Goal: Task Accomplishment & Management: Manage account settings

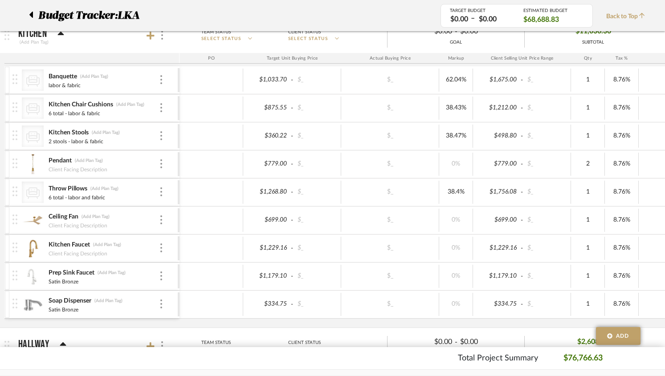
scroll to position [299, 0]
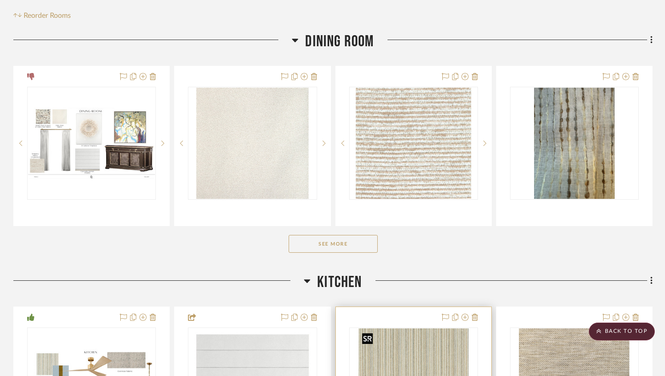
scroll to position [194, 0]
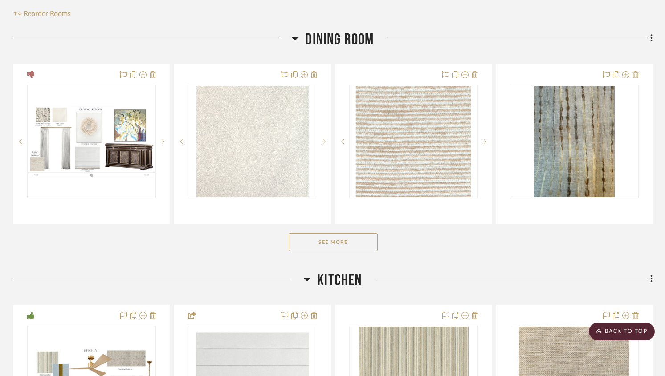
click at [355, 248] on button "See More" at bounding box center [333, 242] width 89 height 18
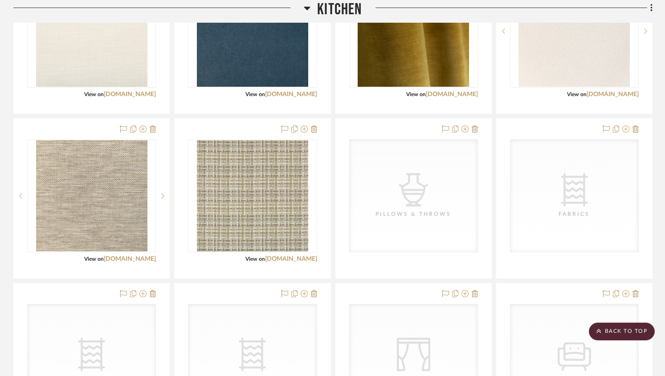
scroll to position [2429, 0]
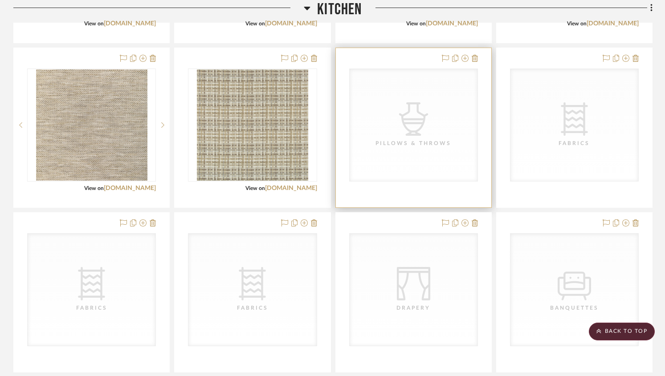
click at [389, 153] on div "CategoryIconAccessories Created with Sketch. Pillows & Throws" at bounding box center [414, 125] width 128 height 112
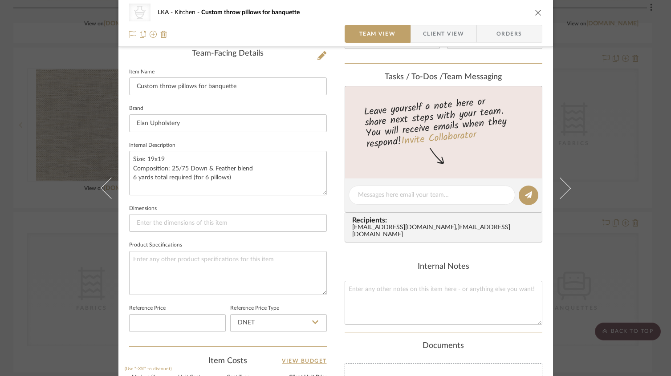
scroll to position [0, 0]
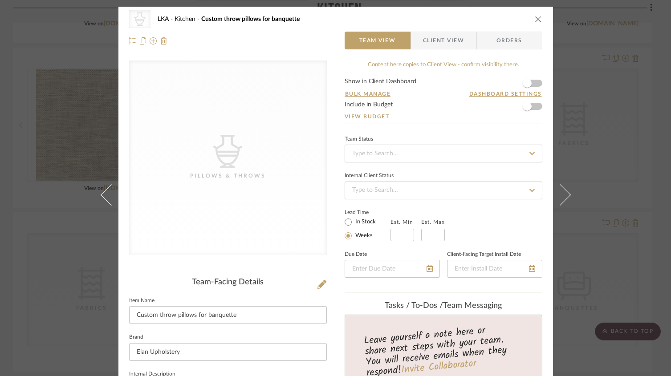
click at [535, 20] on icon "close" at bounding box center [538, 19] width 7 height 7
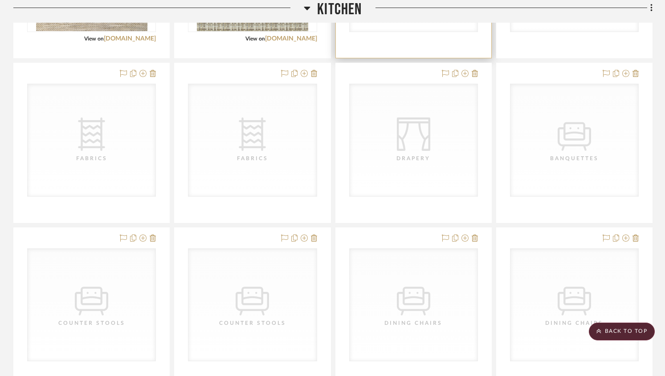
scroll to position [2714, 0]
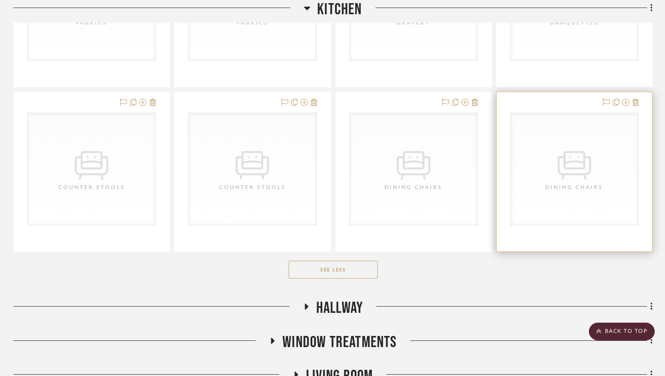
click at [0, 0] on icon "CategoryIconSeating Created with Sketch." at bounding box center [0, 0] width 0 height 0
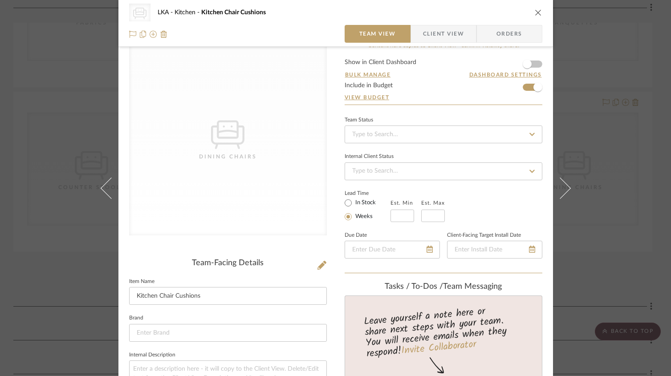
scroll to position [0, 0]
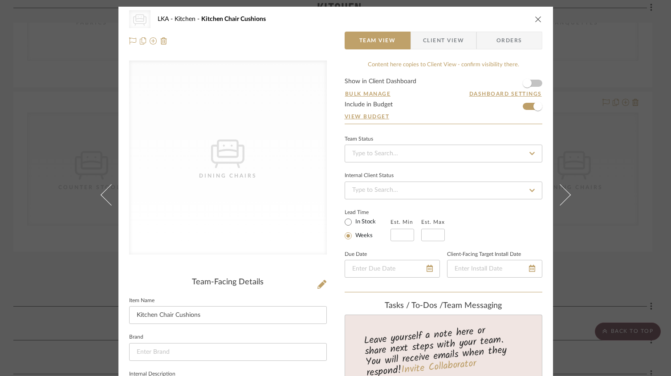
click at [533, 23] on div "CategoryIconSeating Created with Sketch. Dining Chairs LKA Kitchen Kitchen Chai…" at bounding box center [335, 19] width 413 height 18
click at [535, 21] on icon "close" at bounding box center [538, 19] width 7 height 7
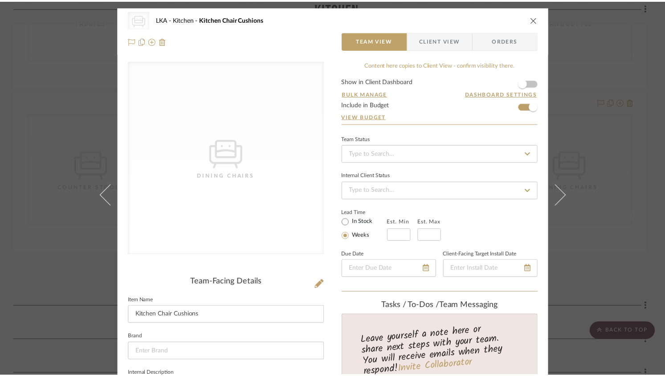
scroll to position [2714, 0]
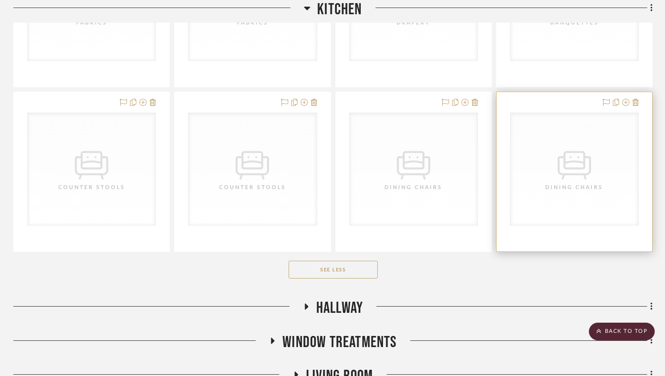
click at [566, 197] on div "CategoryIconSeating Created with Sketch. Dining Chairs" at bounding box center [574, 169] width 128 height 112
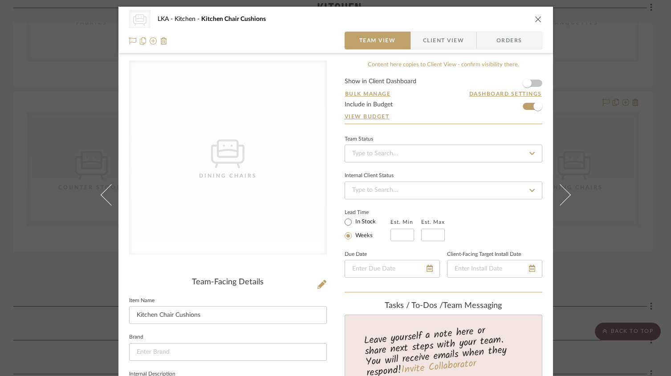
scroll to position [2, 0]
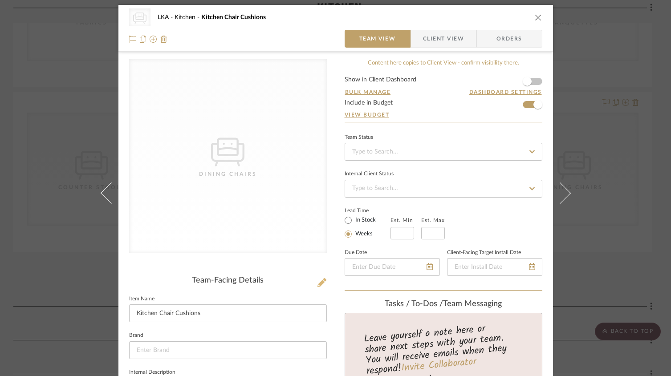
click at [318, 282] on icon at bounding box center [321, 282] width 9 height 9
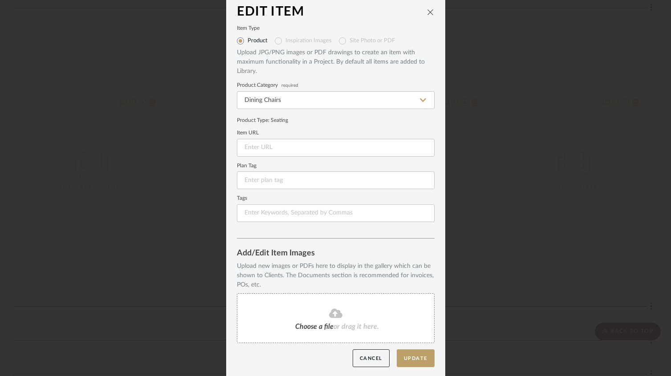
scroll to position [8, 0]
click at [308, 306] on fa-icon at bounding box center [335, 312] width 81 height 12
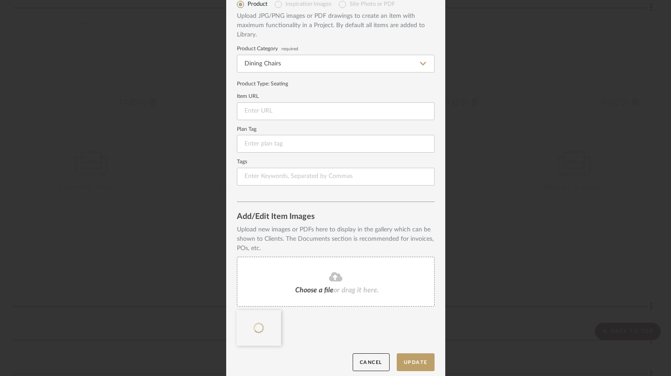
scroll to position [48, 0]
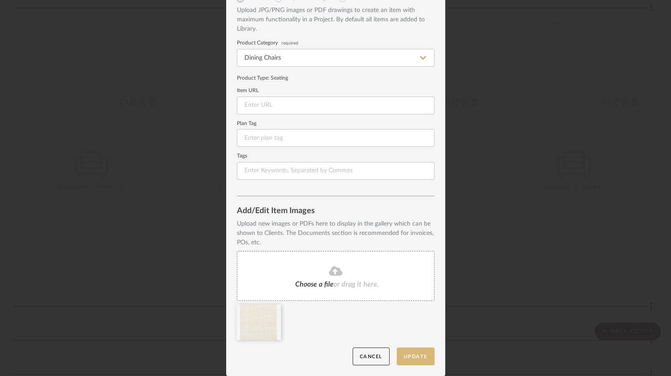
click at [416, 358] on button "Update" at bounding box center [416, 357] width 38 height 18
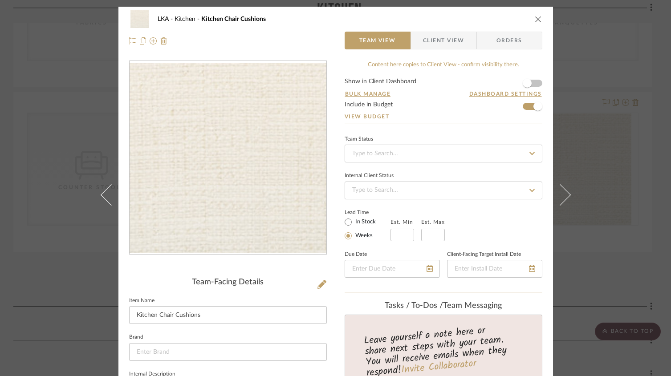
click at [535, 18] on icon "close" at bounding box center [538, 19] width 7 height 7
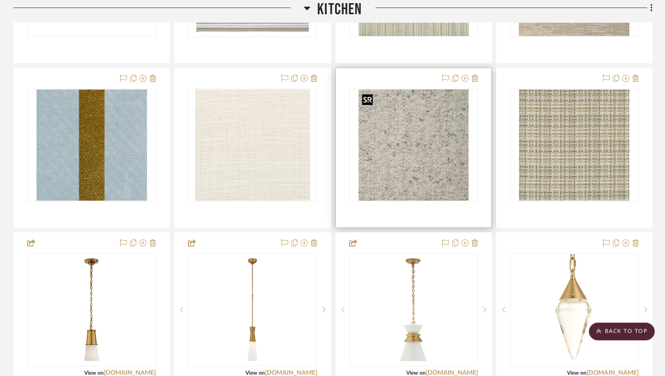
scroll to position [1553, 0]
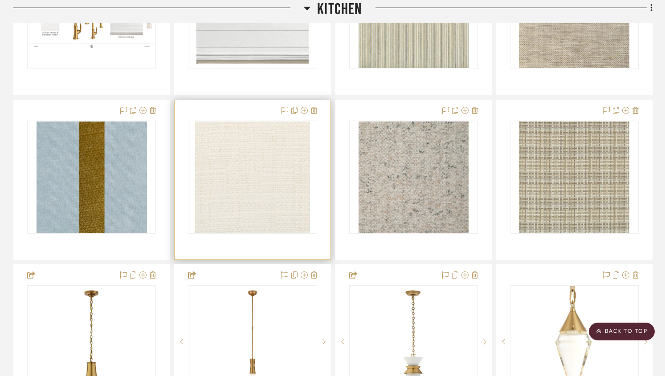
click at [318, 111] on div at bounding box center [252, 179] width 155 height 159
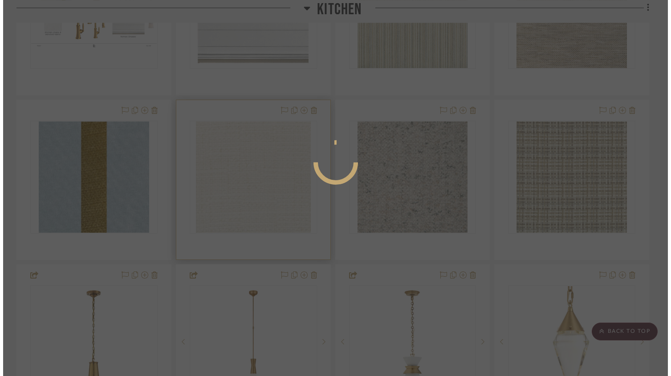
scroll to position [0, 0]
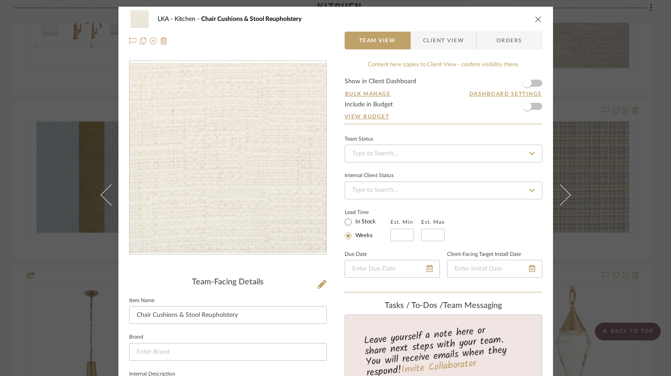
click at [535, 21] on icon "close" at bounding box center [538, 19] width 7 height 7
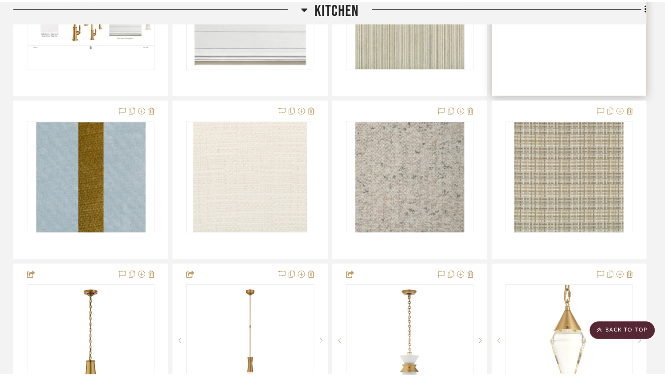
scroll to position [1553, 0]
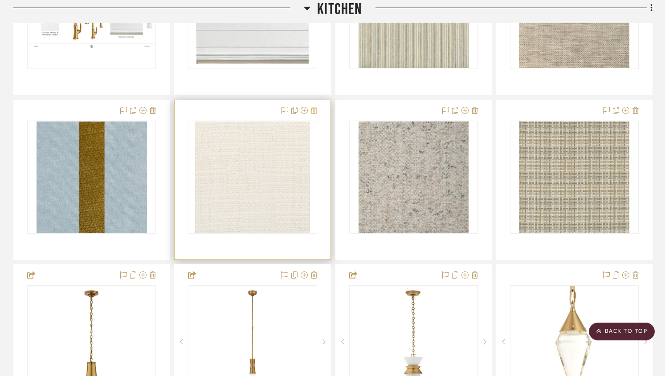
click at [316, 112] on icon at bounding box center [314, 110] width 6 height 7
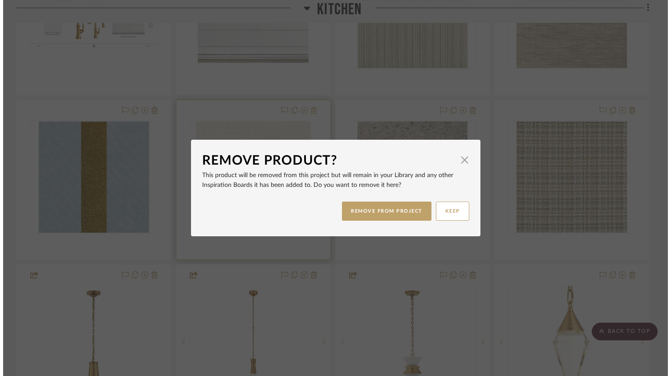
scroll to position [0, 0]
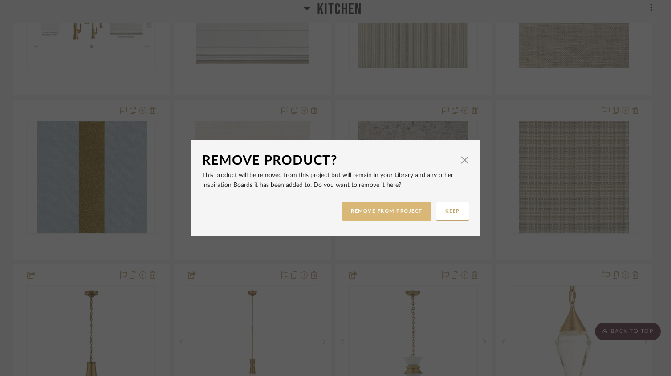
click at [387, 214] on button "REMOVE FROM PROJECT" at bounding box center [387, 211] width 90 height 19
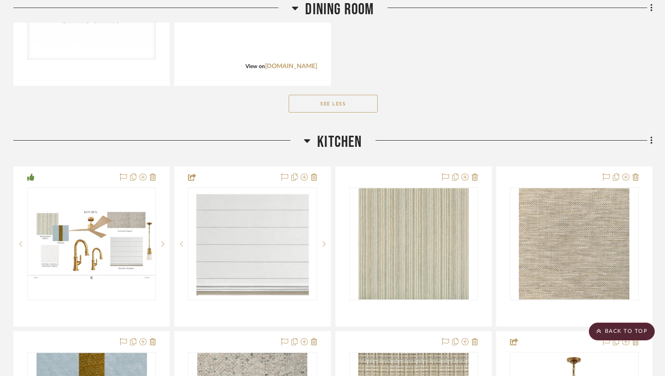
scroll to position [1207, 0]
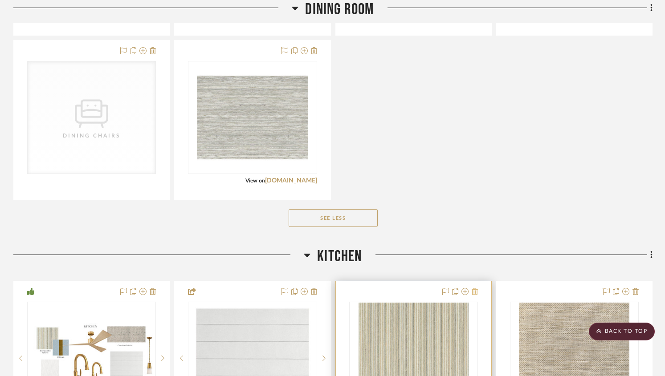
click at [475, 291] on icon at bounding box center [475, 291] width 6 height 7
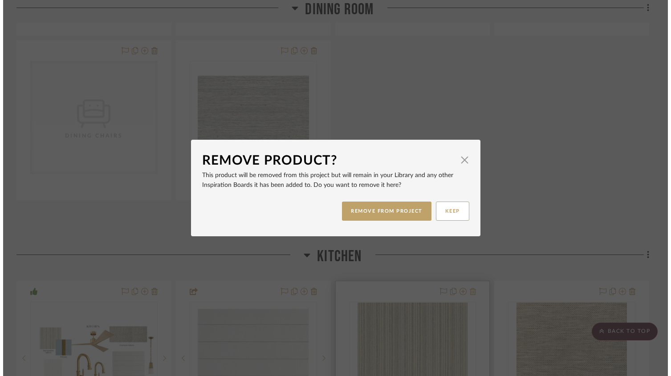
scroll to position [0, 0]
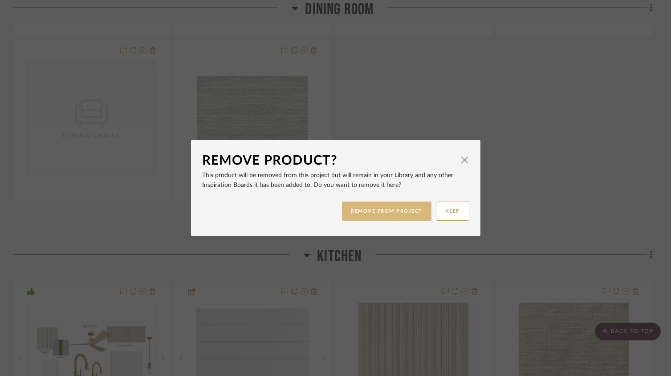
click at [371, 207] on button "REMOVE FROM PROJECT" at bounding box center [387, 211] width 90 height 19
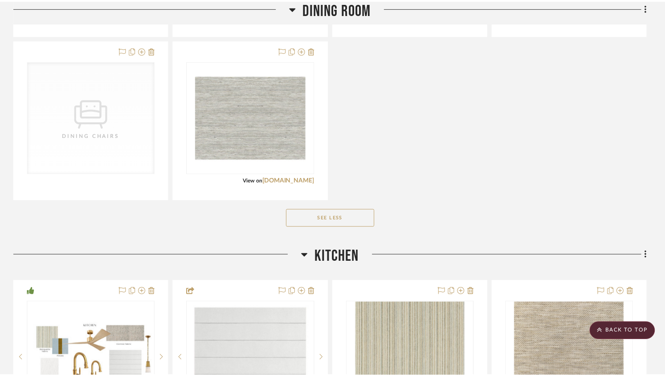
scroll to position [1207, 0]
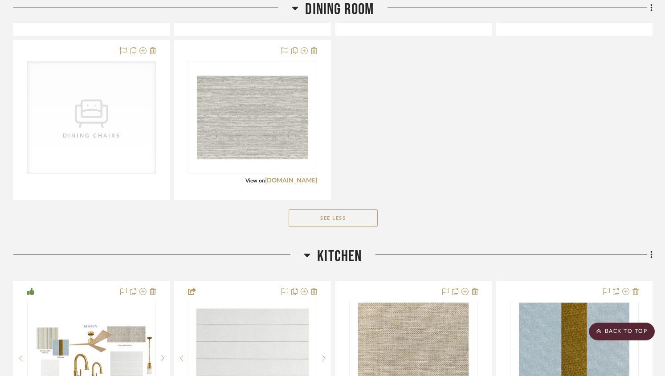
click at [475, 292] on icon at bounding box center [475, 291] width 6 height 7
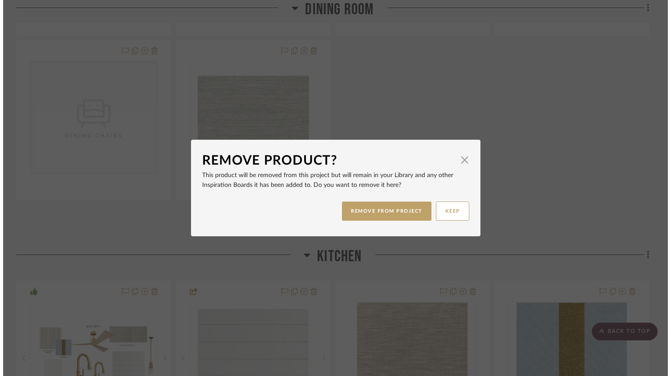
scroll to position [0, 0]
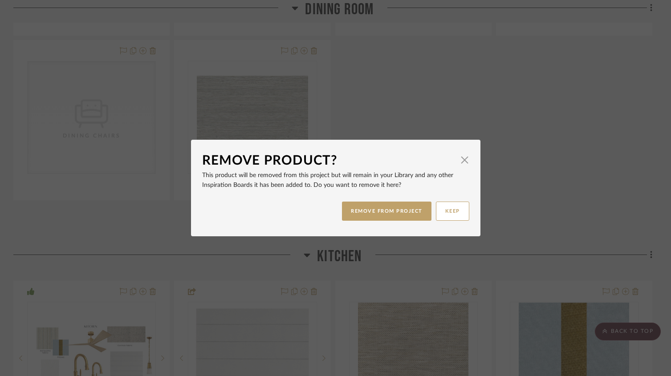
drag, startPoint x: 407, startPoint y: 216, endPoint x: 440, endPoint y: 230, distance: 35.6
click at [407, 216] on button "REMOVE FROM PROJECT" at bounding box center [387, 211] width 90 height 19
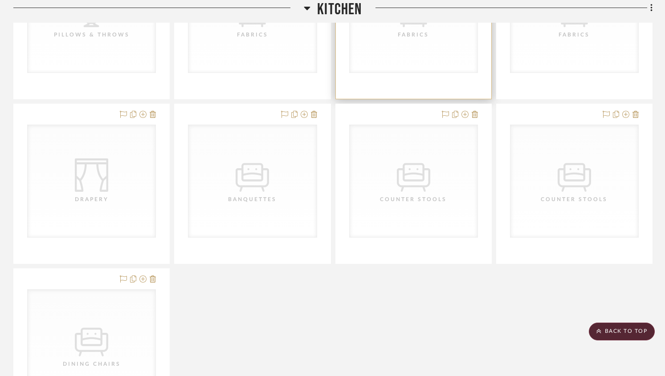
scroll to position [2631, 0]
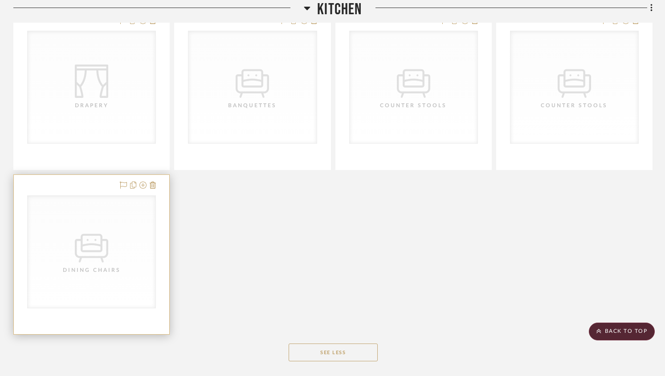
click at [138, 235] on div "CategoryIconSeating Created with Sketch. Dining Chairs" at bounding box center [92, 252] width 128 height 112
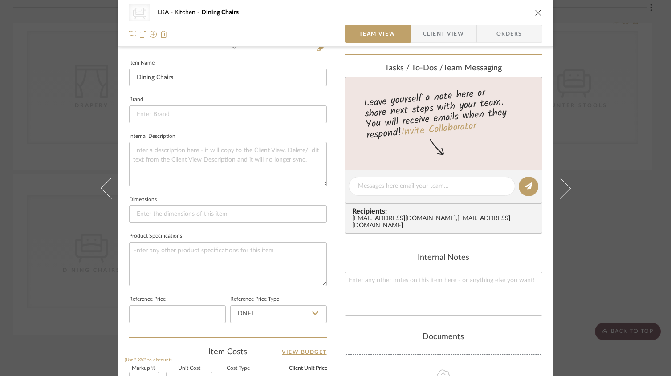
scroll to position [217, 0]
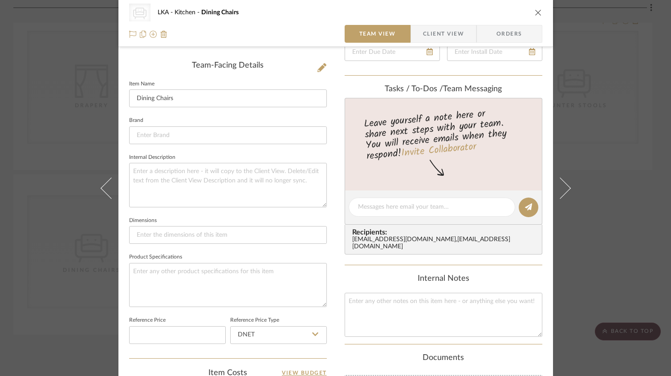
click at [433, 36] on span "Client View" at bounding box center [443, 34] width 41 height 18
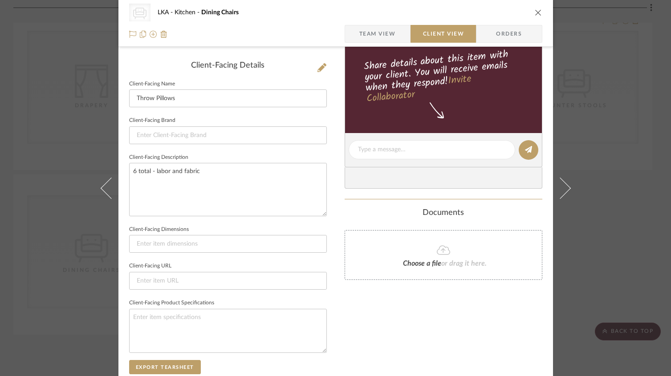
click at [376, 36] on span "Team View" at bounding box center [377, 34] width 37 height 18
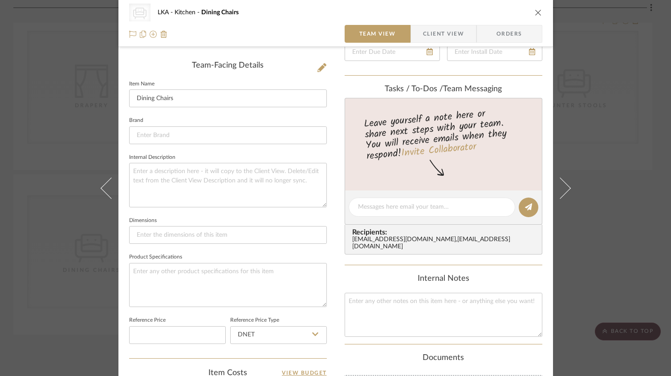
click at [436, 35] on span "Client View" at bounding box center [443, 34] width 41 height 18
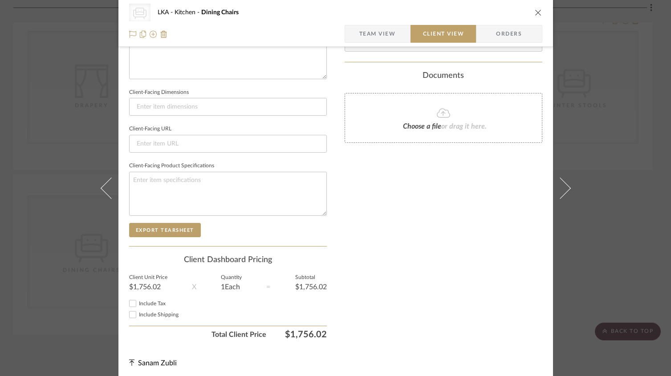
scroll to position [357, 0]
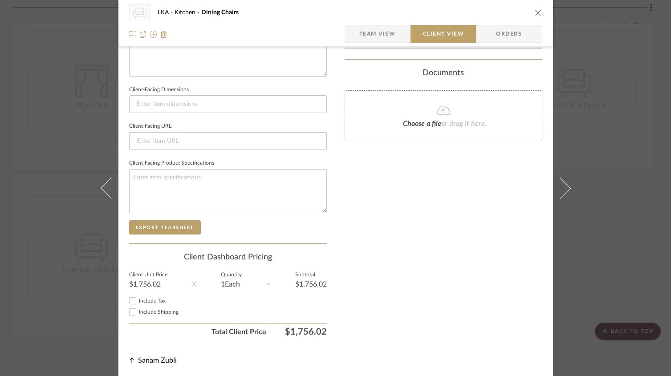
drag, startPoint x: 385, startPoint y: 32, endPoint x: 380, endPoint y: 69, distance: 37.3
click at [385, 32] on span "Team View" at bounding box center [377, 34] width 37 height 18
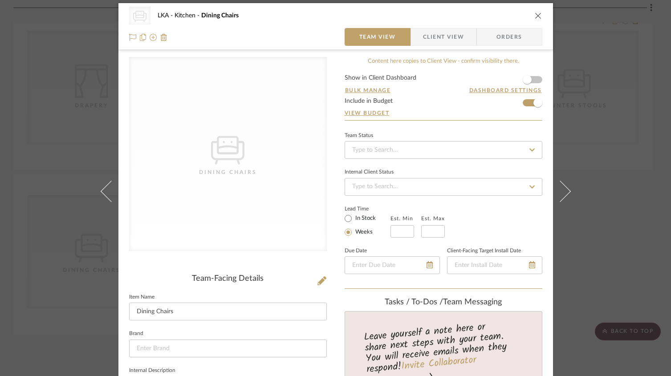
scroll to position [2, 0]
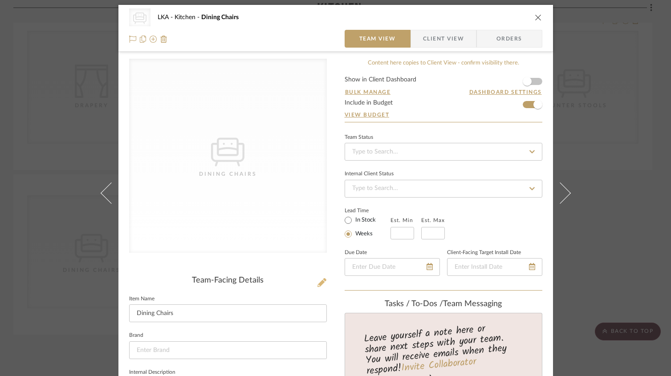
click at [317, 285] on icon at bounding box center [321, 282] width 9 height 9
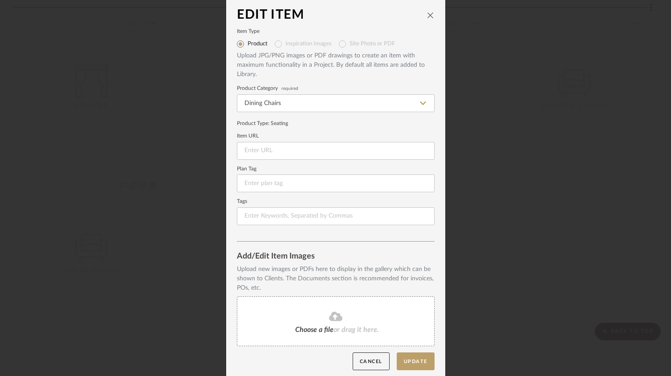
scroll to position [8, 0]
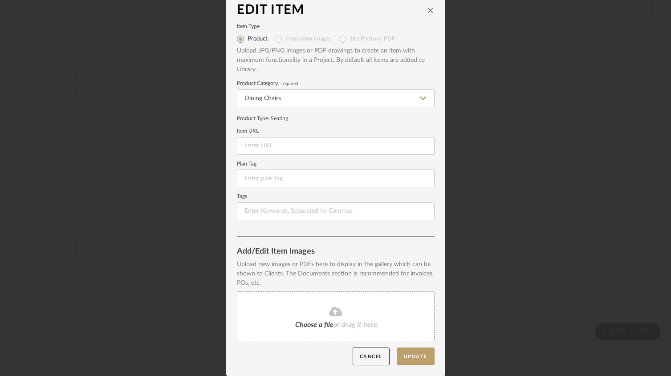
click at [334, 318] on div "Choose a file or drag it here." at bounding box center [336, 317] width 198 height 50
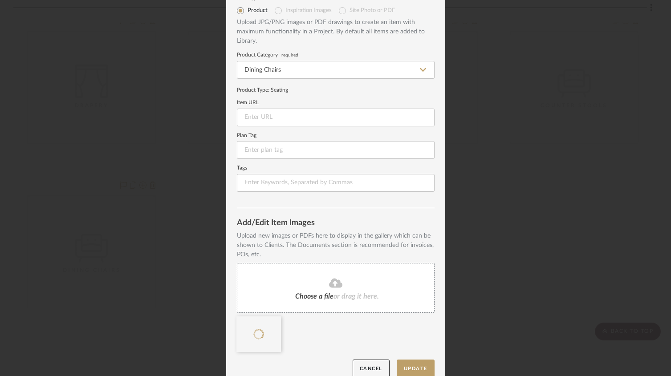
scroll to position [48, 0]
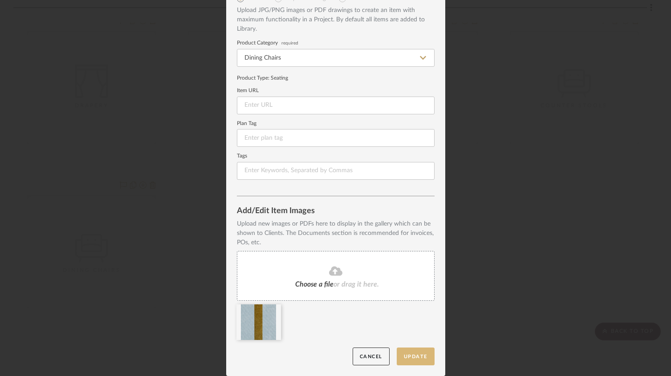
click at [423, 351] on button "Update" at bounding box center [416, 357] width 38 height 18
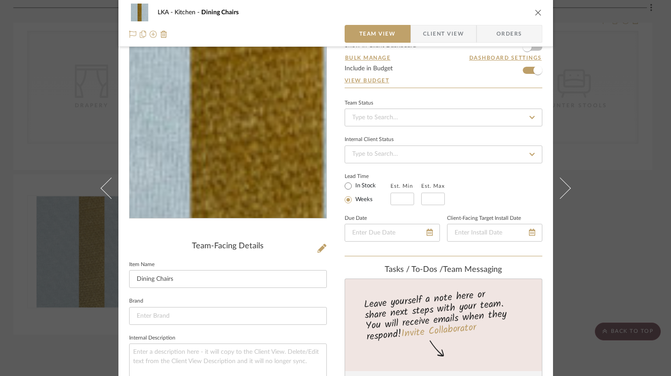
scroll to position [196, 0]
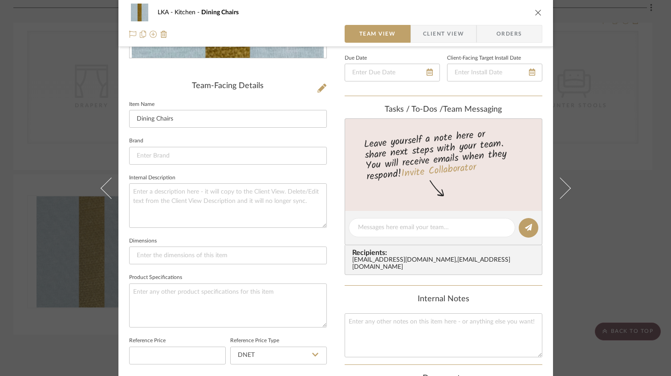
click at [537, 13] on icon "close" at bounding box center [538, 12] width 7 height 7
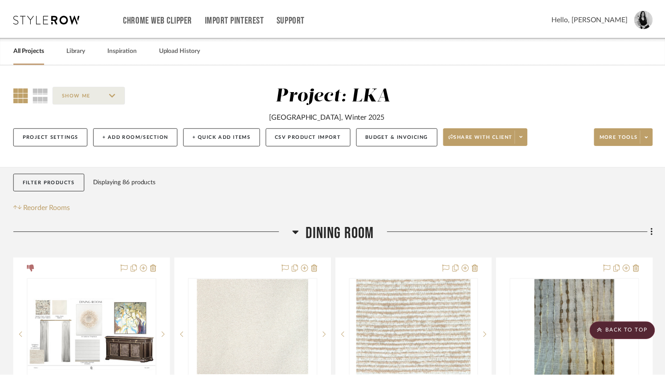
scroll to position [2631, 0]
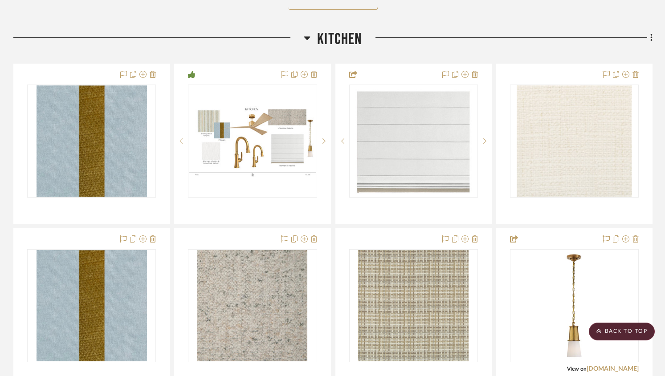
scroll to position [1419, 0]
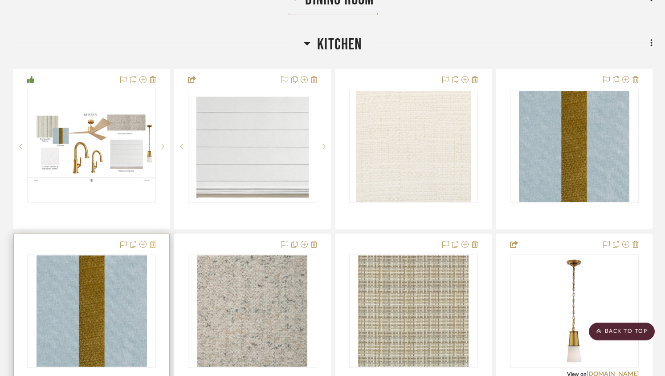
click at [154, 245] on icon at bounding box center [153, 244] width 6 height 7
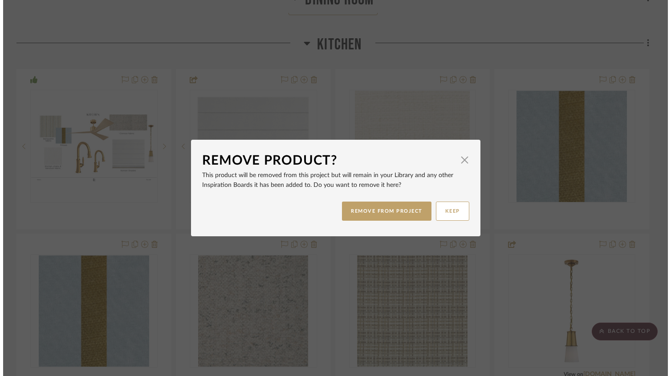
scroll to position [0, 0]
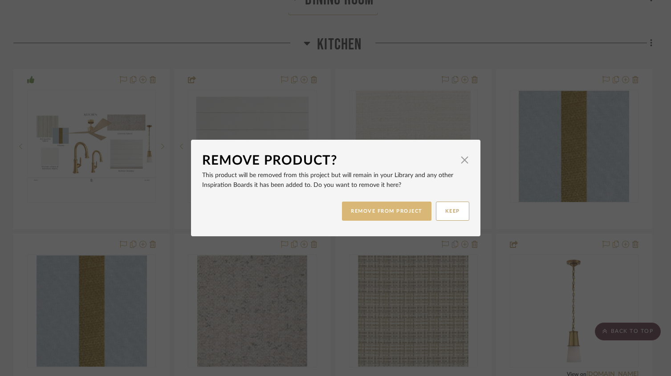
click at [370, 210] on button "REMOVE FROM PROJECT" at bounding box center [387, 211] width 90 height 19
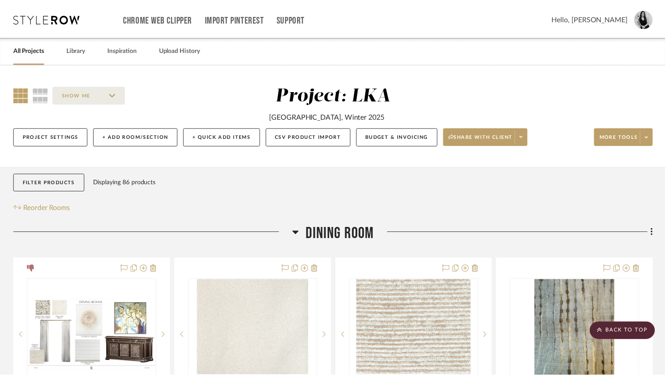
scroll to position [1419, 0]
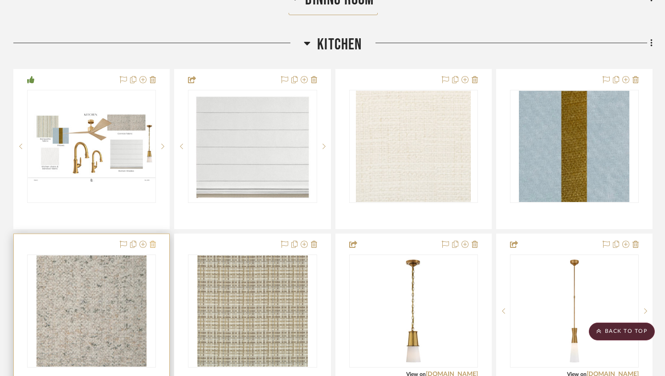
click at [154, 247] on icon at bounding box center [153, 244] width 6 height 7
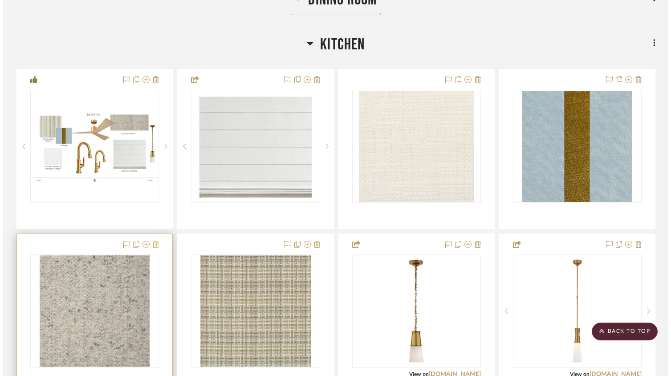
scroll to position [0, 0]
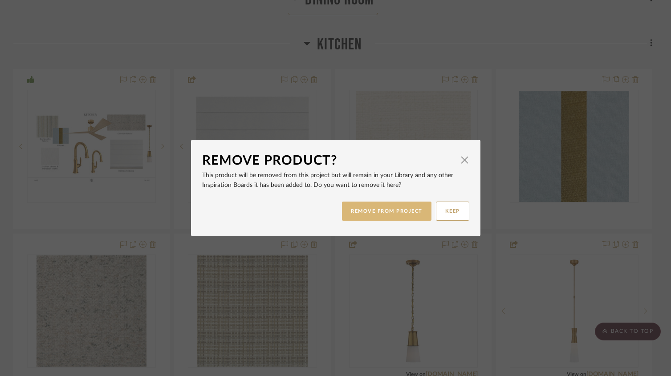
click at [361, 214] on button "REMOVE FROM PROJECT" at bounding box center [387, 211] width 90 height 19
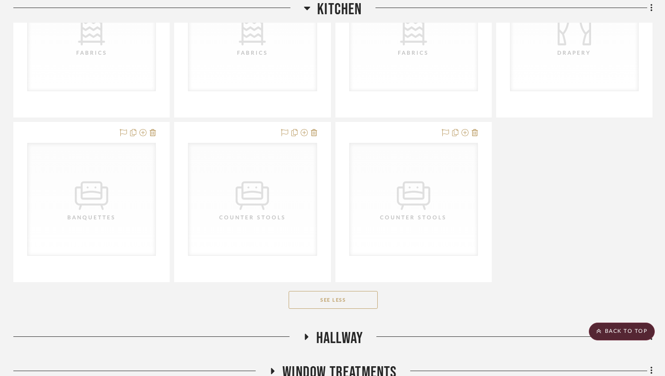
scroll to position [2393, 0]
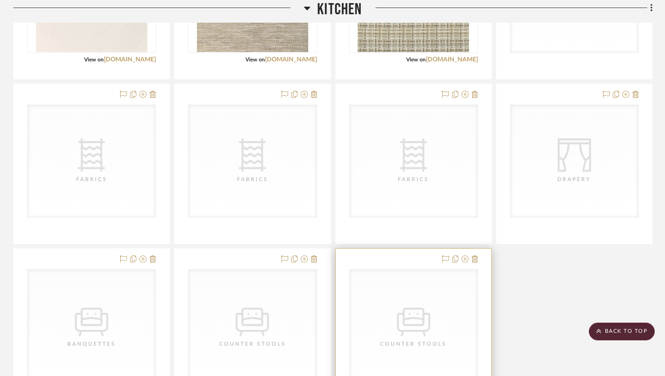
click at [357, 300] on div "CategoryIconSeating Created with Sketch. Counter Stools" at bounding box center [414, 326] width 128 height 112
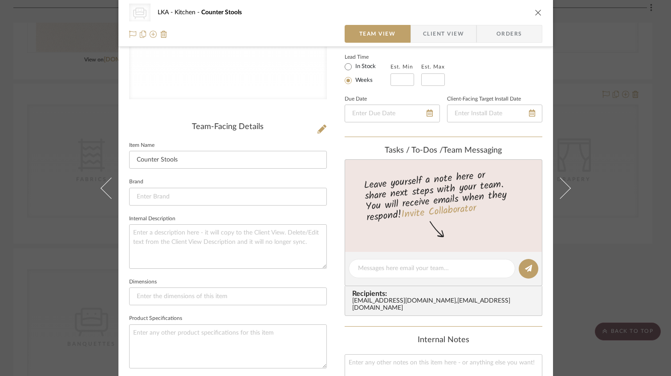
scroll to position [0, 0]
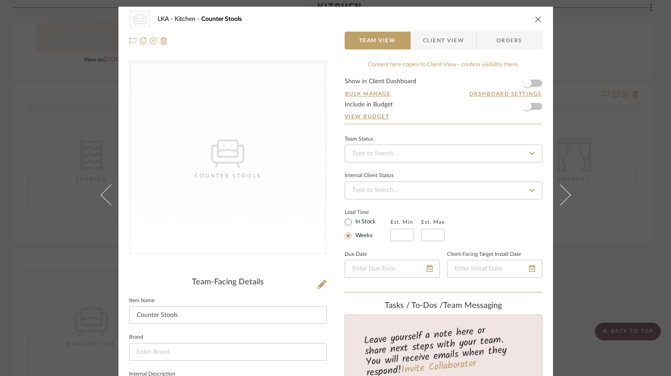
click at [535, 17] on icon "close" at bounding box center [538, 19] width 7 height 7
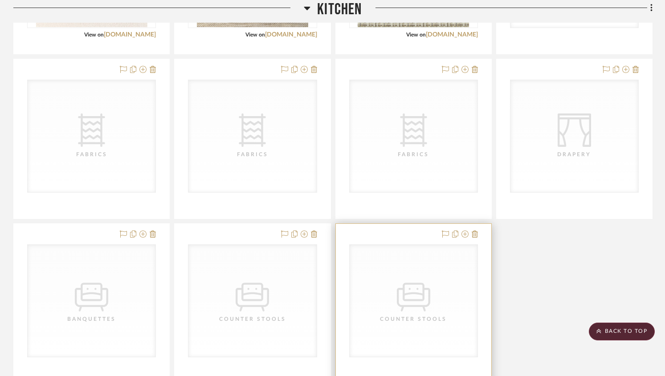
scroll to position [2426, 0]
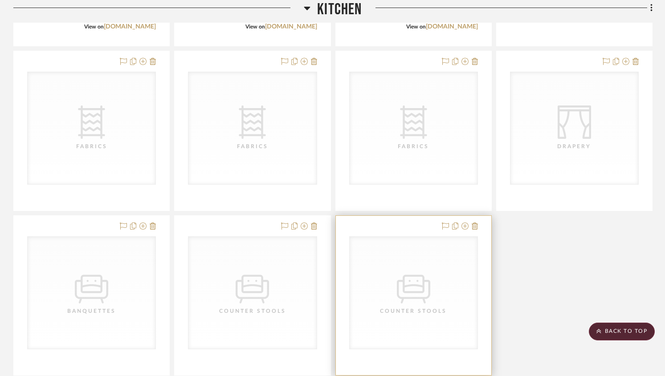
click at [410, 282] on icon "CategoryIconSeating Created with Sketch." at bounding box center [413, 286] width 33 height 33
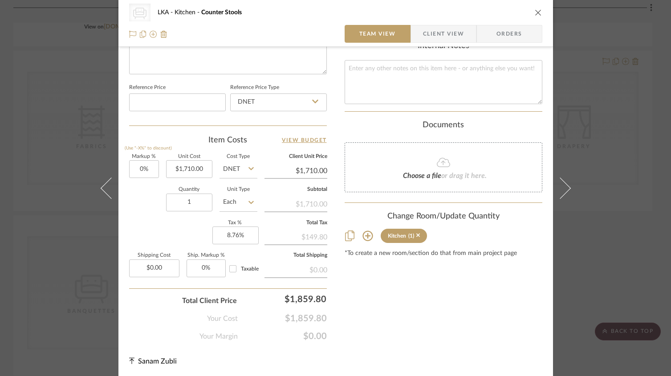
scroll to position [93, 0]
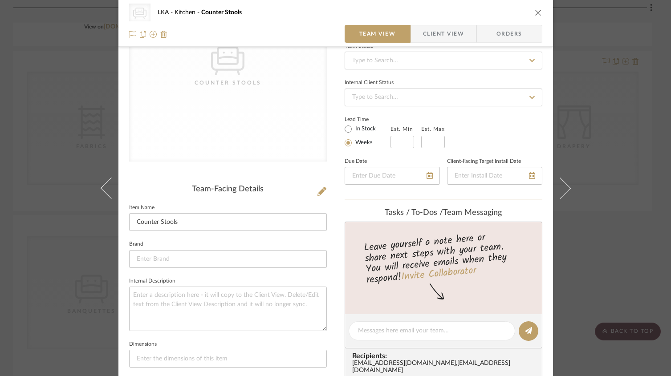
click at [536, 13] on icon "close" at bounding box center [538, 12] width 7 height 7
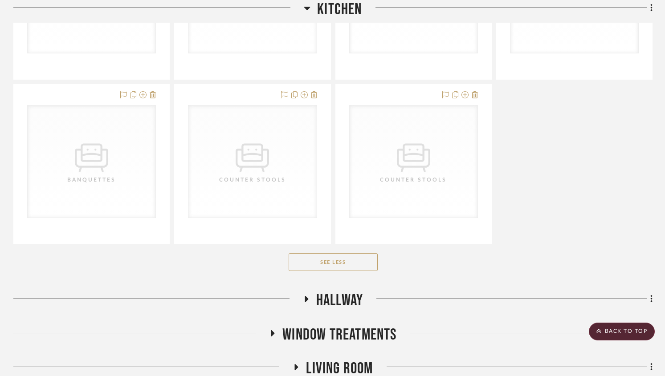
scroll to position [2578, 0]
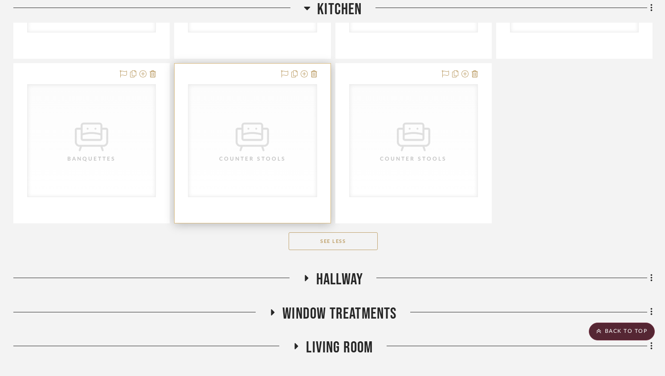
click at [248, 181] on div "CategoryIconSeating Created with Sketch. Counter Stools" at bounding box center [252, 141] width 128 height 112
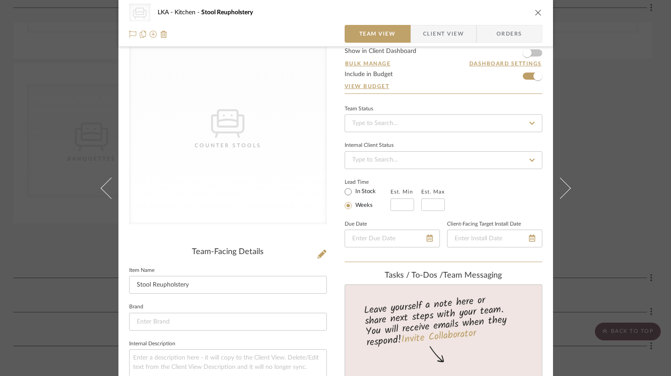
scroll to position [0, 0]
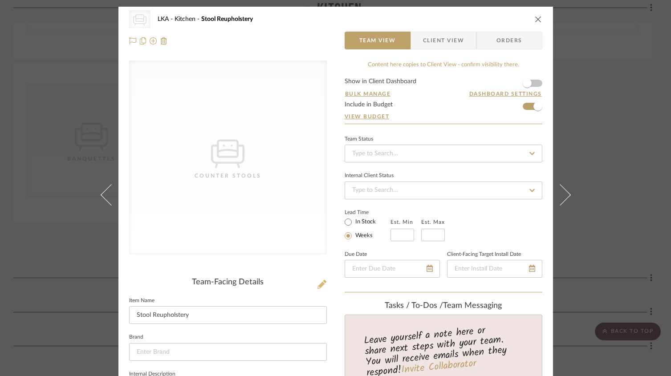
click at [321, 284] on icon at bounding box center [321, 284] width 9 height 9
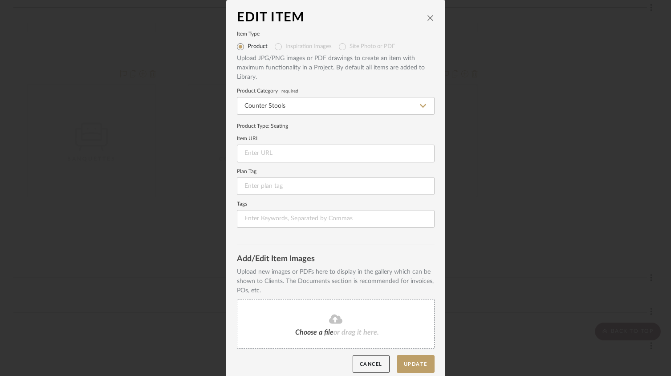
click at [319, 324] on fa-icon at bounding box center [335, 320] width 81 height 12
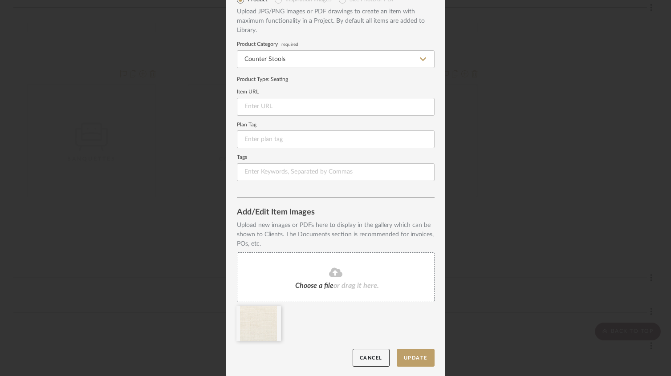
scroll to position [48, 0]
click at [410, 353] on button "Update" at bounding box center [416, 357] width 38 height 18
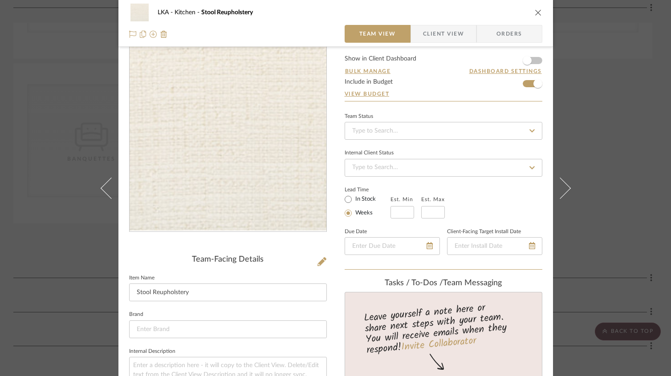
scroll to position [42, 0]
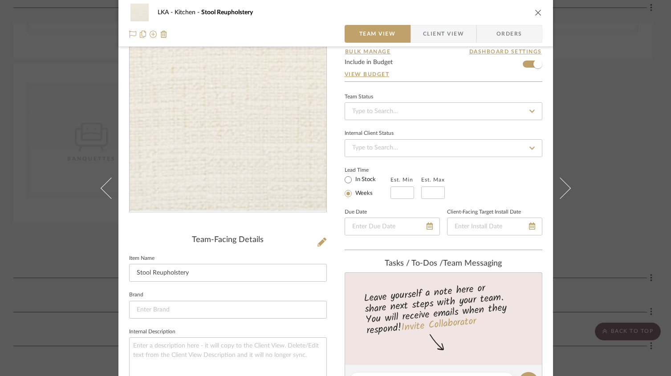
click at [535, 11] on icon "close" at bounding box center [538, 12] width 7 height 7
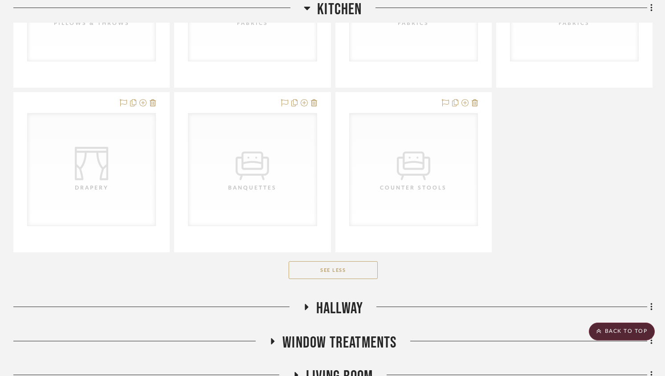
scroll to position [2537, 0]
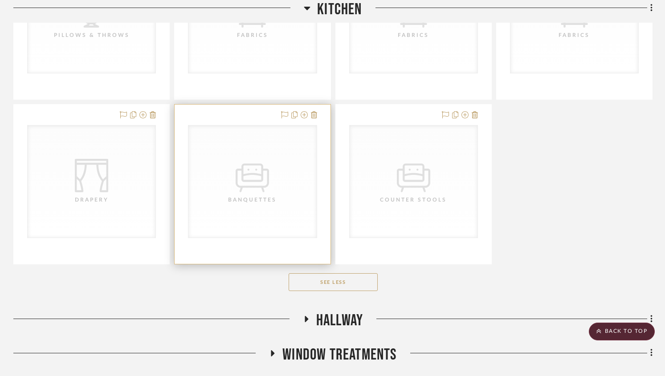
click at [293, 178] on div "CategoryIconSeating Created with Sketch. Banquettes" at bounding box center [252, 182] width 128 height 112
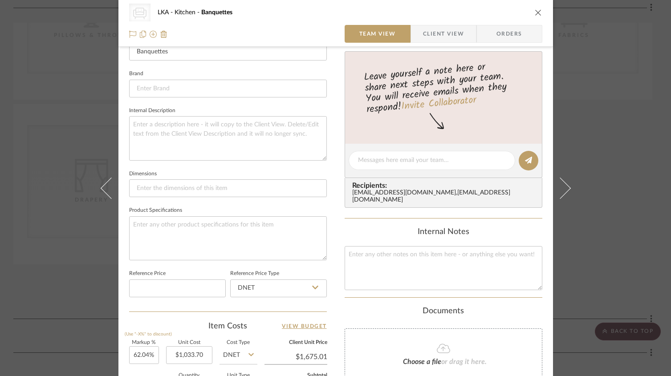
scroll to position [252, 0]
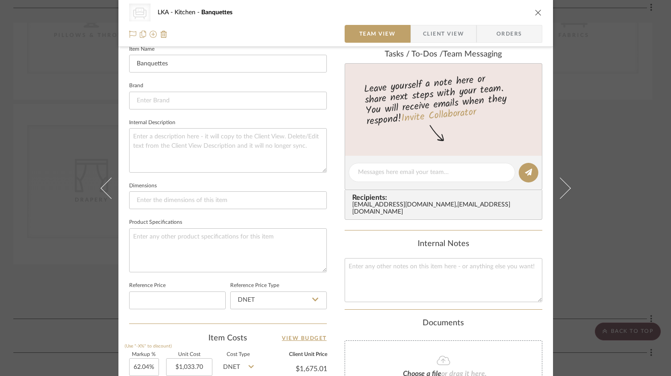
click at [430, 38] on span "Client View" at bounding box center [443, 34] width 41 height 18
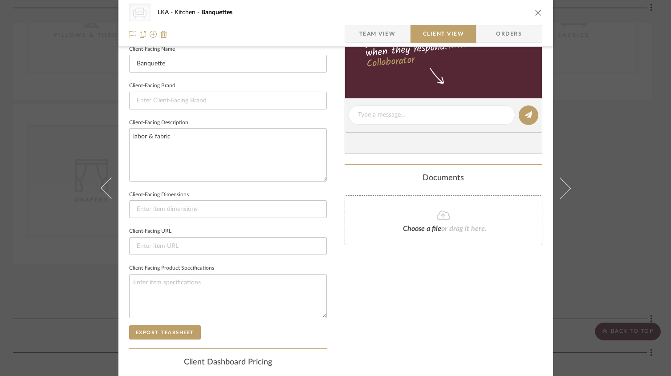
click at [368, 36] on span "Team View" at bounding box center [377, 34] width 37 height 18
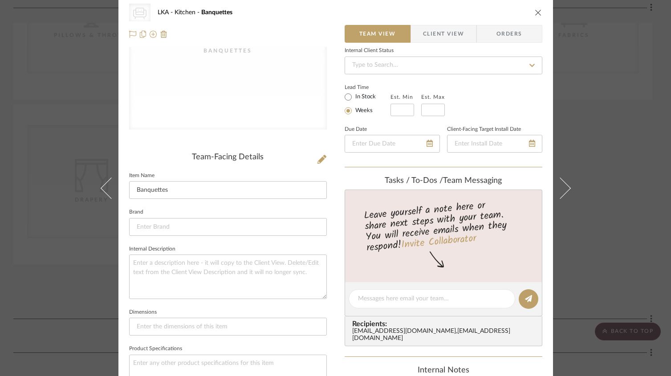
scroll to position [0, 0]
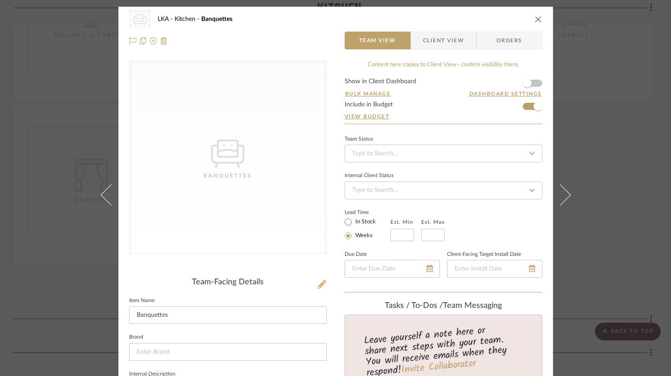
click at [321, 282] on icon at bounding box center [321, 284] width 9 height 9
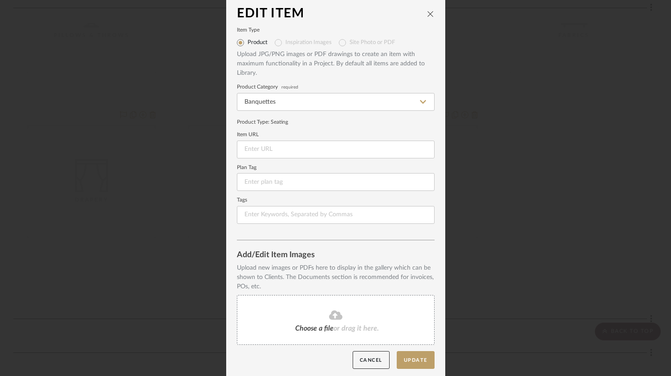
scroll to position [8, 0]
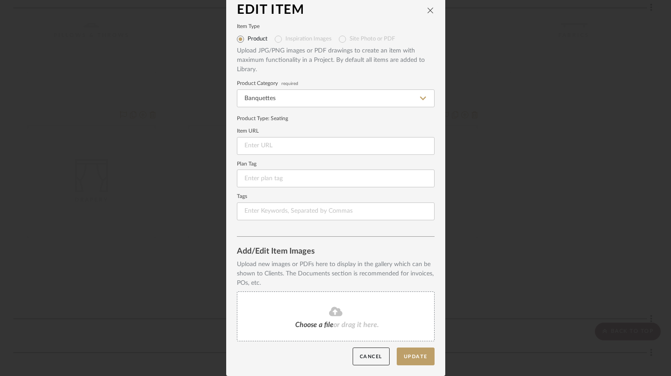
click at [323, 308] on fa-icon at bounding box center [335, 312] width 81 height 12
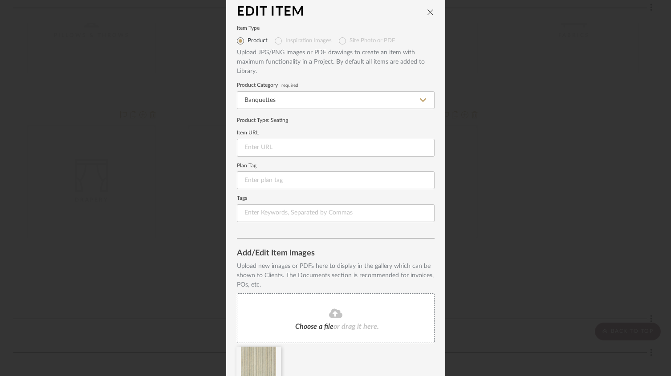
scroll to position [48, 0]
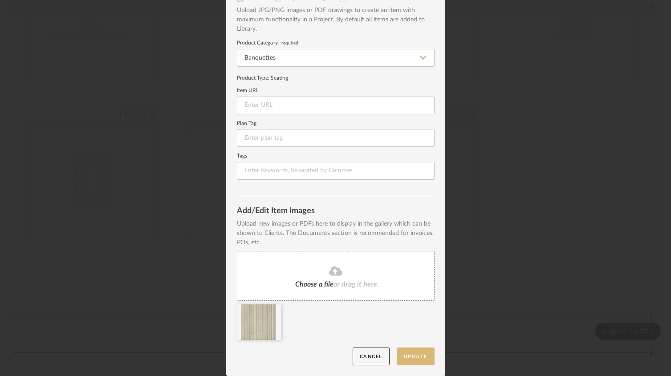
click at [412, 358] on button "Update" at bounding box center [416, 357] width 38 height 18
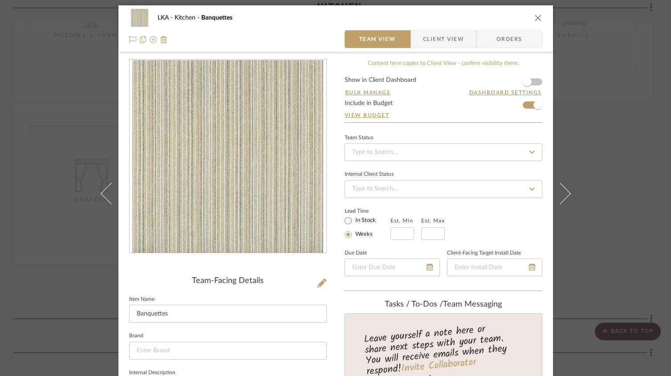
scroll to position [2, 0]
click at [436, 36] on span "Client View" at bounding box center [443, 39] width 41 height 18
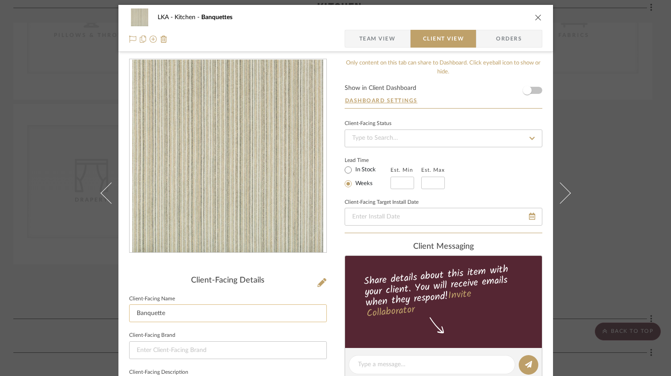
click at [186, 321] on input "Banquette" at bounding box center [228, 314] width 198 height 18
click at [200, 315] on input "Banquette Option 1" at bounding box center [228, 314] width 198 height 18
click at [195, 315] on input "Banquette Option 1" at bounding box center [228, 314] width 198 height 18
type input "Banquette Option 1"
click at [537, 19] on icon "close" at bounding box center [538, 17] width 7 height 7
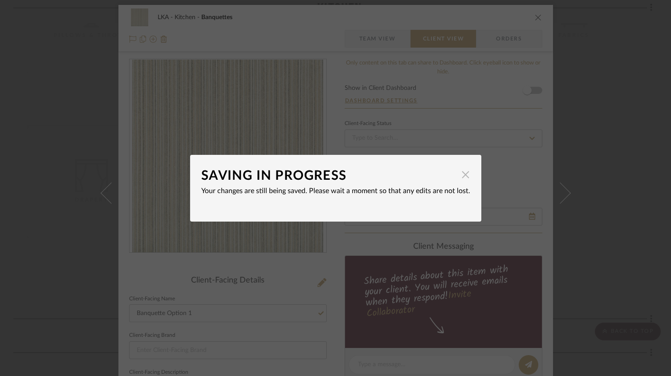
click at [465, 176] on span "button" at bounding box center [466, 175] width 18 height 18
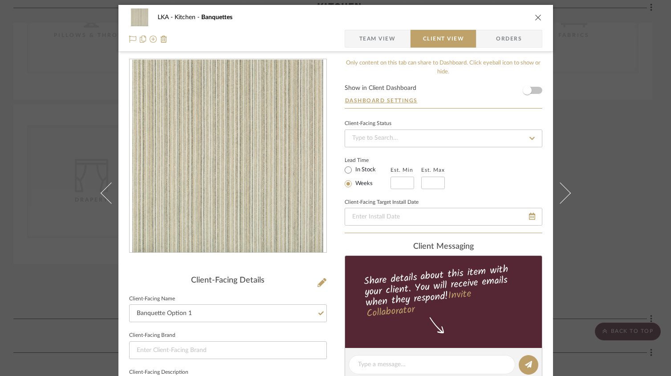
click at [535, 16] on icon "close" at bounding box center [538, 17] width 7 height 7
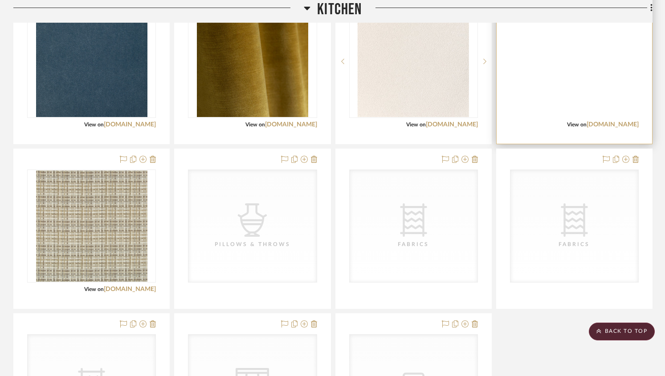
scroll to position [2309, 0]
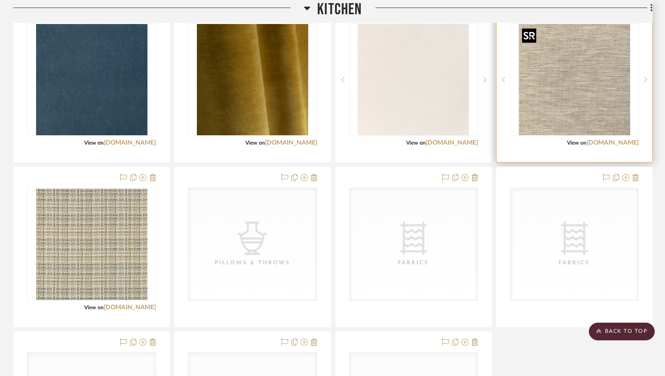
click at [0, 0] on img at bounding box center [0, 0] width 0 height 0
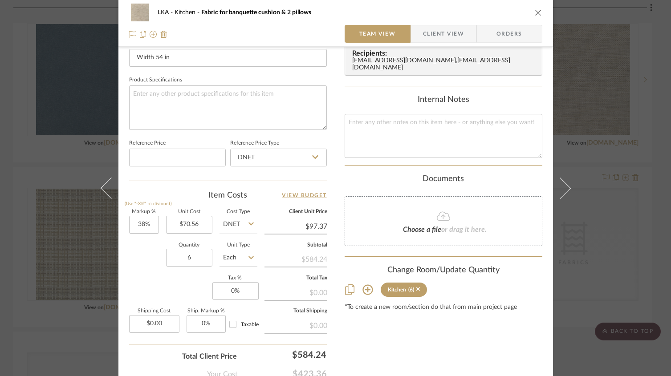
scroll to position [451, 0]
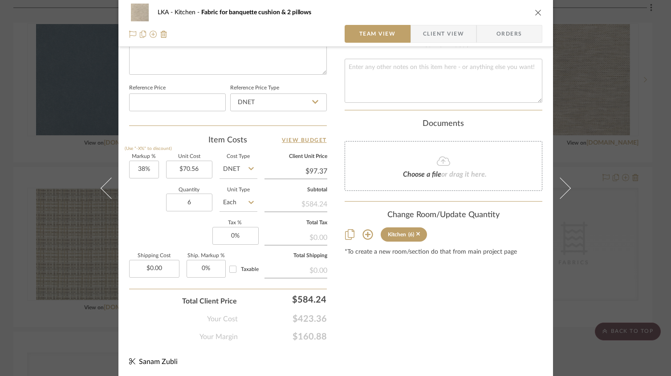
click at [535, 15] on icon "close" at bounding box center [538, 12] width 7 height 7
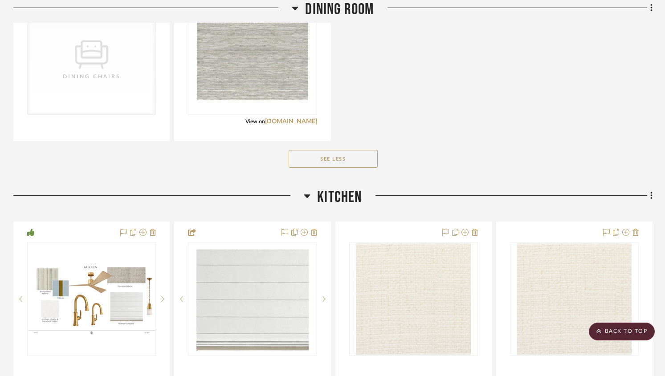
scroll to position [1265, 0]
click at [650, 199] on icon at bounding box center [651, 197] width 3 height 10
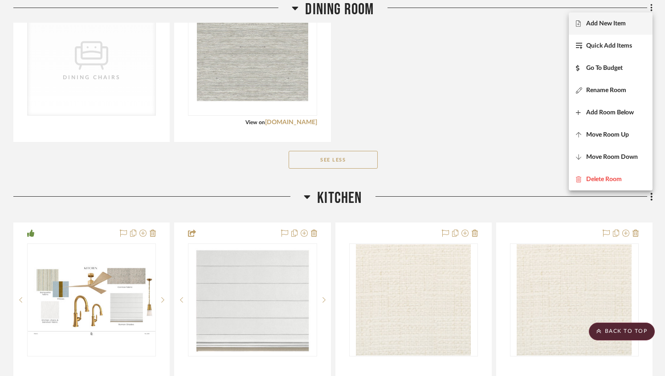
click at [601, 29] on button "Add New Item" at bounding box center [611, 23] width 84 height 22
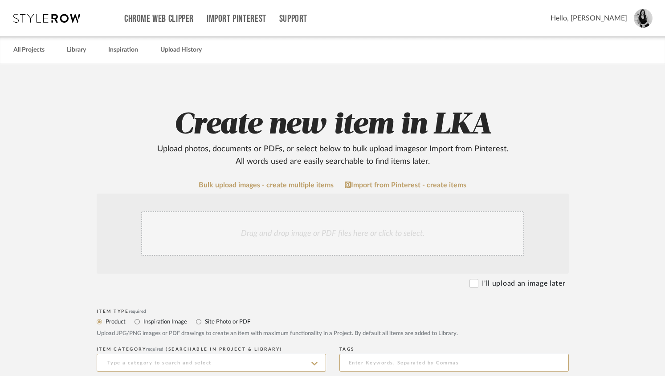
click at [250, 244] on div "Drag and drop image or PDF files here or click to select." at bounding box center [332, 234] width 383 height 45
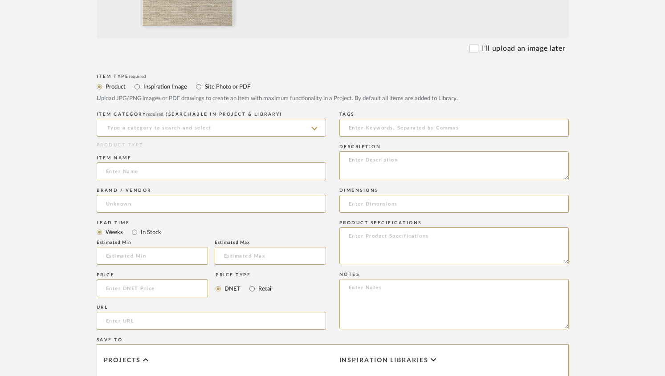
scroll to position [240, 0]
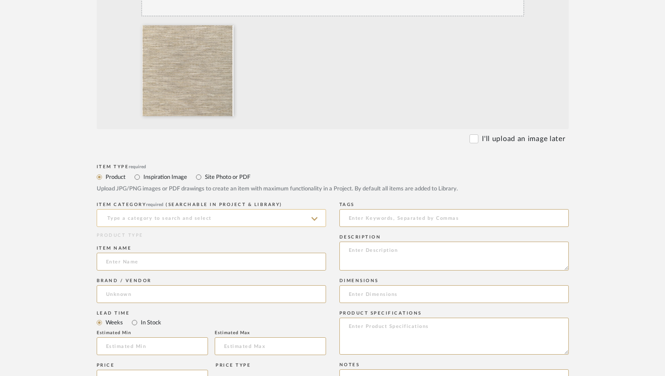
click at [140, 221] on input at bounding box center [211, 218] width 229 height 18
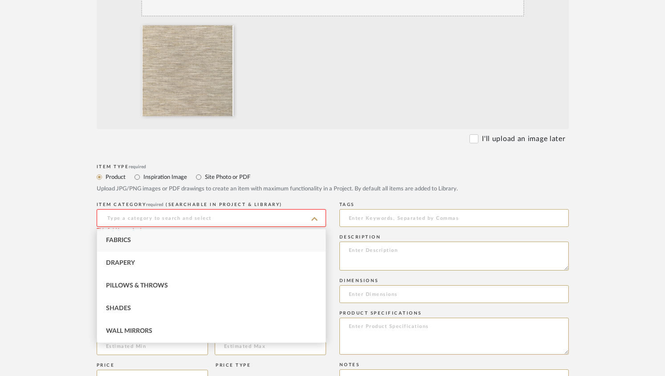
click at [131, 239] on div "Fabrics" at bounding box center [211, 240] width 228 height 23
type input "Fabrics"
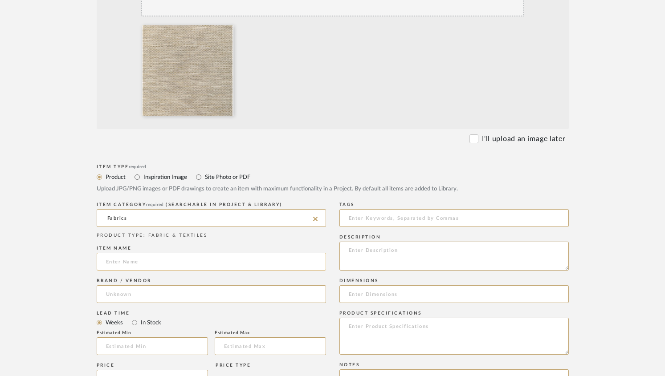
click at [128, 260] on input at bounding box center [211, 262] width 229 height 18
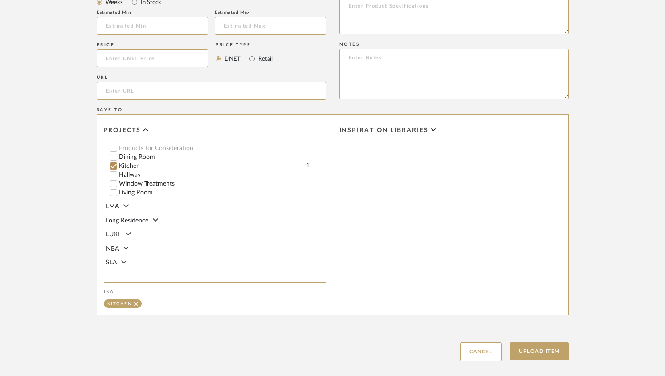
scroll to position [609, 0]
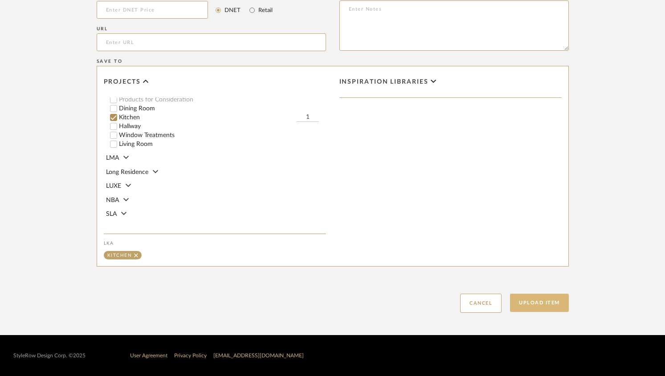
type input "Banquette Fabric Option 2"
click at [549, 305] on button "Upload Item" at bounding box center [539, 303] width 59 height 18
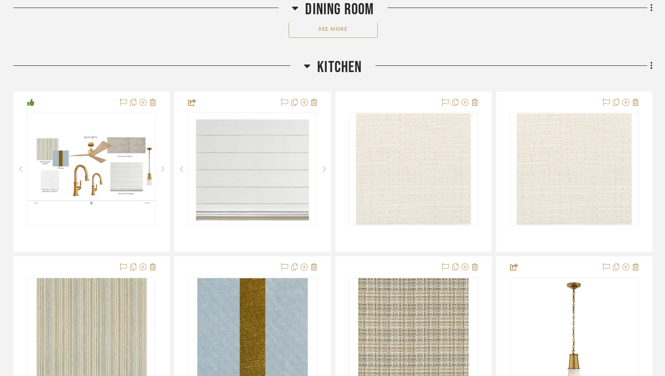
scroll to position [464, 0]
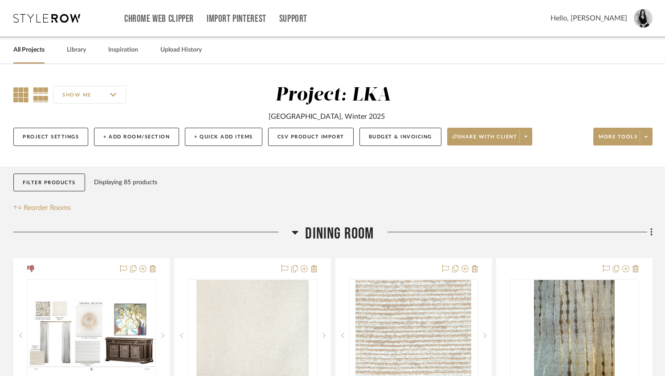
click at [21, 94] on icon at bounding box center [20, 94] width 15 height 15
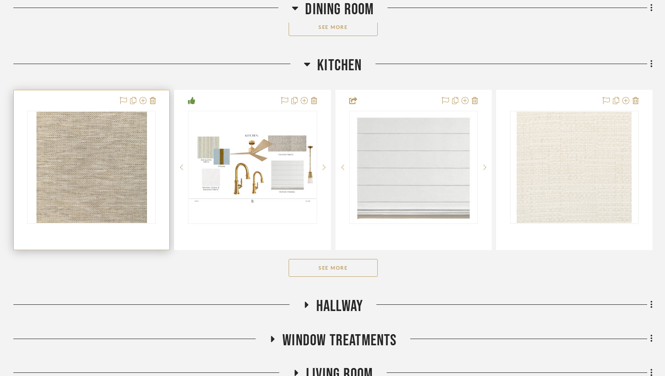
scroll to position [429, 0]
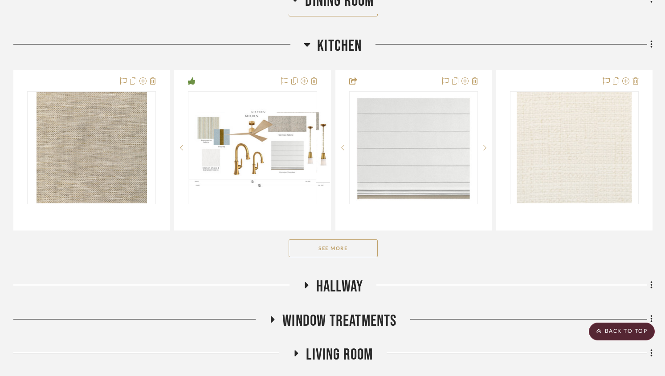
click at [325, 248] on button "See More" at bounding box center [333, 249] width 89 height 18
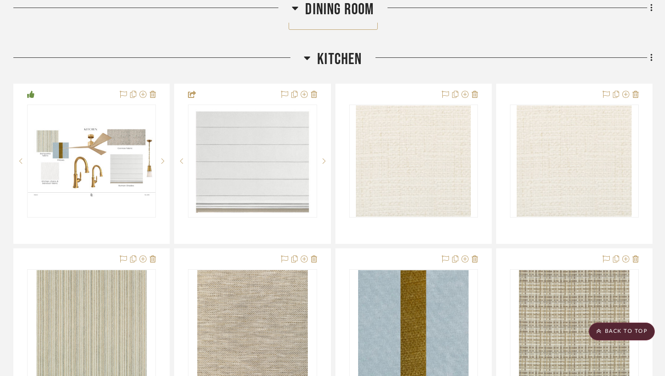
scroll to position [464, 0]
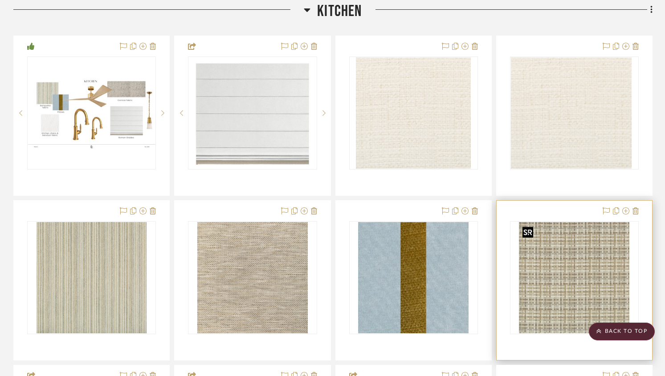
click at [0, 0] on img at bounding box center [0, 0] width 0 height 0
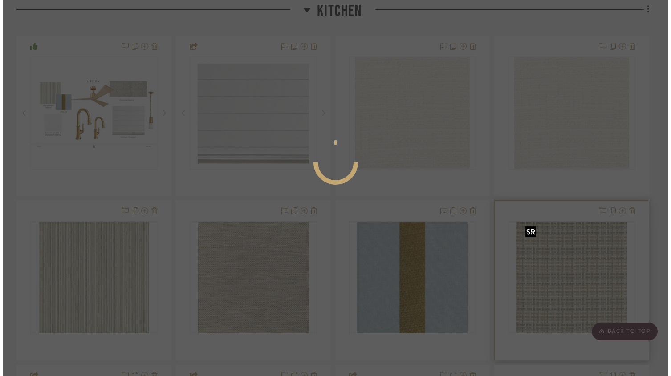
scroll to position [0, 0]
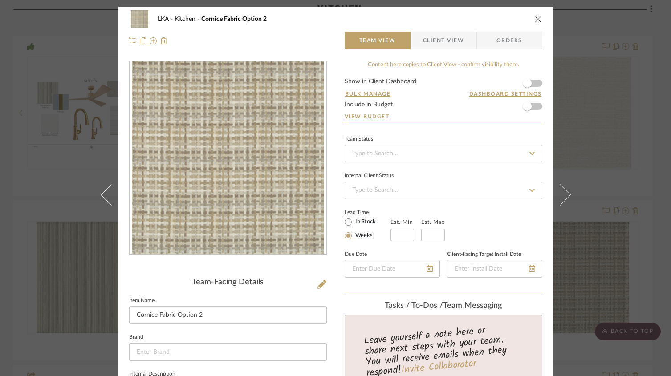
click at [430, 45] on span "Client View" at bounding box center [443, 41] width 41 height 18
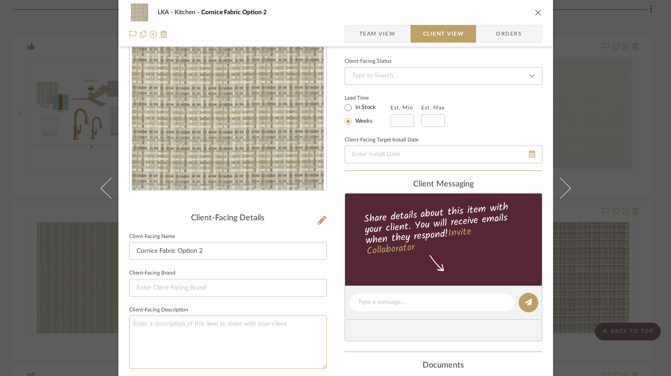
scroll to position [67, 0]
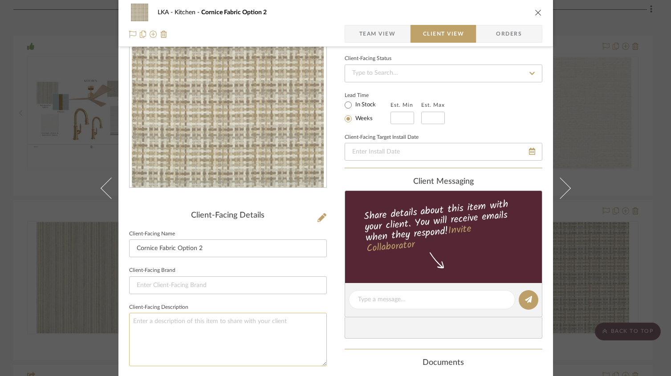
click at [193, 327] on textarea at bounding box center [228, 339] width 198 height 53
type textarea "Priced in the window treatment price"
click at [285, 203] on div "Client-Facing Details Client-Facing Name Cornice Fabric Option 2 Client-Facing …" at bounding box center [228, 312] width 198 height 637
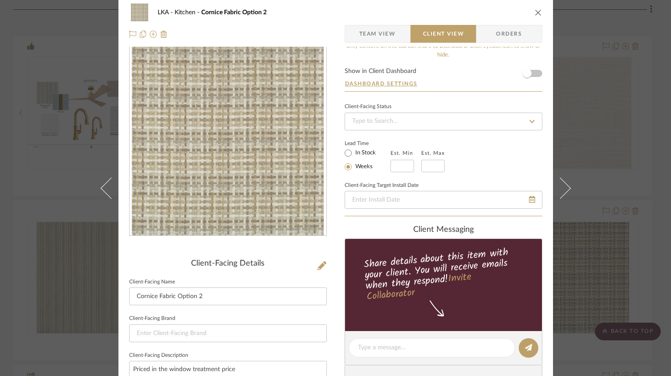
scroll to position [0, 0]
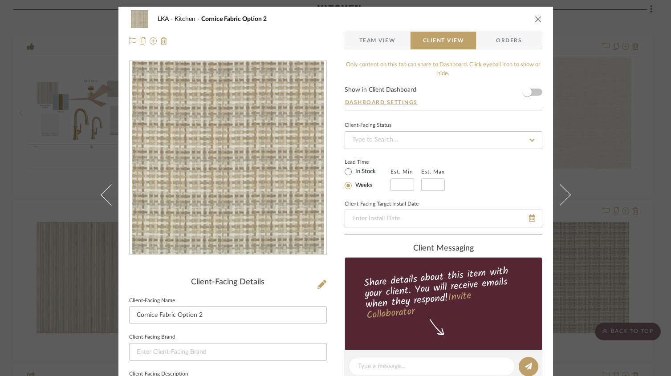
click at [536, 18] on icon "close" at bounding box center [538, 19] width 7 height 7
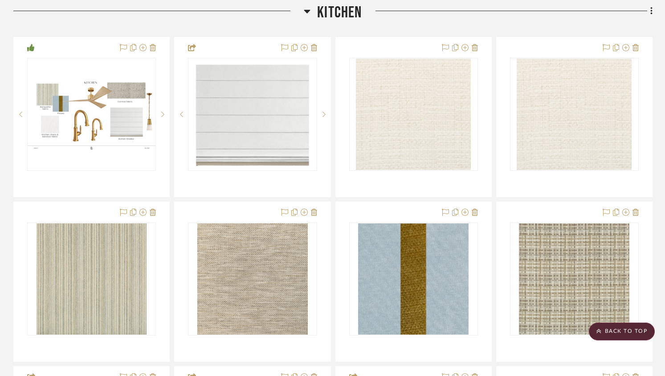
scroll to position [462, 0]
click at [651, 12] on icon at bounding box center [651, 12] width 2 height 8
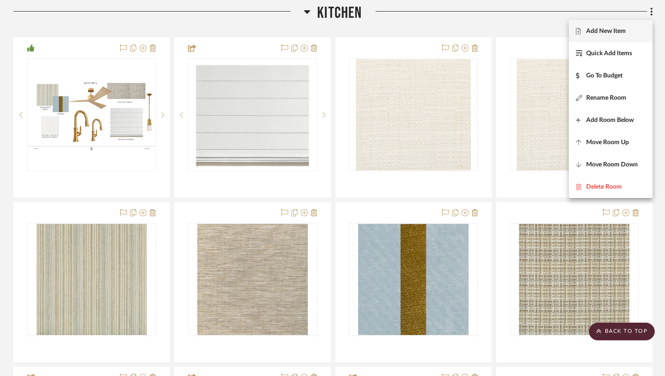
click at [614, 33] on span "Add New Item" at bounding box center [606, 31] width 40 height 8
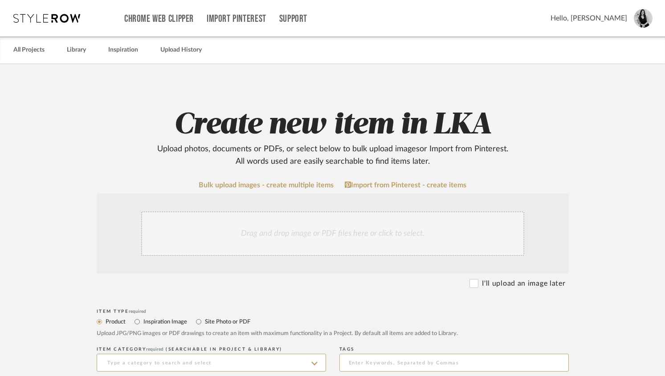
click at [298, 226] on div "Drag and drop image or PDF files here or click to select." at bounding box center [332, 234] width 383 height 45
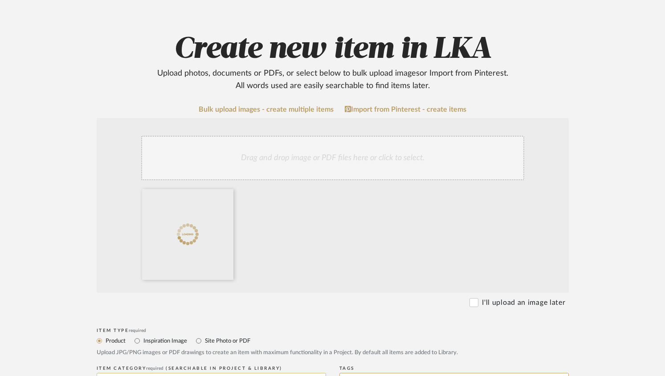
scroll to position [203, 0]
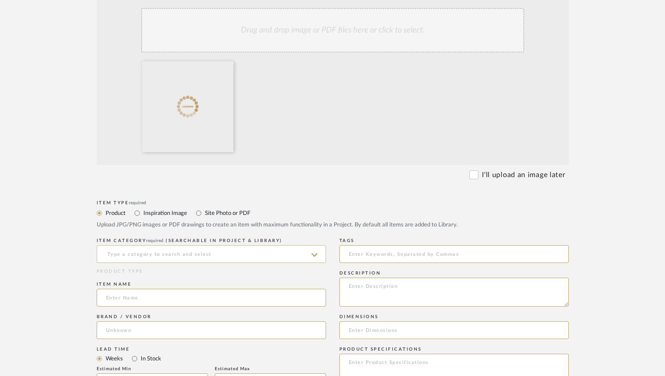
click at [138, 255] on input at bounding box center [211, 254] width 229 height 18
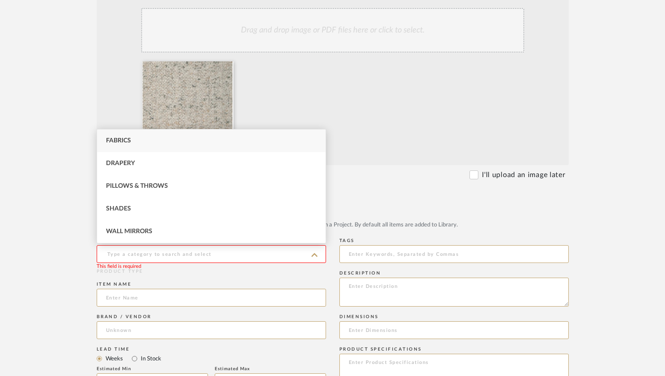
click at [119, 138] on span "Fabrics" at bounding box center [118, 141] width 25 height 6
type input "Fabrics"
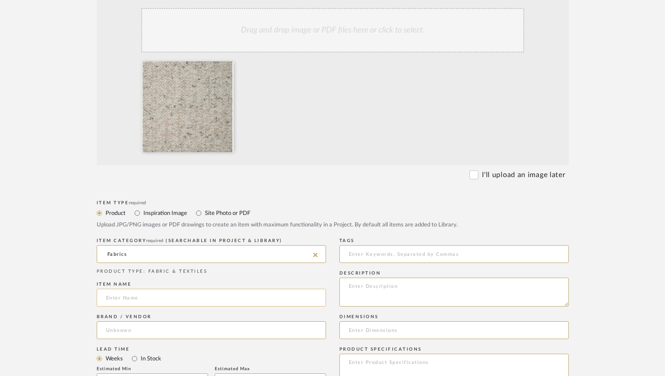
click at [139, 299] on input at bounding box center [211, 298] width 229 height 18
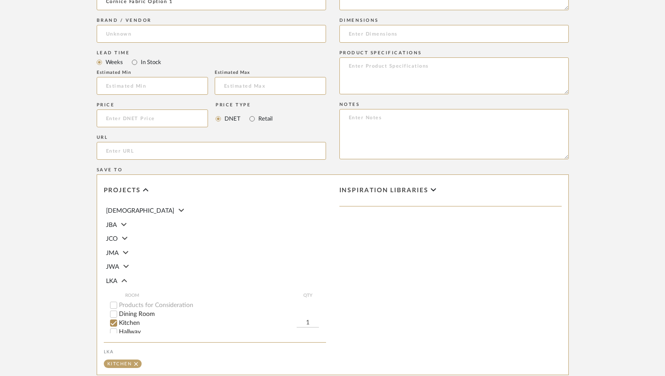
scroll to position [609, 0]
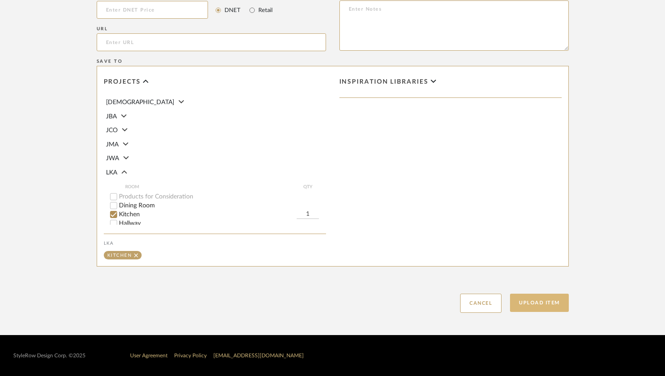
type input "Cornice Fabric Option 1"
click at [533, 307] on button "Upload Item" at bounding box center [539, 303] width 59 height 18
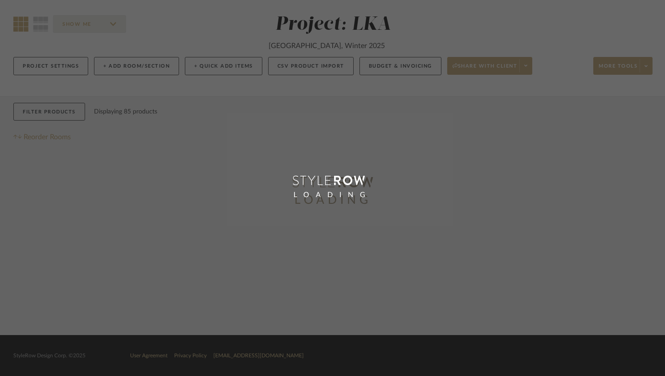
scroll to position [13, 0]
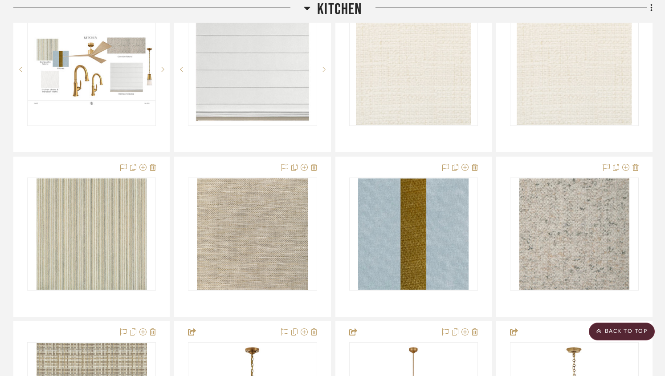
scroll to position [482, 0]
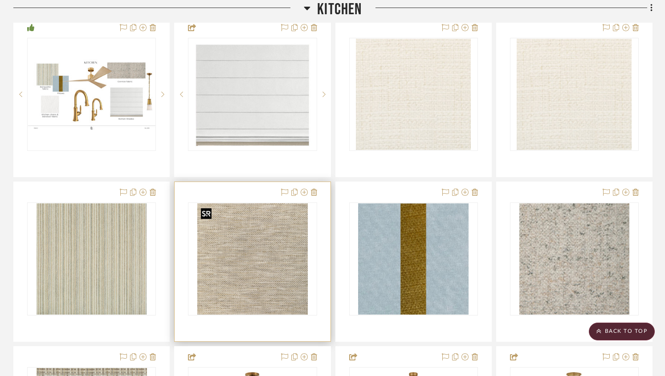
click at [0, 0] on img at bounding box center [0, 0] width 0 height 0
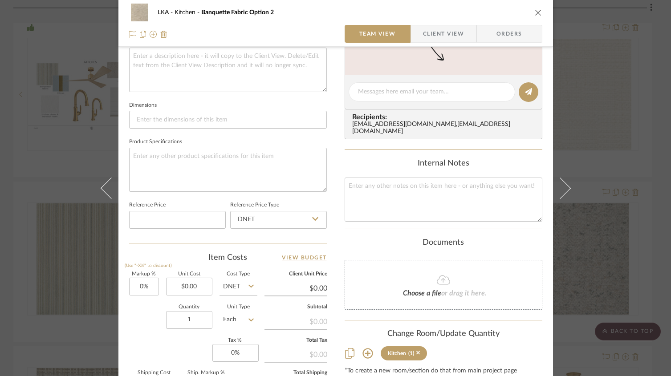
scroll to position [450, 0]
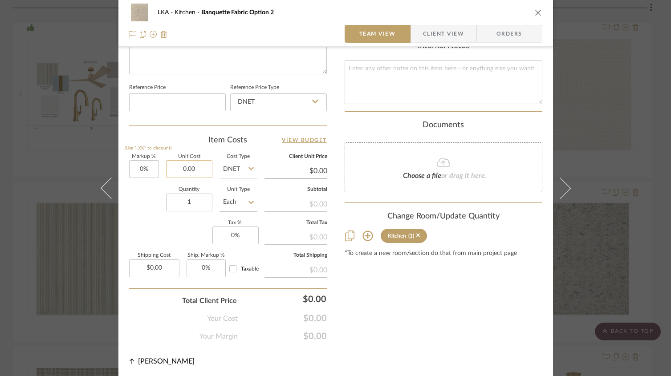
click at [190, 169] on input "0.00" at bounding box center [189, 169] width 46 height 18
type input "$782.24"
click at [310, 170] on input "782.24" at bounding box center [296, 170] width 63 height 13
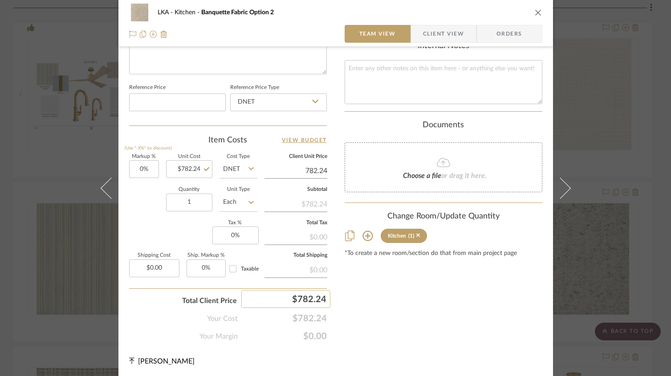
type input "$782.24"
type input "0"
type input "1089.48"
click at [378, 310] on div "LKA Kitchen Banquette Fabric Option 2 Team View Client View Orders Team-Facing …" at bounding box center [335, 188] width 671 height 376
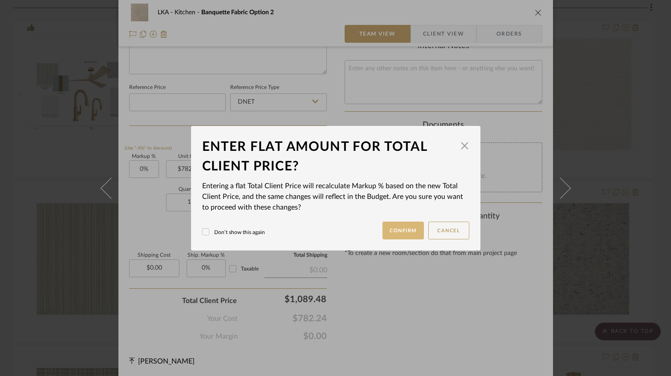
click at [399, 225] on button "Confirm" at bounding box center [403, 231] width 41 height 18
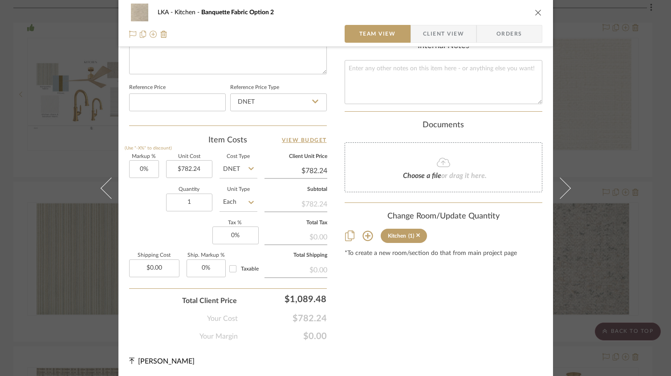
type input "39.27%"
type input "$1,089.48"
click at [234, 236] on input "0" at bounding box center [235, 236] width 46 height 18
type input "8.76%"
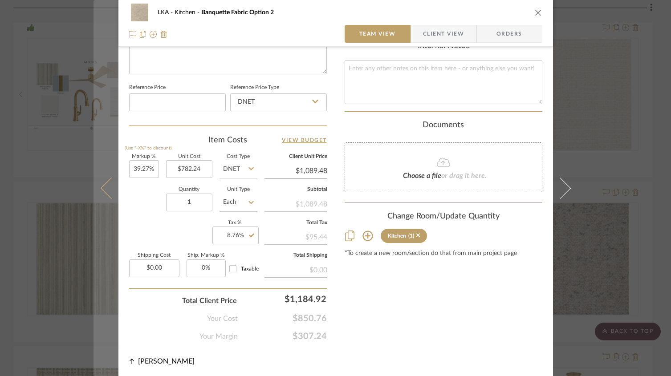
click at [100, 186] on icon at bounding box center [110, 187] width 21 height 21
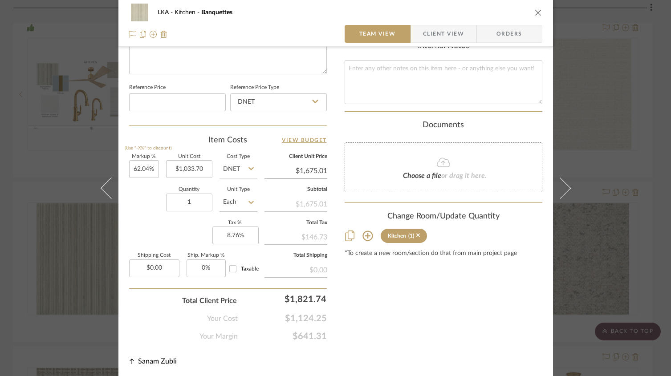
click at [536, 12] on icon "close" at bounding box center [538, 12] width 7 height 7
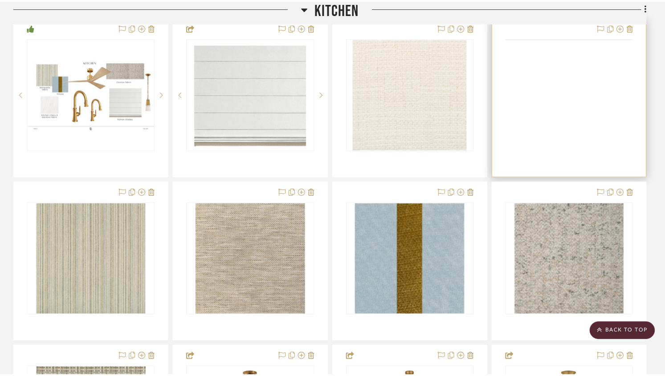
scroll to position [482, 0]
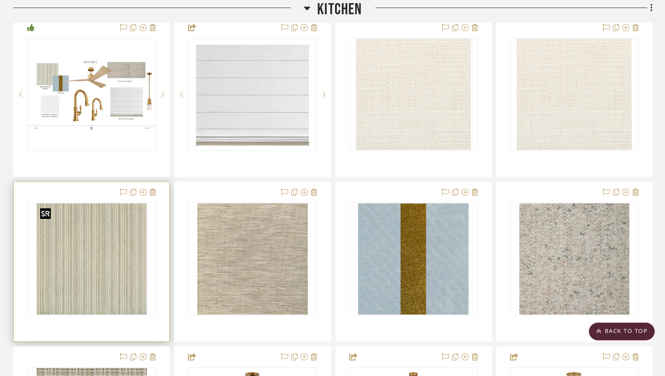
click at [138, 265] on img "0" at bounding box center [92, 258] width 110 height 111
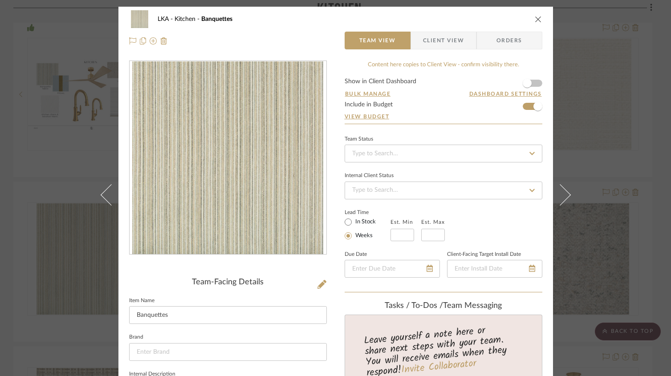
scroll to position [450, 0]
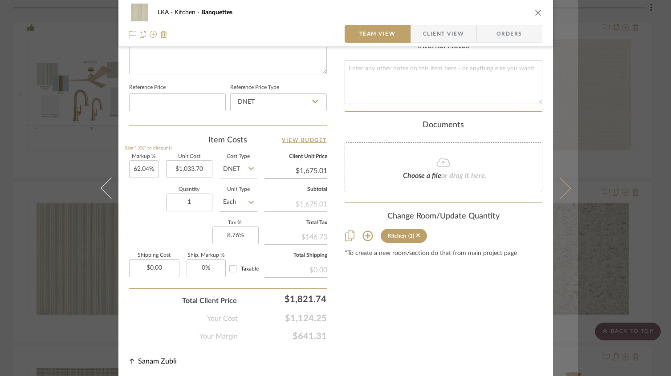
click at [559, 193] on icon at bounding box center [559, 187] width 21 height 21
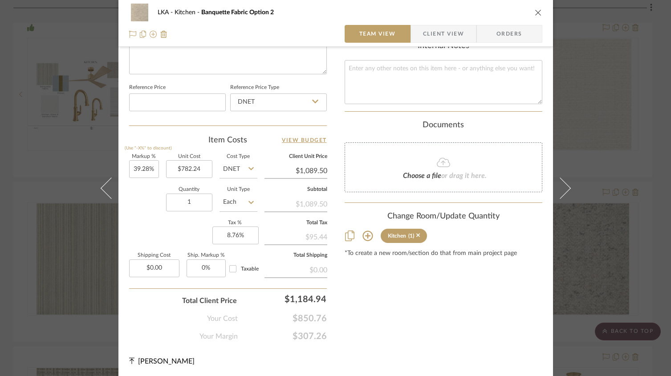
click at [537, 13] on icon "close" at bounding box center [538, 12] width 7 height 7
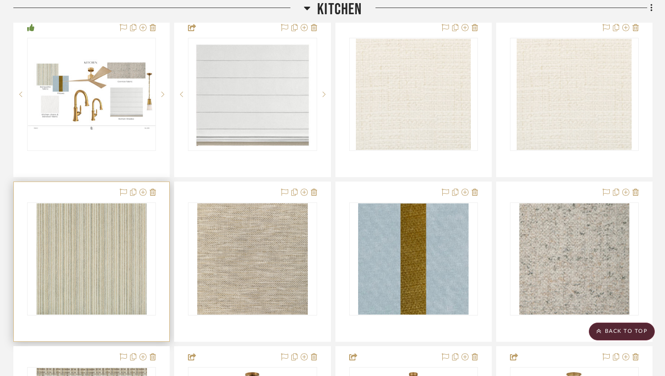
scroll to position [480, 0]
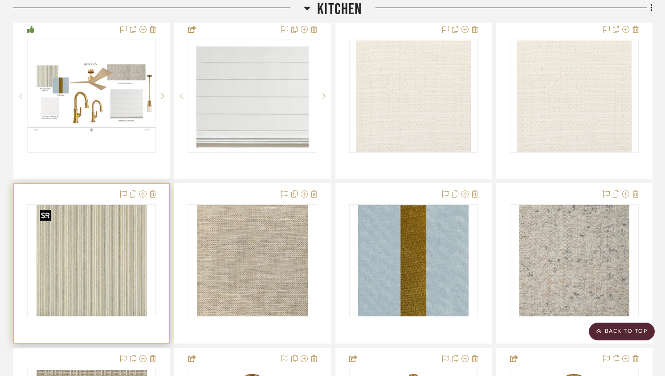
click at [103, 269] on img "0" at bounding box center [92, 260] width 110 height 111
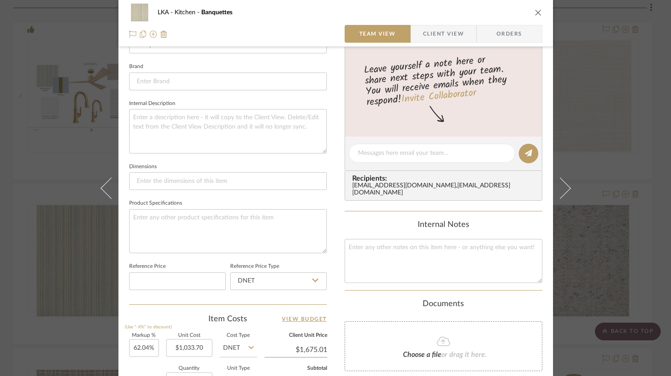
scroll to position [0, 0]
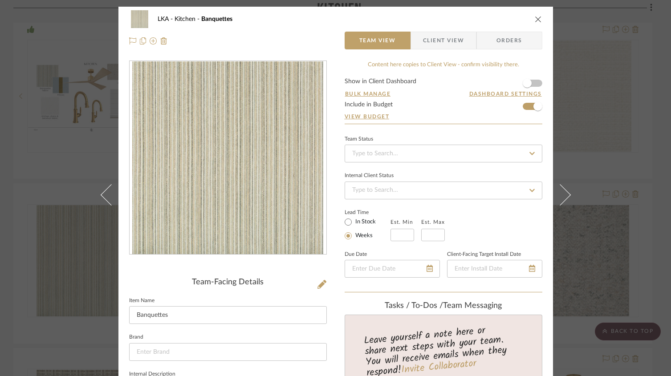
click at [535, 22] on icon "close" at bounding box center [538, 19] width 7 height 7
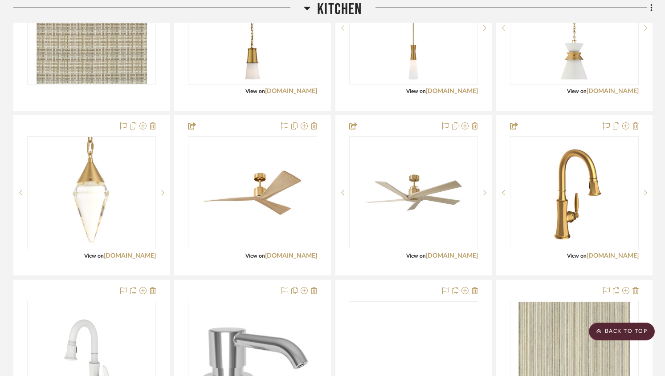
scroll to position [1127, 0]
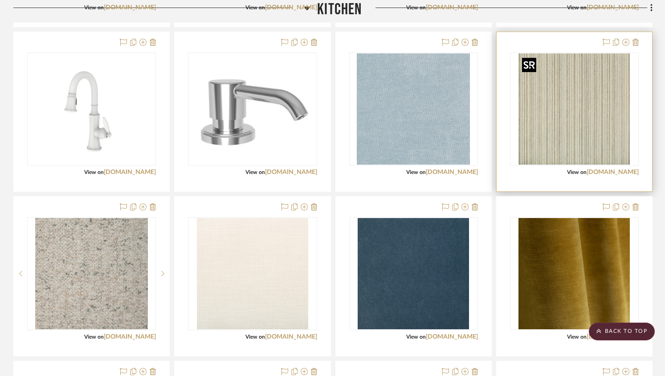
click at [0, 0] on img at bounding box center [0, 0] width 0 height 0
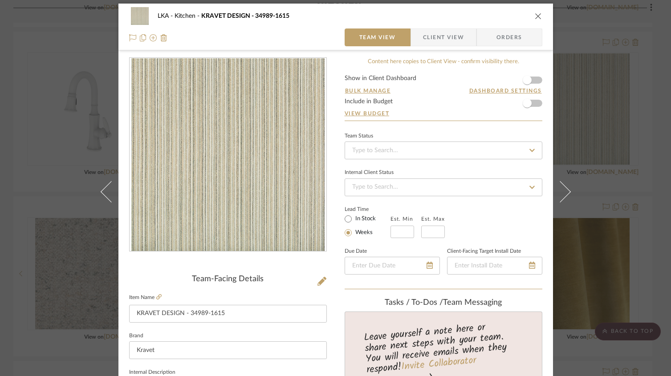
scroll to position [4, 0]
click at [529, 19] on div "LKA Kitchen KRAVET DESIGN - 34989-1615" at bounding box center [335, 16] width 413 height 18
click at [535, 17] on icon "close" at bounding box center [538, 15] width 7 height 7
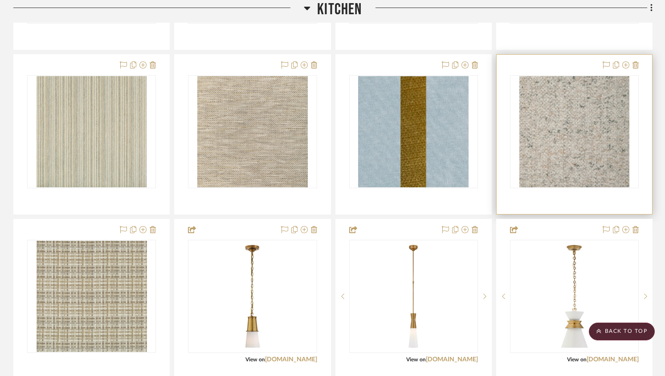
scroll to position [610, 0]
click at [549, 123] on img "0" at bounding box center [574, 131] width 110 height 111
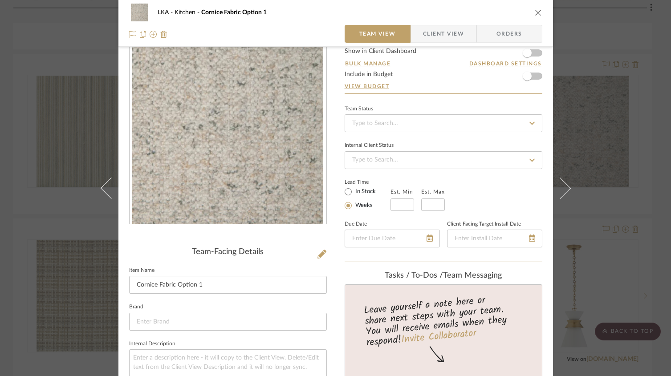
scroll to position [0, 0]
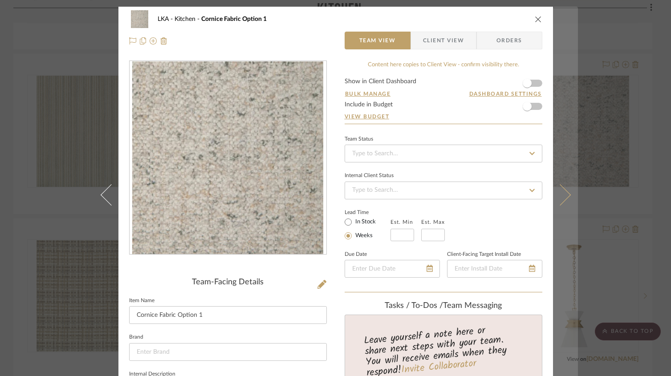
click at [566, 191] on button at bounding box center [565, 195] width 25 height 376
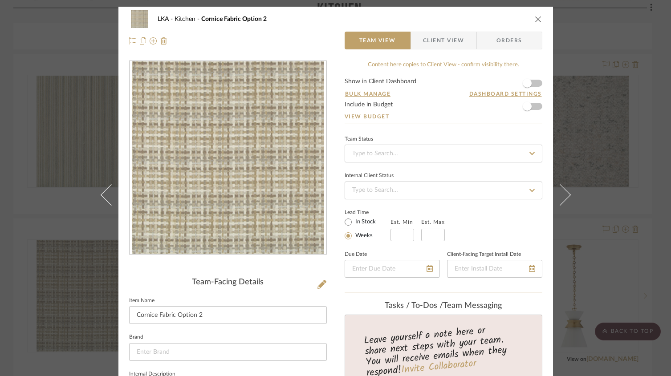
click at [427, 38] on span "Client View" at bounding box center [443, 41] width 41 height 18
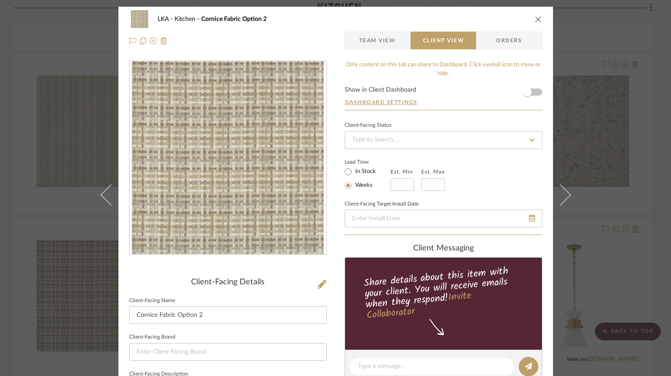
click at [535, 19] on icon "close" at bounding box center [538, 19] width 7 height 7
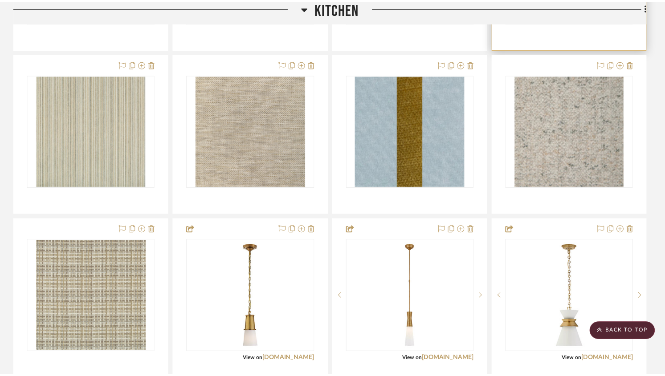
scroll to position [610, 0]
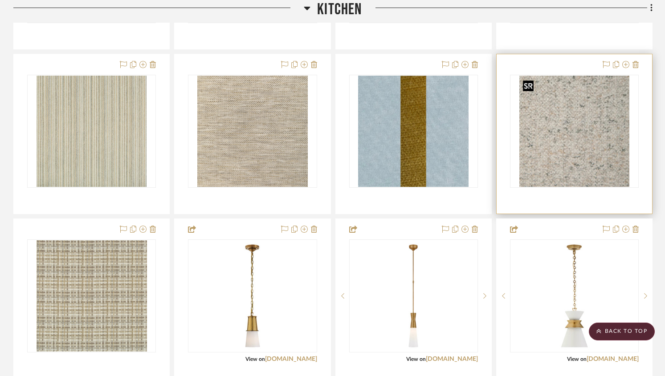
click at [570, 155] on img "0" at bounding box center [574, 131] width 110 height 111
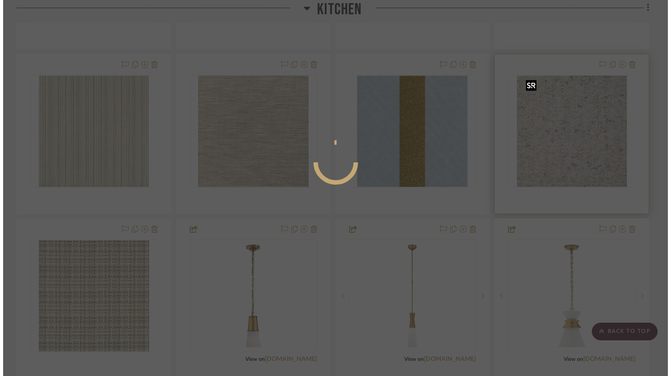
scroll to position [0, 0]
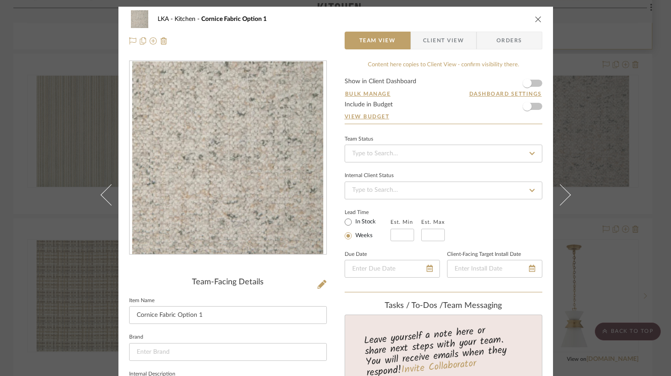
drag, startPoint x: 533, startPoint y: 21, endPoint x: 511, endPoint y: 45, distance: 32.4
click at [535, 21] on icon "close" at bounding box center [538, 19] width 7 height 7
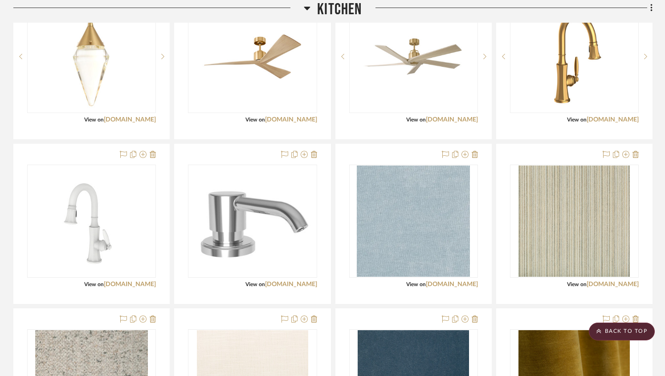
scroll to position [1027, 0]
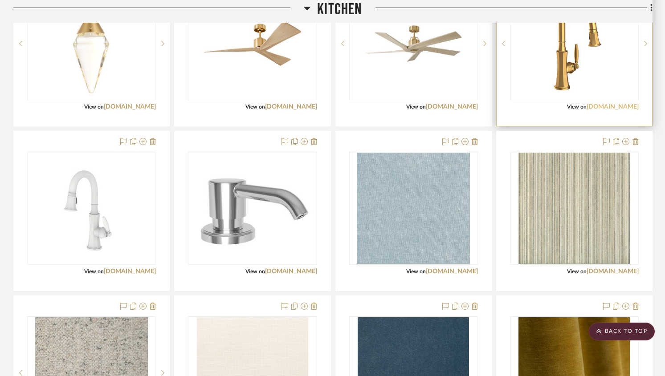
click at [604, 107] on link "[DOMAIN_NAME]" at bounding box center [612, 107] width 52 height 6
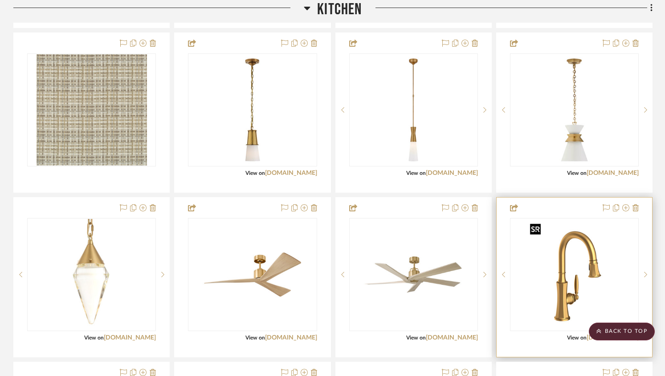
scroll to position [797, 0]
click at [588, 243] on img "0" at bounding box center [574, 274] width 96 height 111
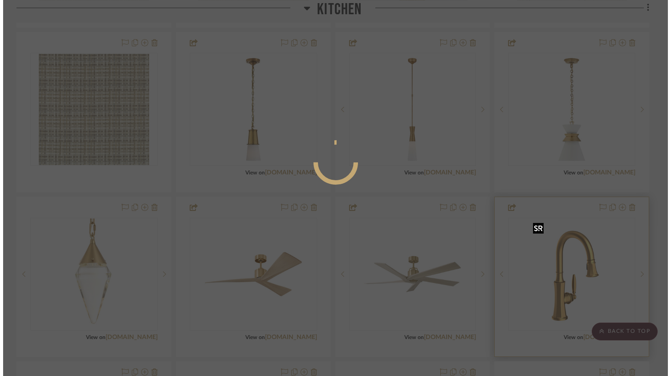
scroll to position [0, 0]
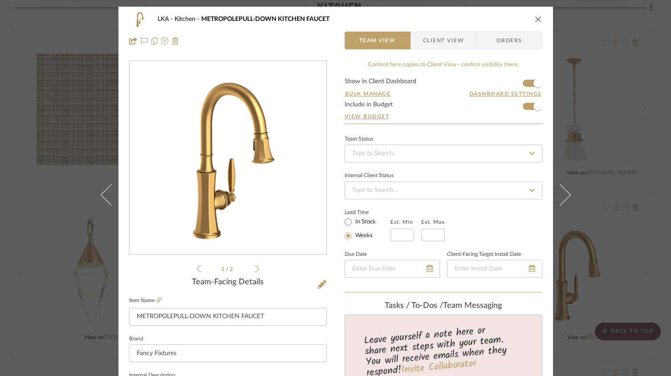
click at [255, 268] on icon at bounding box center [257, 268] width 4 height 7
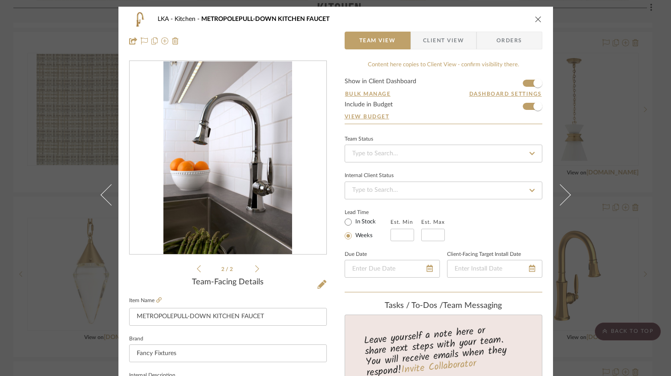
click at [255, 268] on icon at bounding box center [257, 268] width 4 height 7
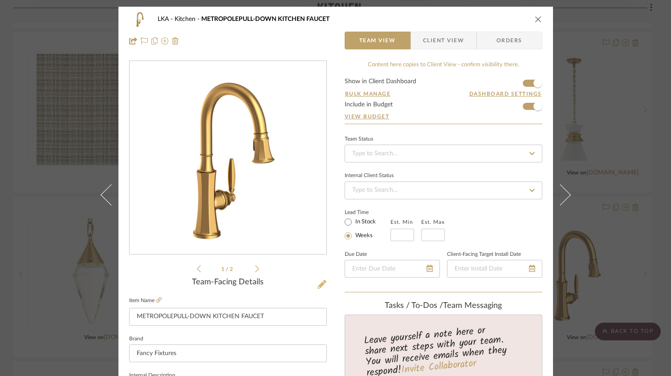
click at [317, 284] on icon at bounding box center [321, 284] width 9 height 9
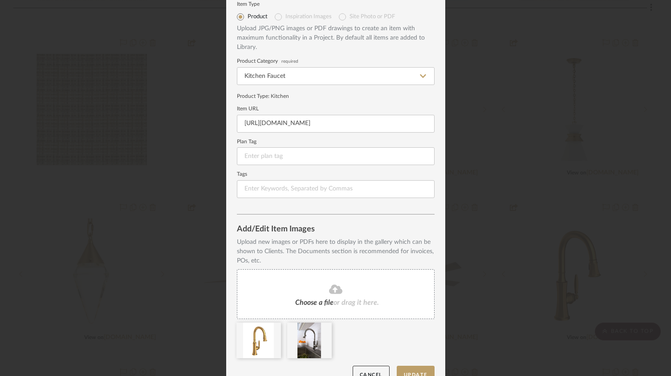
scroll to position [48, 0]
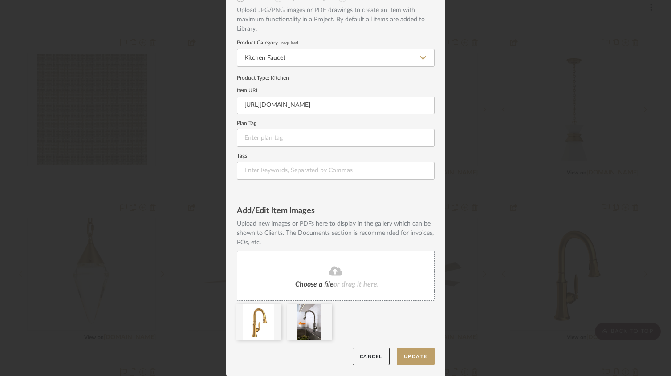
click at [329, 259] on div "Choose a file or drag it here." at bounding box center [336, 276] width 198 height 50
click at [412, 360] on button "Update" at bounding box center [416, 357] width 38 height 18
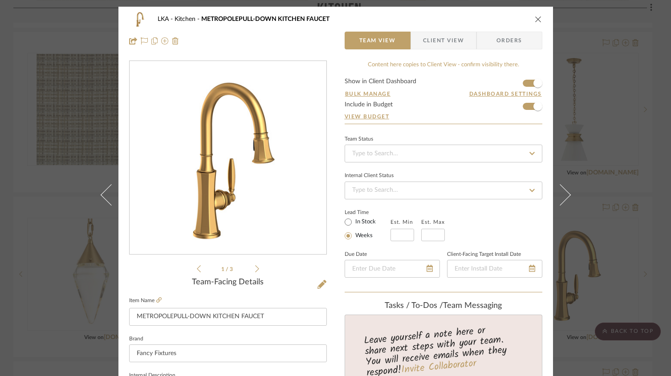
click at [529, 20] on div "LKA Kitchen METROPOLEPULL-DOWN KITCHEN FAUCET" at bounding box center [335, 19] width 413 height 18
click at [535, 19] on icon "close" at bounding box center [538, 19] width 7 height 7
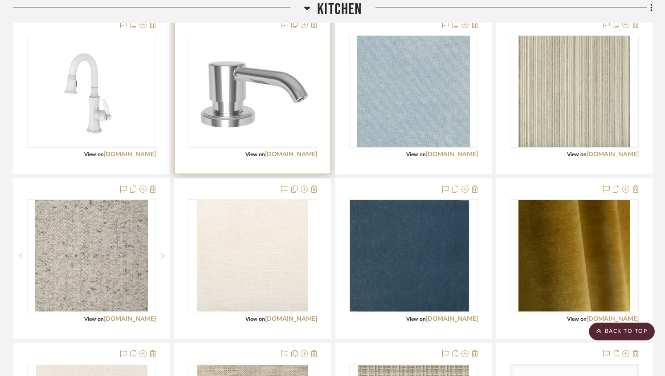
scroll to position [1145, 0]
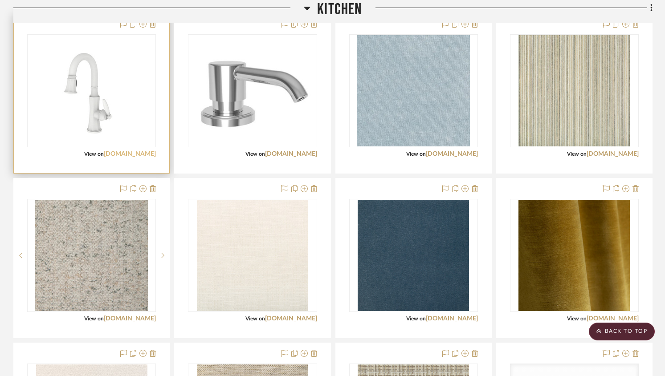
click at [133, 155] on link "newportbrass.com" at bounding box center [130, 154] width 52 height 6
click at [0, 0] on img at bounding box center [0, 0] width 0 height 0
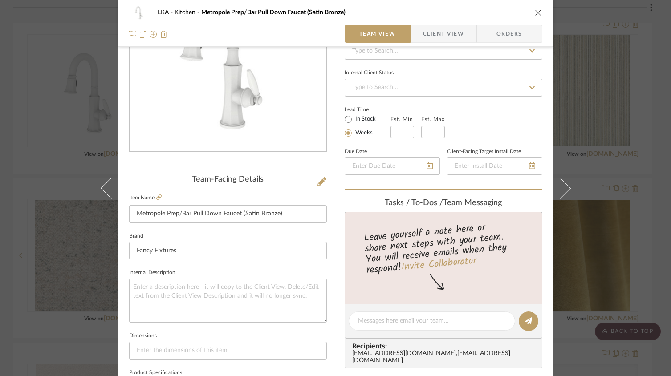
scroll to position [47, 0]
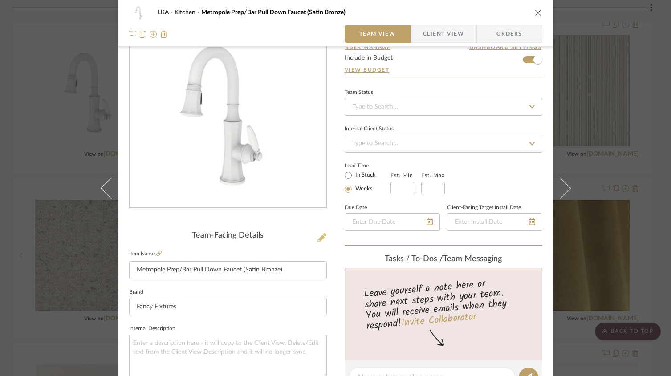
click at [318, 240] on icon at bounding box center [321, 237] width 9 height 9
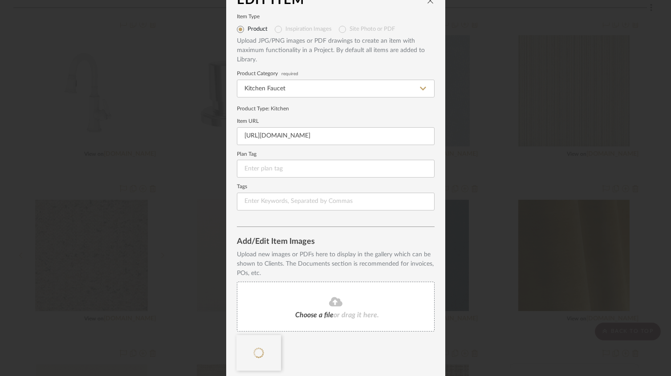
scroll to position [48, 0]
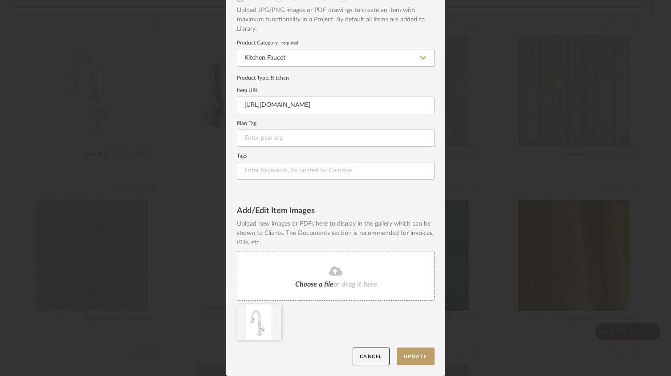
click at [334, 281] on span "or drag it here." at bounding box center [356, 284] width 45 height 7
click at [418, 356] on button "Update" at bounding box center [416, 357] width 38 height 18
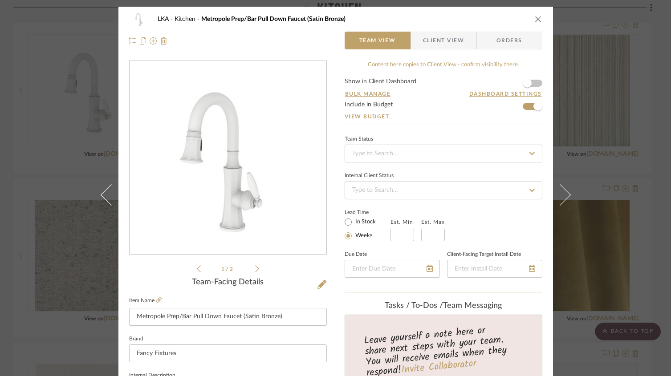
click at [535, 17] on icon "close" at bounding box center [538, 19] width 7 height 7
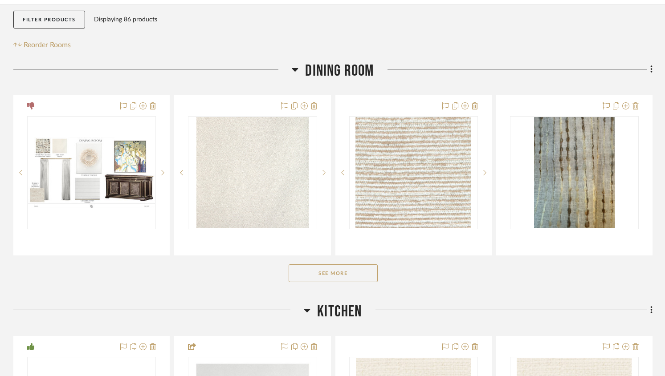
scroll to position [165, 0]
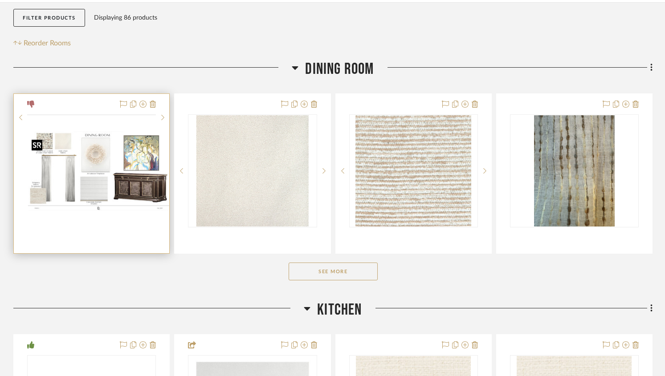
click at [0, 0] on img at bounding box center [0, 0] width 0 height 0
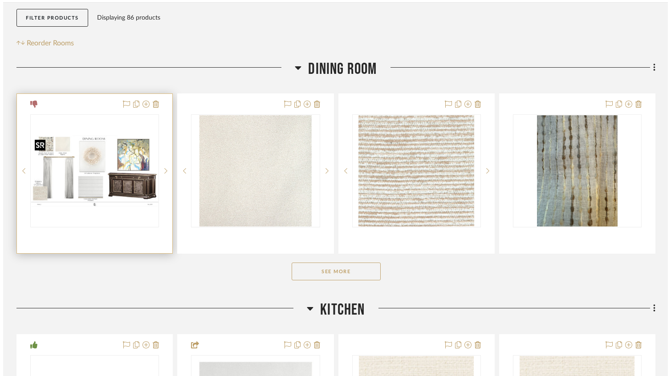
scroll to position [0, 0]
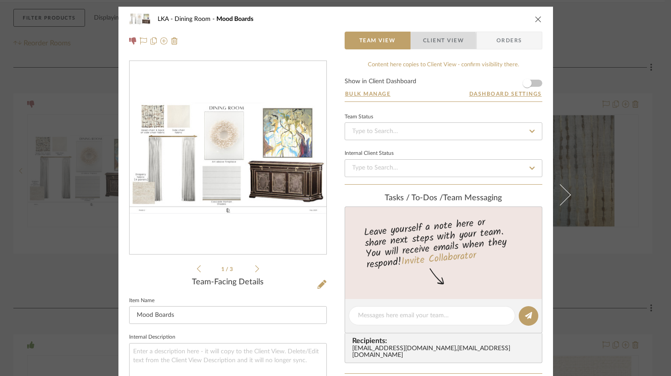
click at [435, 42] on span "Client View" at bounding box center [443, 41] width 41 height 18
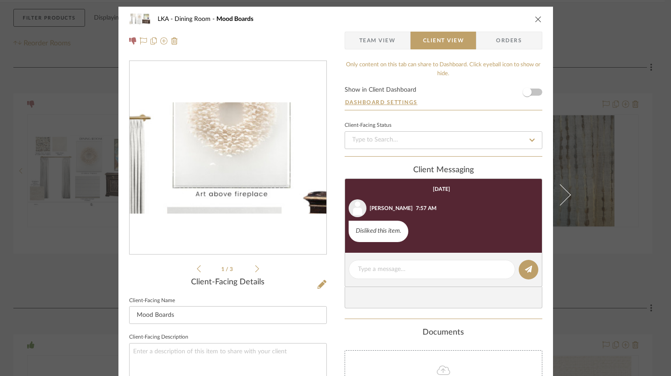
click at [220, 150] on img "0" at bounding box center [228, 157] width 197 height 111
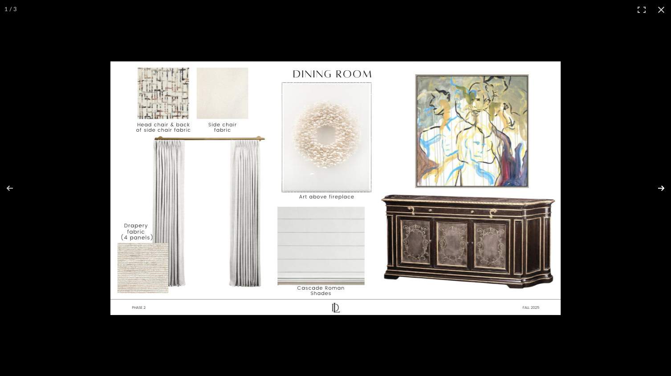
click at [664, 189] on button at bounding box center [655, 188] width 31 height 45
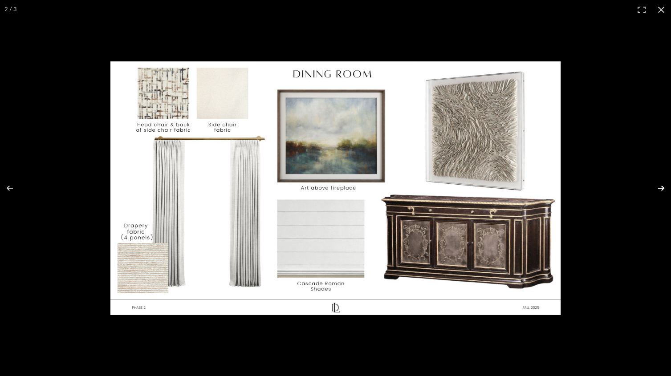
click at [664, 189] on button at bounding box center [655, 188] width 31 height 45
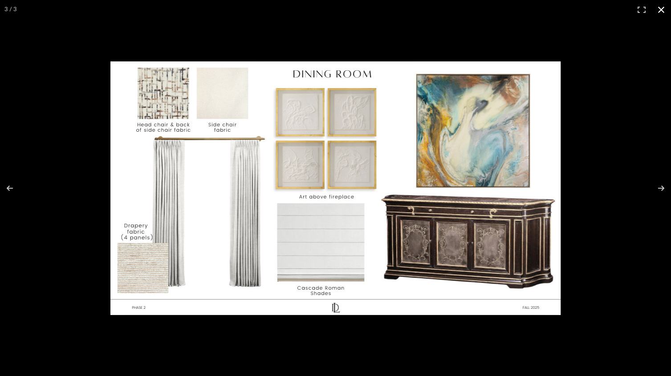
click at [664, 14] on button at bounding box center [661, 10] width 20 height 20
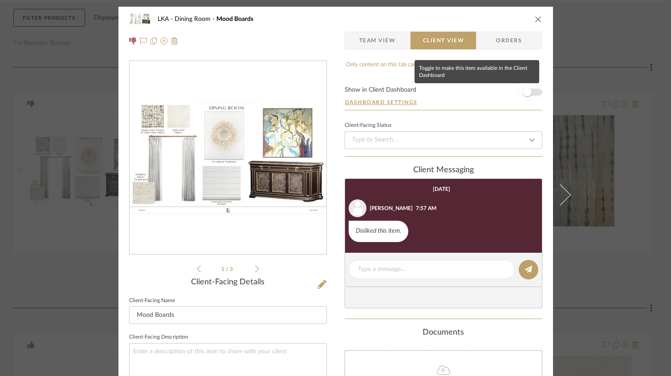
click at [525, 94] on span "button" at bounding box center [527, 92] width 9 height 9
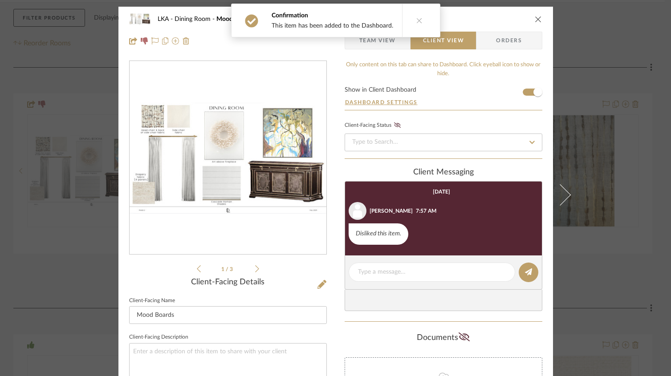
click at [535, 20] on icon "close" at bounding box center [538, 19] width 7 height 7
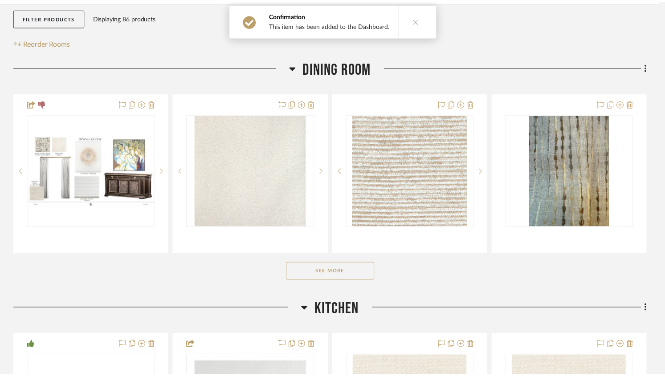
scroll to position [165, 0]
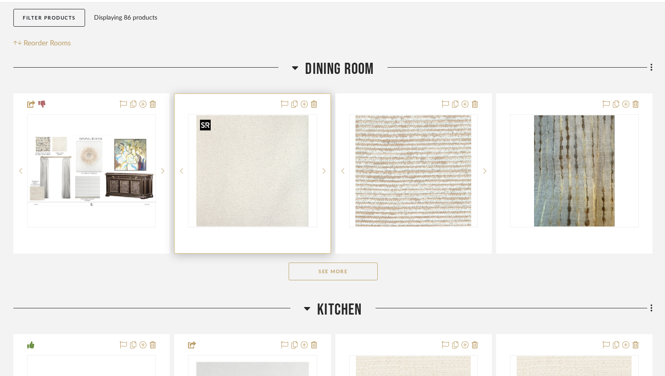
click at [242, 157] on img "0" at bounding box center [252, 170] width 112 height 111
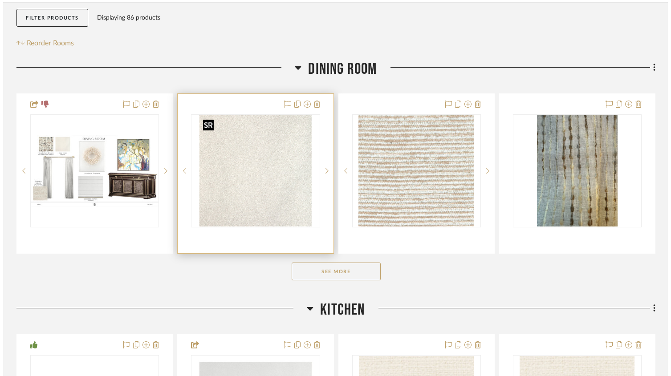
scroll to position [0, 0]
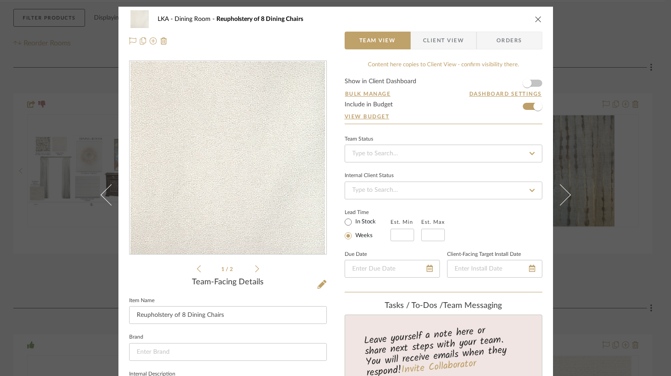
click at [255, 269] on icon at bounding box center [257, 269] width 4 height 8
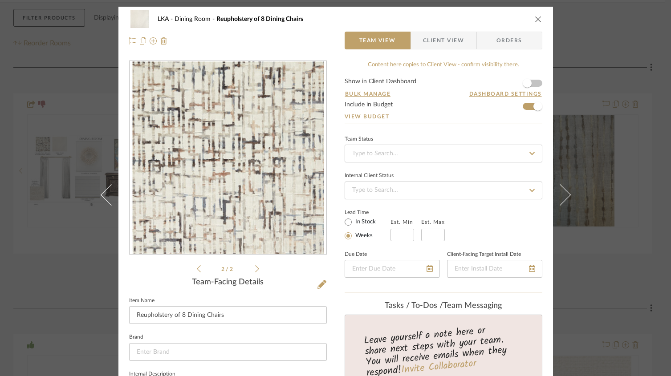
click at [431, 40] on span "Client View" at bounding box center [443, 41] width 41 height 18
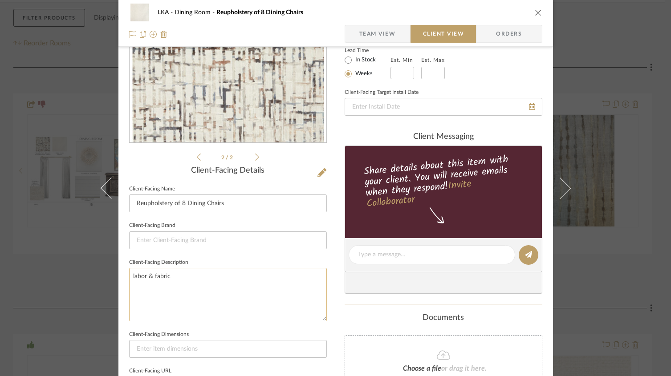
scroll to position [124, 0]
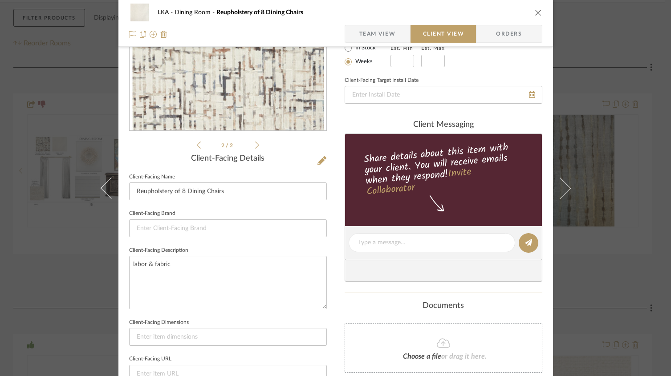
drag, startPoint x: 383, startPoint y: 33, endPoint x: 335, endPoint y: 108, distance: 89.5
click at [383, 33] on span "Team View" at bounding box center [377, 34] width 37 height 18
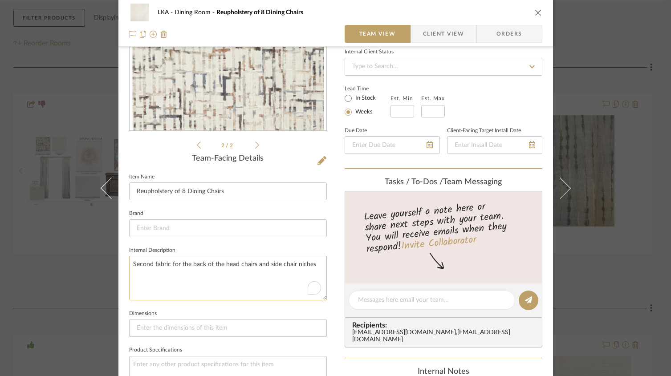
drag, startPoint x: 298, startPoint y: 263, endPoint x: 133, endPoint y: 262, distance: 165.6
click at [133, 262] on textarea "Second fabric for the back of the head chairs and side chair niches" at bounding box center [228, 278] width 198 height 44
click at [222, 269] on textarea "Second fabric for the back of the head chairs and side chair niches" at bounding box center [228, 278] width 198 height 44
drag, startPoint x: 309, startPoint y: 263, endPoint x: 126, endPoint y: 265, distance: 183.5
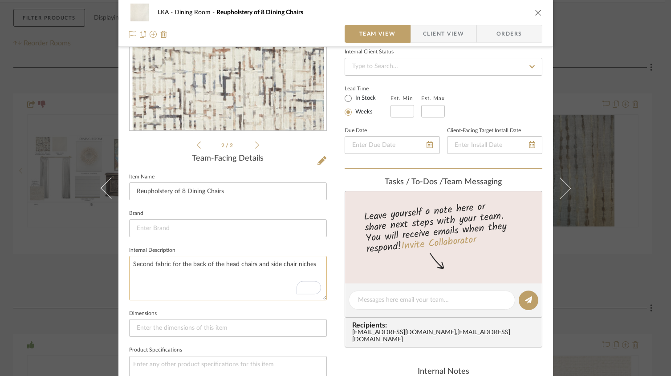
click at [129, 265] on textarea "Second fabric for the back of the head chairs and side chair niches" at bounding box center [228, 278] width 198 height 44
click at [438, 41] on span "Client View" at bounding box center [443, 34] width 41 height 18
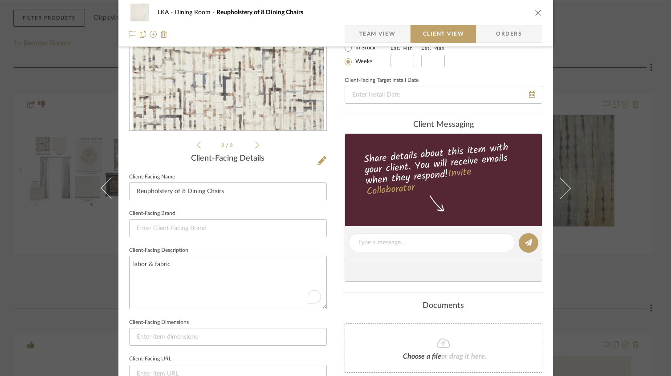
drag, startPoint x: 173, startPoint y: 277, endPoint x: 177, endPoint y: 265, distance: 12.1
click at [173, 277] on textarea "labor & fabric" at bounding box center [228, 282] width 198 height 53
drag, startPoint x: 152, startPoint y: 263, endPoint x: 123, endPoint y: 260, distance: 29.5
click at [123, 260] on div "LKA Dining Room Reupholstery of 8 Dining Chairs Team View Client View Orders 2 …" at bounding box center [335, 246] width 435 height 727
paste textarea "Second fabric for the back of the head chairs and side chair niches"
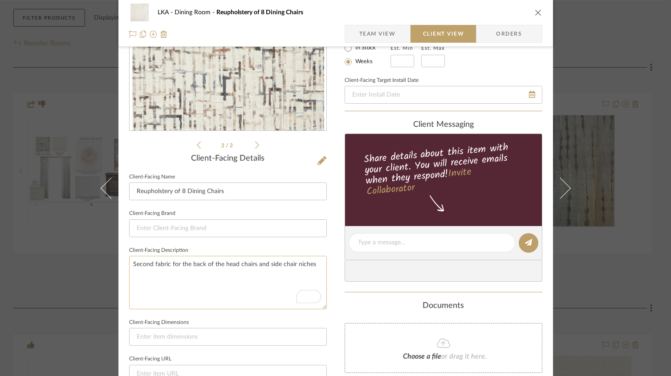
click at [130, 265] on textarea "Second fabric for the back of the head chairs and side chair niches" at bounding box center [228, 282] width 198 height 53
click at [169, 275] on textarea "First fabric shown for the fronts and seats Second fabric for the back of the h…" at bounding box center [228, 282] width 198 height 53
click at [173, 279] on textarea "First fabric shown for the fronts and seats Second fabric shown for the back of…" at bounding box center [228, 282] width 198 height 53
click at [183, 293] on textarea "First fabric shown for the fronts and seats Second fabric shown for the back of…" at bounding box center [228, 282] width 198 height 53
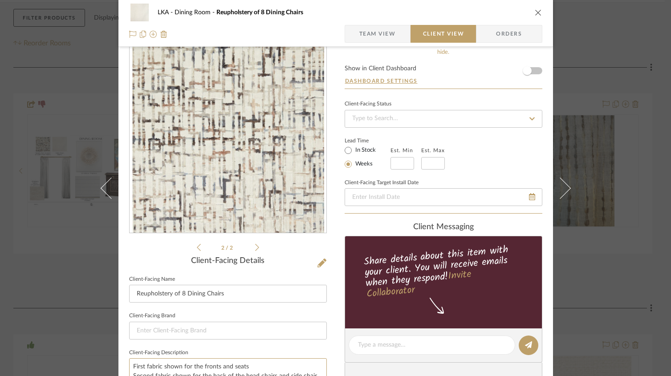
scroll to position [0, 0]
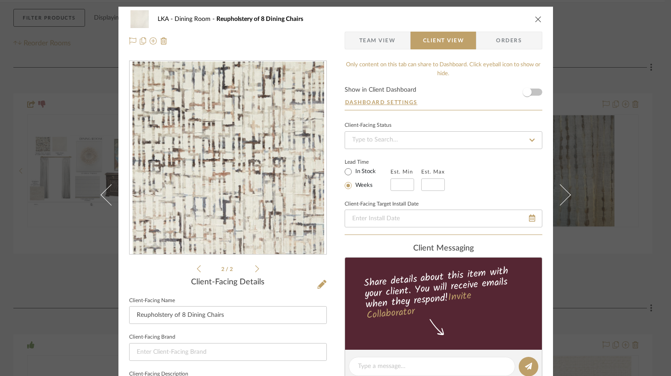
type textarea "First fabric shown for the fronts and seats Second fabric shown for the back of…"
click at [535, 20] on icon "close" at bounding box center [538, 19] width 7 height 7
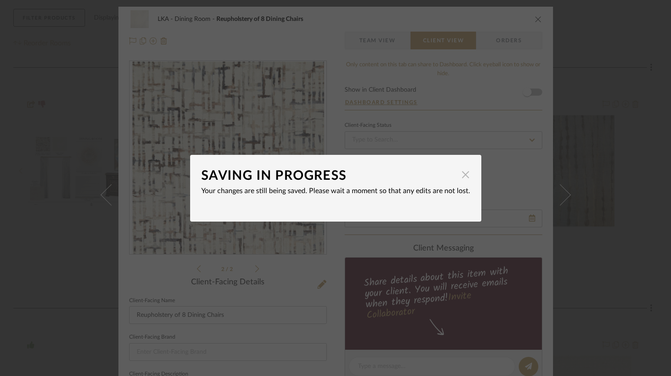
click at [463, 178] on span "button" at bounding box center [466, 175] width 18 height 18
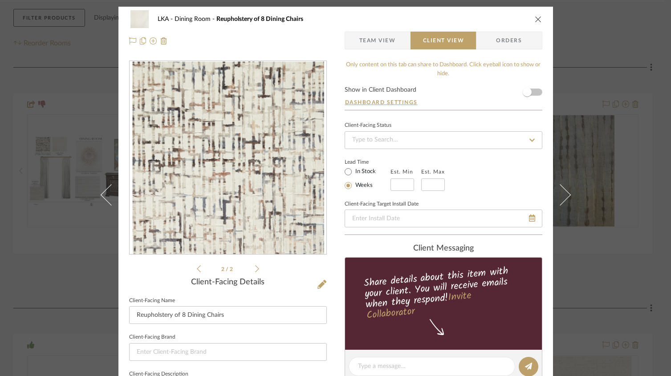
click at [538, 21] on icon "close" at bounding box center [538, 19] width 7 height 7
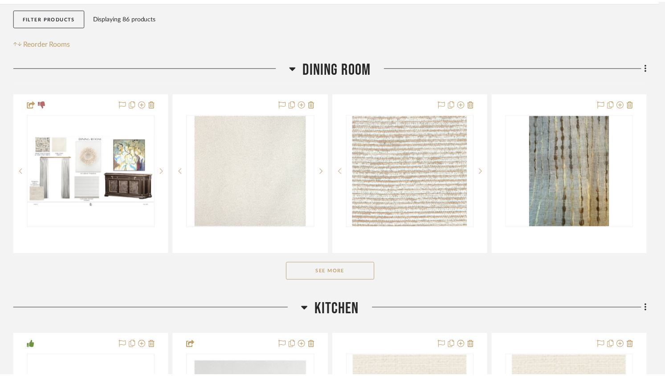
scroll to position [165, 0]
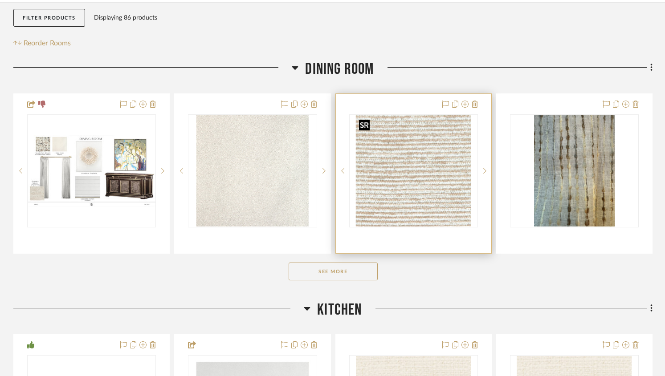
click at [0, 0] on img at bounding box center [0, 0] width 0 height 0
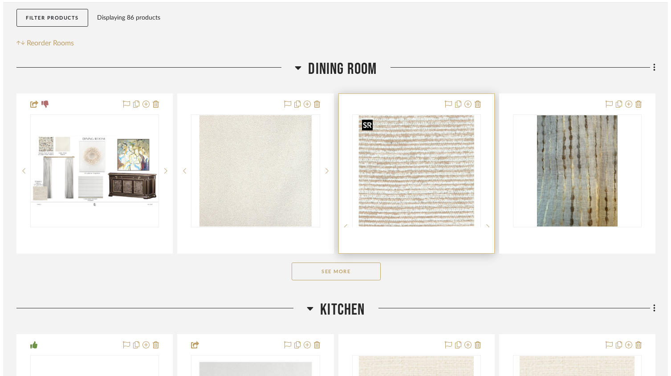
scroll to position [0, 0]
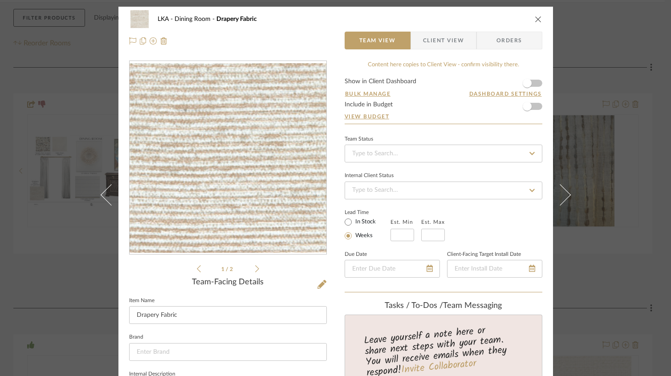
click at [441, 45] on span "Client View" at bounding box center [443, 41] width 41 height 18
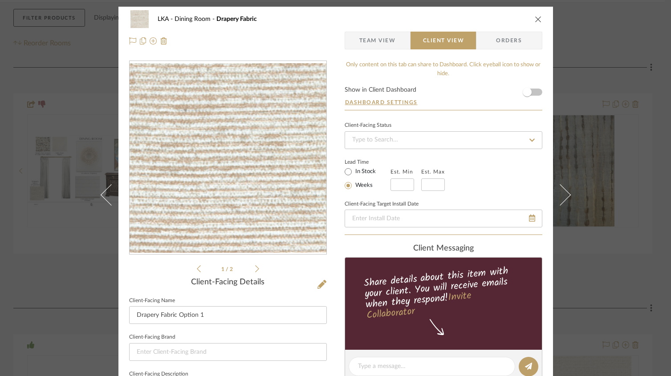
click at [255, 267] on icon at bounding box center [257, 269] width 4 height 8
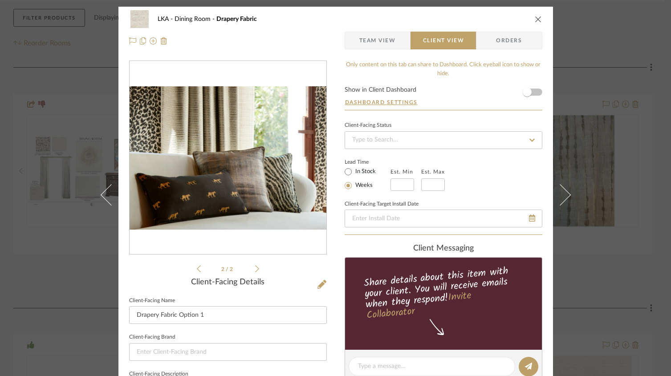
click at [255, 267] on icon at bounding box center [257, 269] width 4 height 8
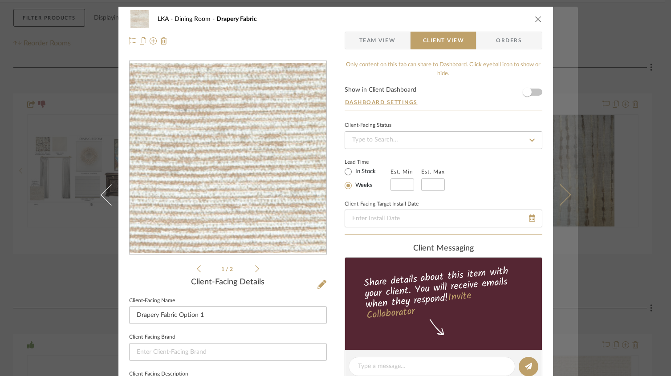
click at [568, 199] on button at bounding box center [565, 195] width 25 height 376
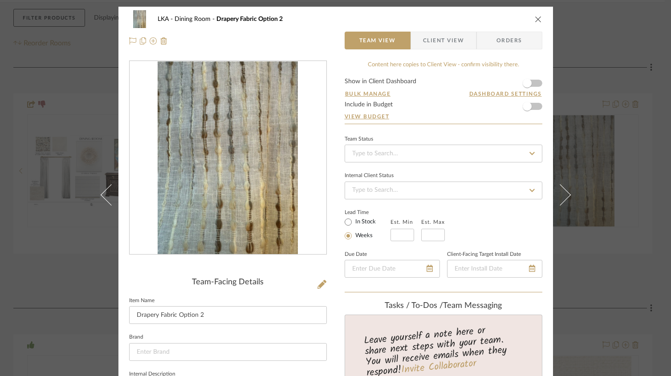
click at [439, 47] on span "Client View" at bounding box center [443, 41] width 41 height 18
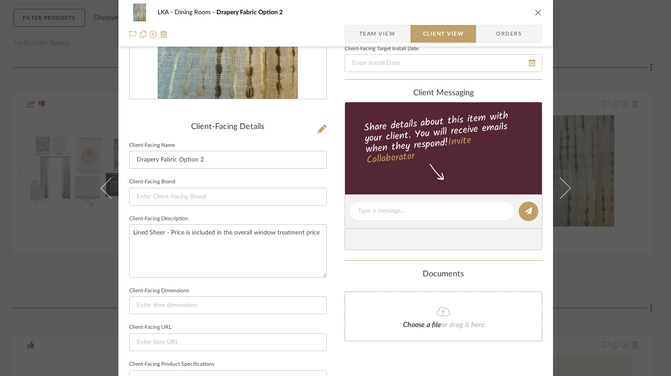
scroll to position [142, 0]
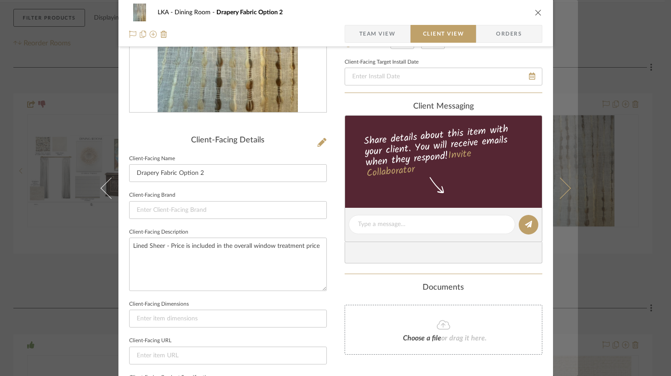
click at [565, 188] on icon at bounding box center [559, 187] width 21 height 21
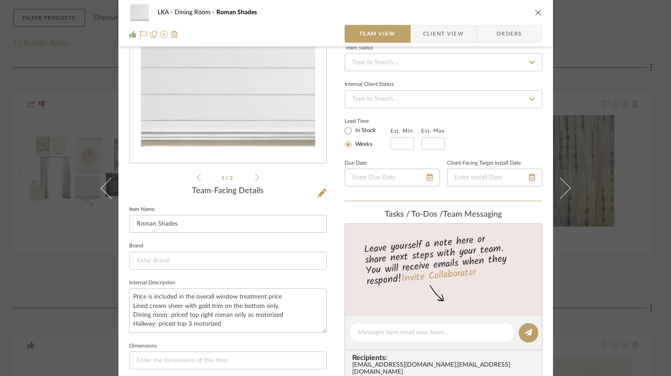
scroll to position [91, 0]
click at [529, 18] on div "LKA Dining Room Roman Shades" at bounding box center [335, 13] width 413 height 18
click at [535, 13] on icon "close" at bounding box center [538, 12] width 7 height 7
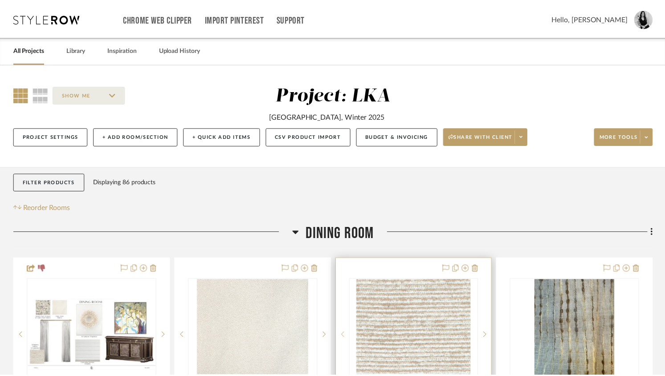
scroll to position [165, 0]
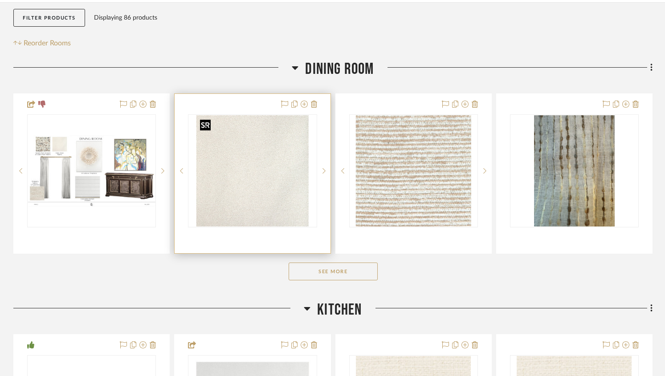
click at [259, 179] on img "0" at bounding box center [252, 170] width 112 height 111
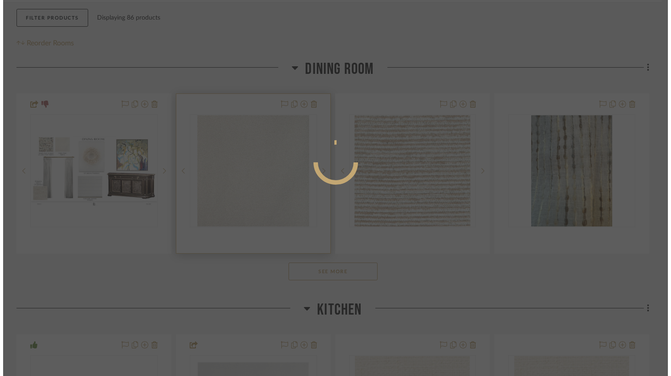
scroll to position [0, 0]
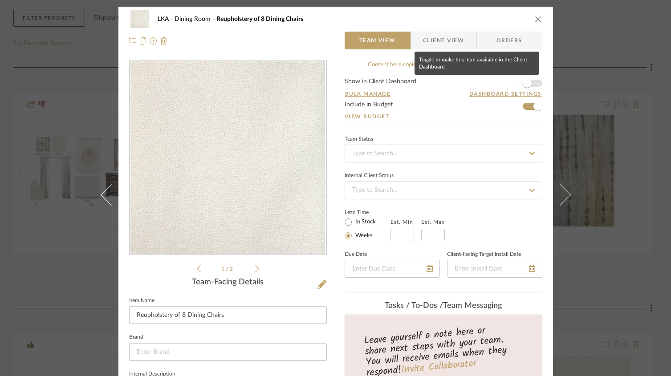
click at [527, 86] on span "button" at bounding box center [527, 83] width 9 height 9
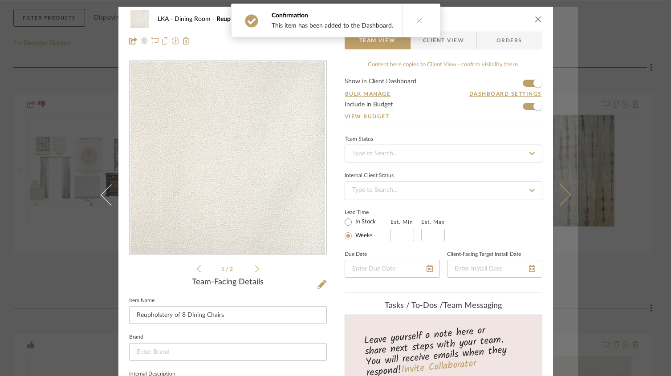
click at [561, 194] on icon at bounding box center [559, 194] width 21 height 21
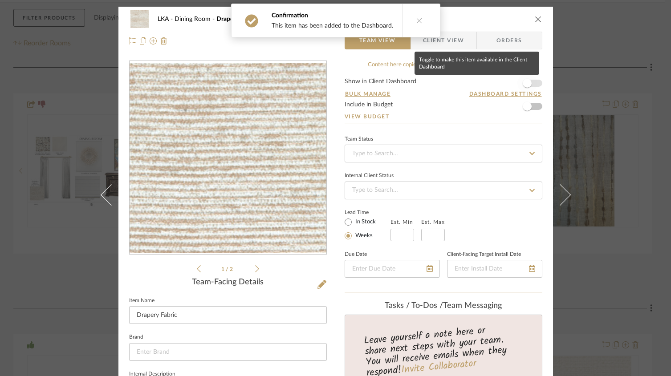
click at [531, 82] on span "button" at bounding box center [527, 83] width 20 height 20
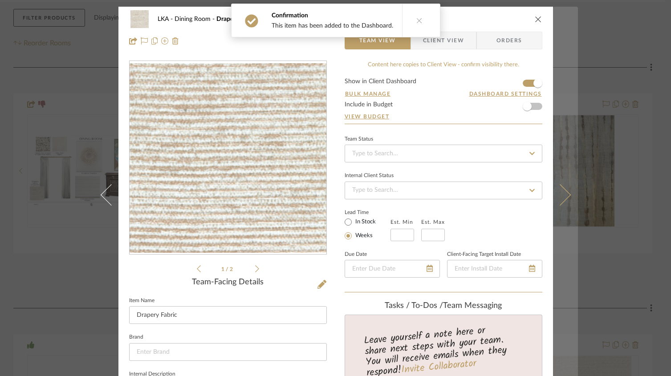
click at [558, 197] on icon at bounding box center [559, 194] width 21 height 21
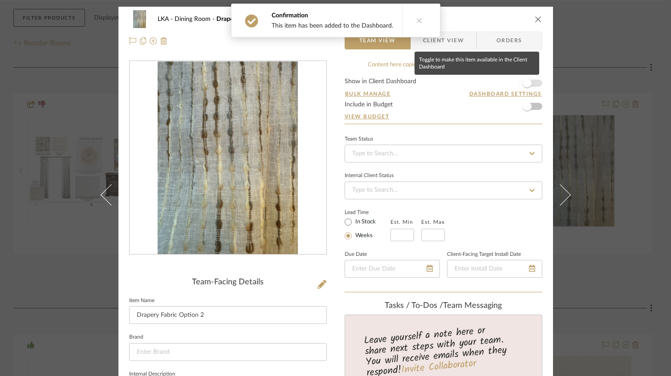
click at [523, 82] on span "button" at bounding box center [527, 83] width 9 height 9
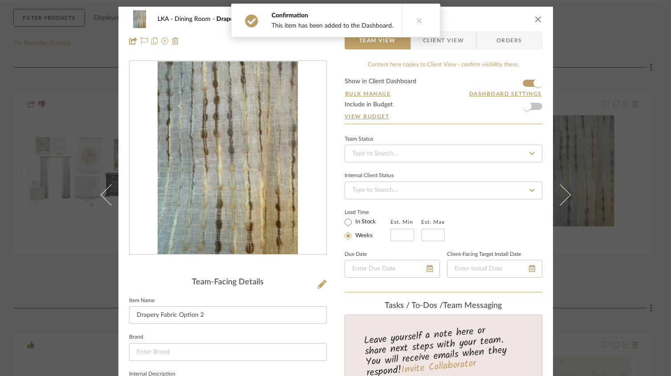
click at [535, 17] on icon "close" at bounding box center [538, 19] width 7 height 7
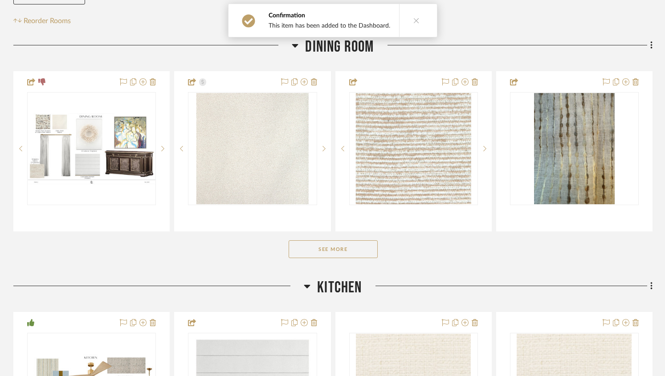
scroll to position [187, 0]
click at [341, 247] on button "See More" at bounding box center [333, 249] width 89 height 18
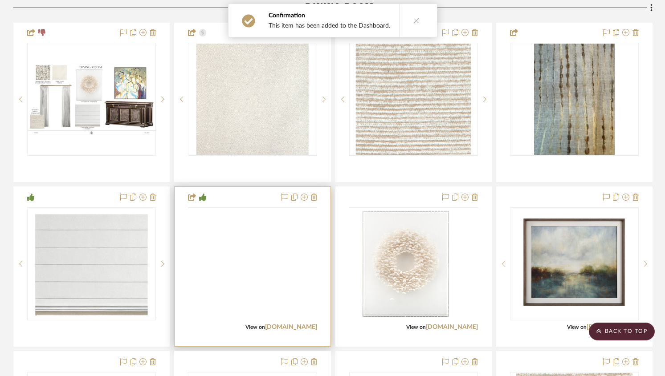
scroll to position [241, 0]
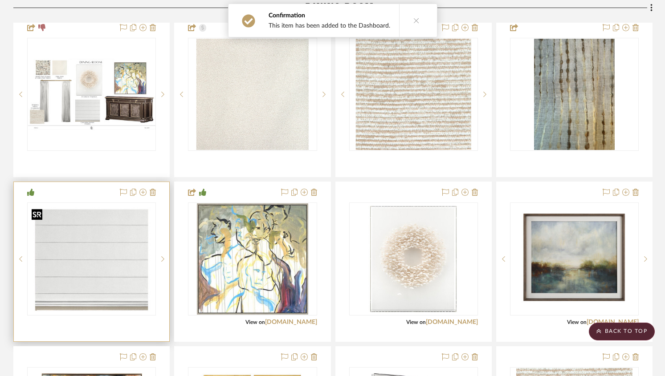
click at [0, 0] on img at bounding box center [0, 0] width 0 height 0
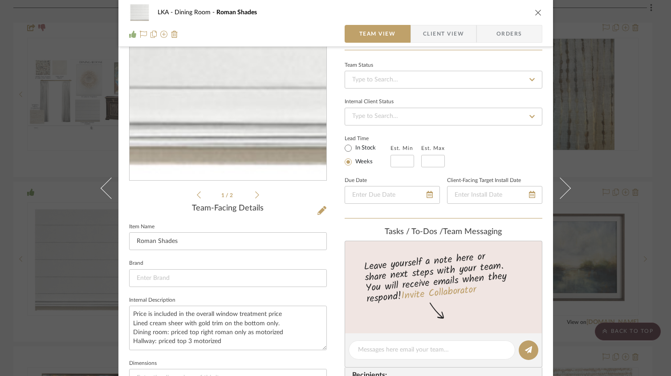
scroll to position [102, 0]
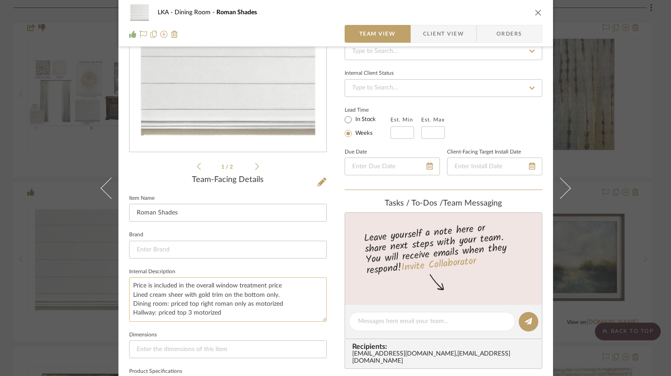
click at [178, 305] on textarea "Price is included in the overall window treatment price Lined cream sheer with …" at bounding box center [228, 299] width 198 height 44
click at [184, 305] on textarea "Price is included in the overall window treatment price Lined cream sheer with …" at bounding box center [228, 299] width 198 height 44
click at [239, 305] on textarea "Price is included in the overall window treatment price Lined cream sheer with …" at bounding box center [228, 299] width 198 height 44
click at [239, 304] on textarea "Price is included in the overall window treatment price Lined cream sheer with …" at bounding box center [228, 299] width 198 height 44
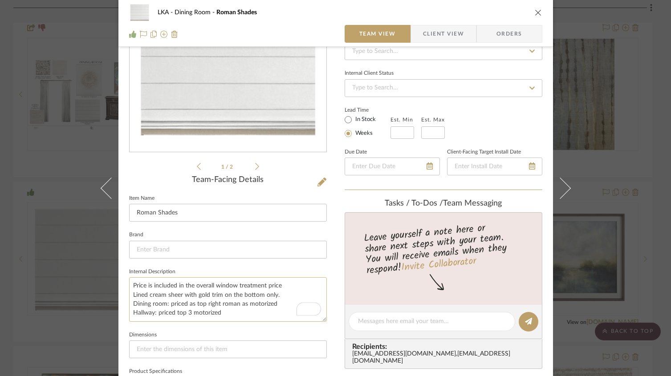
click at [239, 304] on textarea "Price is included in the overall window treatment price Lined cream sheer with …" at bounding box center [228, 299] width 198 height 44
click at [183, 318] on textarea "Price is included in the overall window treatment price Lined cream sheer with …" at bounding box center [228, 299] width 198 height 44
click at [174, 314] on textarea "Price is included in the overall window treatment price Lined cream sheer with …" at bounding box center [228, 299] width 198 height 44
click at [240, 315] on textarea "Price is included in the overall window treatment price Lined cream sheer with …" at bounding box center [228, 299] width 198 height 44
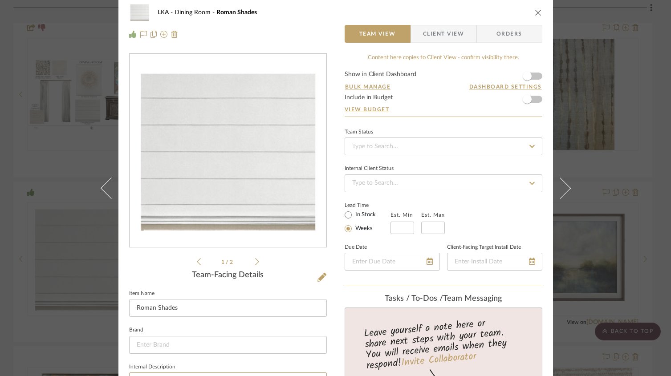
scroll to position [0, 0]
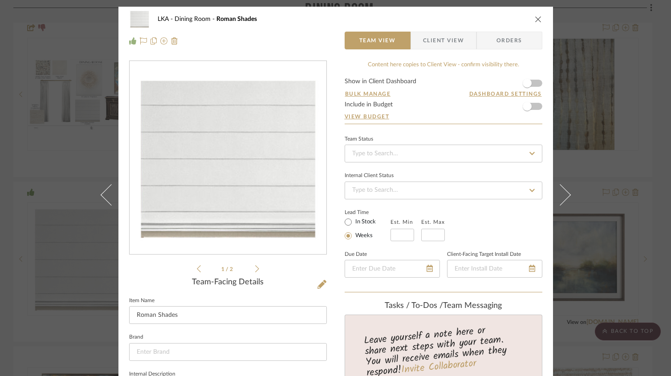
type textarea "Price is included in the overall window treatment price Lined cream sheer with …"
click at [432, 48] on span "Client View" at bounding box center [443, 41] width 41 height 18
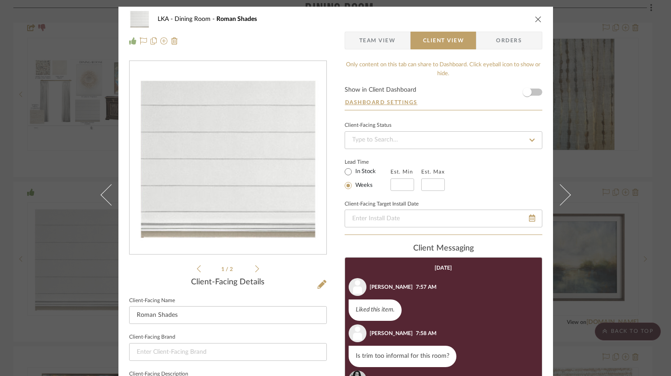
type textarea "Price is included in the overall window treatment price Lined cream sheer with …"
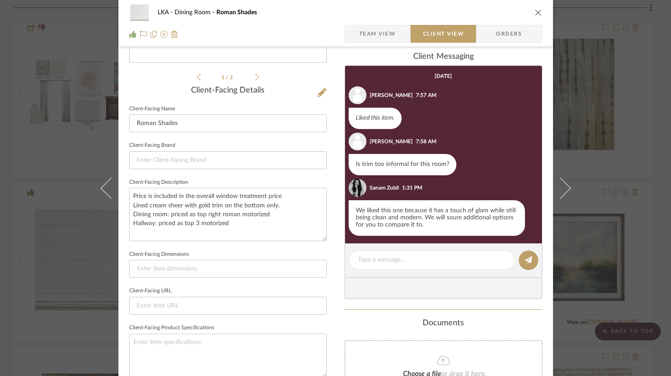
scroll to position [192, 0]
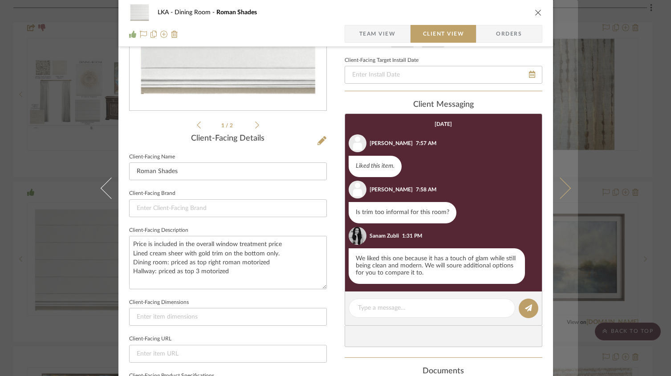
click at [558, 186] on icon at bounding box center [559, 187] width 21 height 21
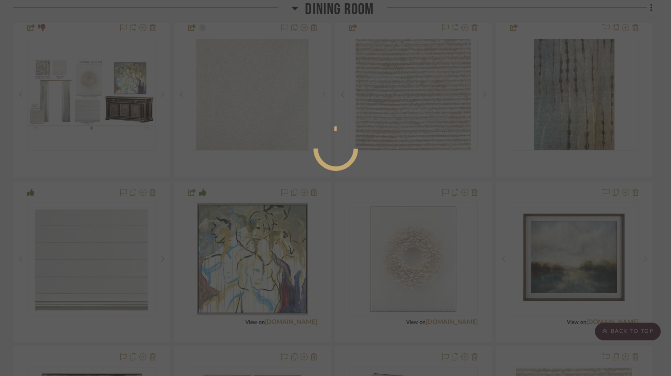
scroll to position [144, 0]
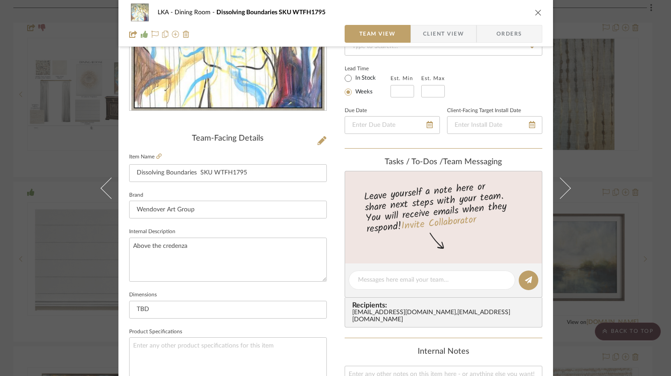
click at [437, 31] on span "Client View" at bounding box center [443, 34] width 41 height 18
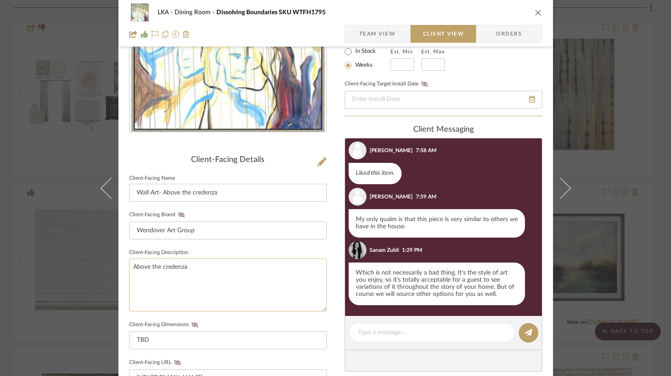
scroll to position [124, 0]
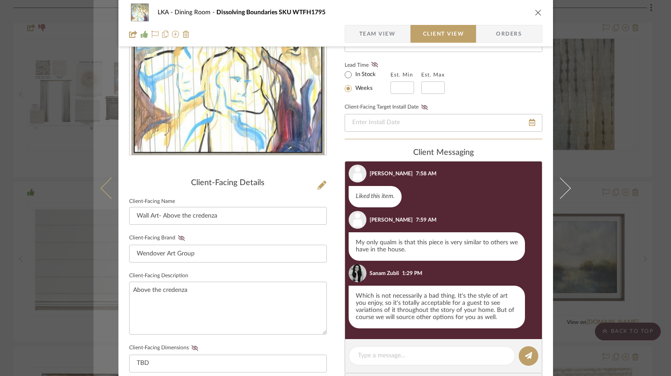
click at [103, 194] on icon at bounding box center [110, 187] width 21 height 21
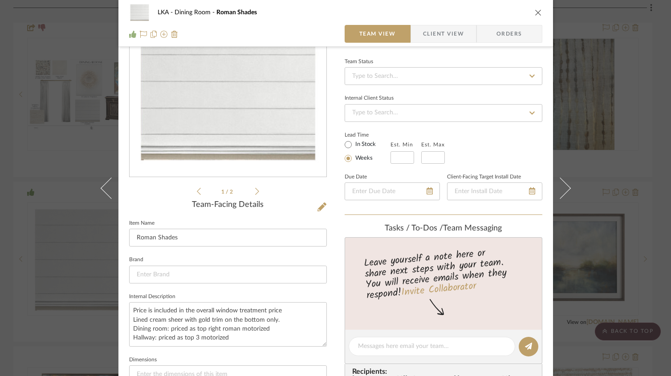
scroll to position [0, 0]
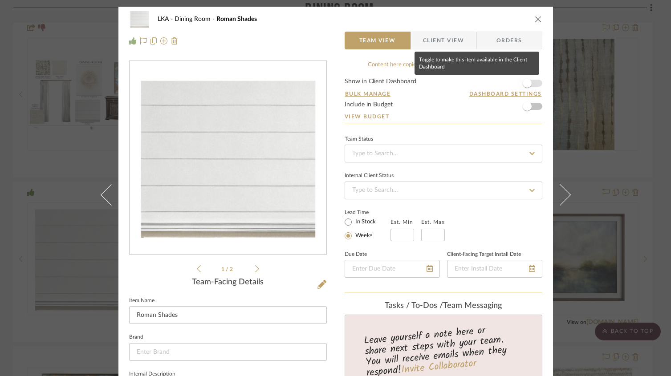
click at [523, 82] on span "button" at bounding box center [527, 83] width 9 height 9
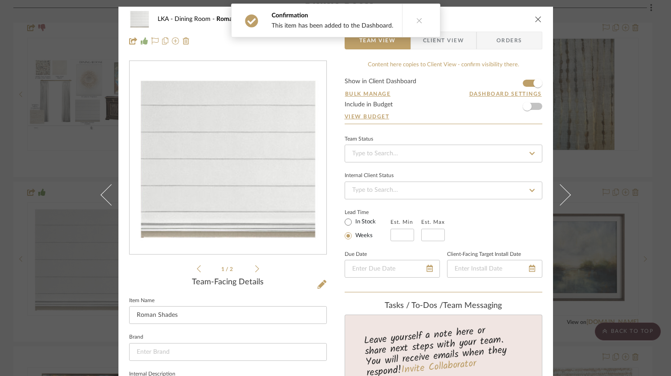
click at [561, 196] on icon at bounding box center [559, 194] width 21 height 21
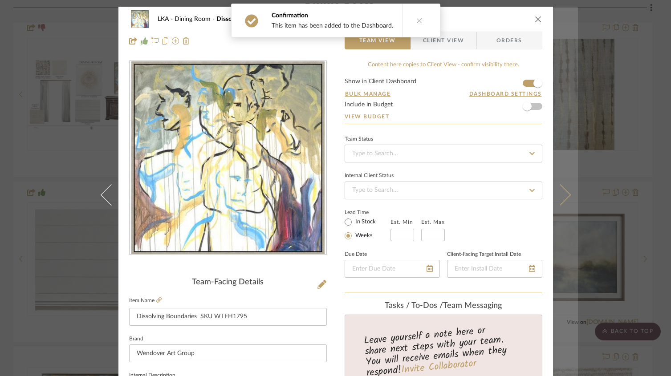
click at [566, 194] on icon at bounding box center [559, 194] width 21 height 21
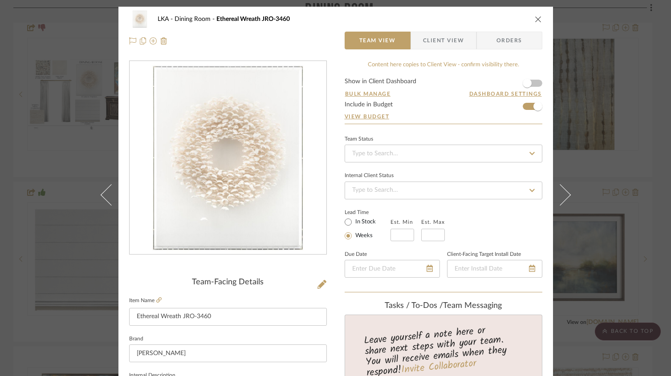
click at [433, 40] on span "Client View" at bounding box center [443, 41] width 41 height 18
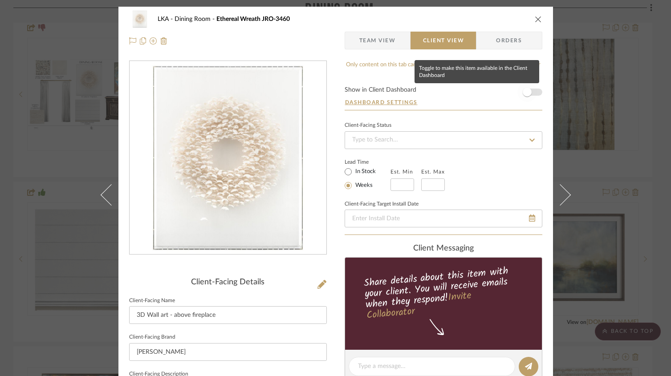
click at [529, 90] on span "button" at bounding box center [527, 92] width 20 height 20
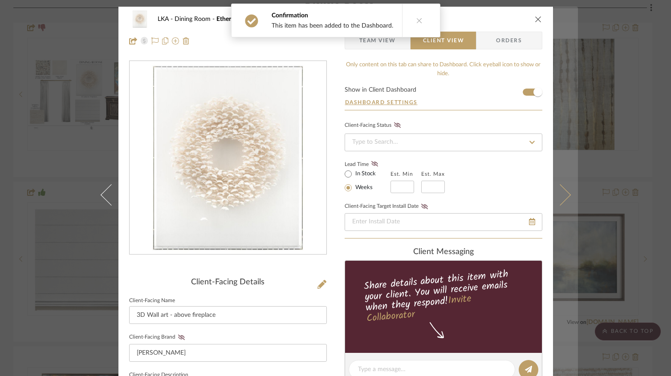
click at [563, 199] on icon at bounding box center [559, 194] width 21 height 21
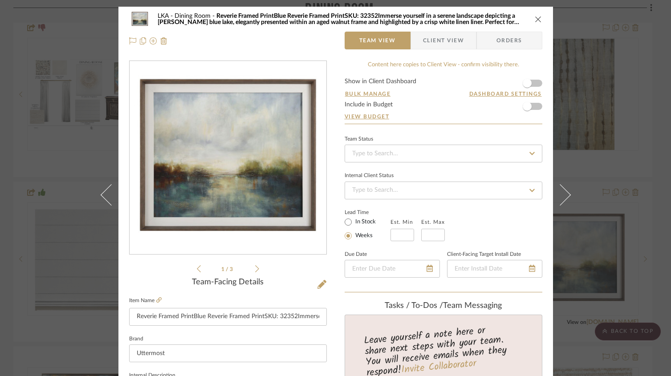
click at [448, 38] on span "Client View" at bounding box center [443, 41] width 41 height 18
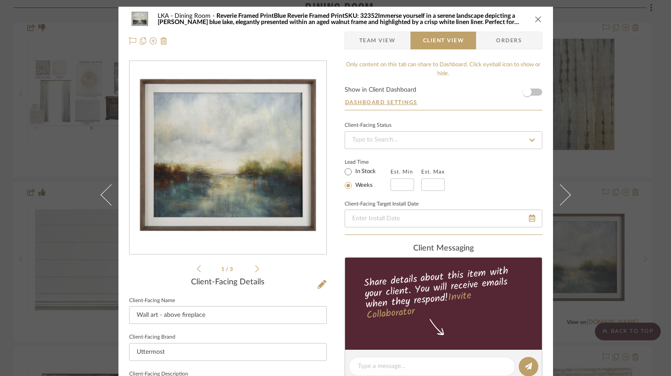
click at [534, 93] on form "Show in Client Dashboard Dashboard Settings" at bounding box center [444, 98] width 198 height 23
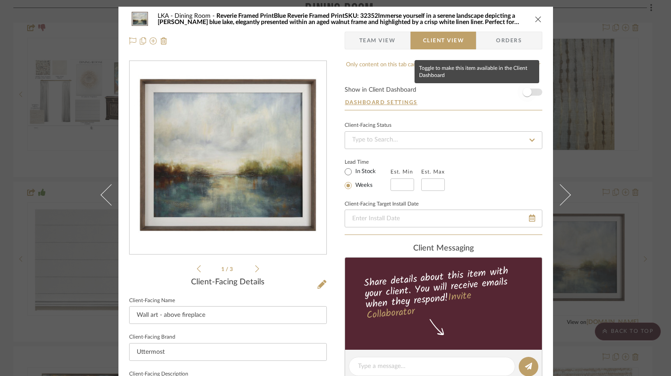
click at [531, 93] on span "button" at bounding box center [527, 92] width 20 height 20
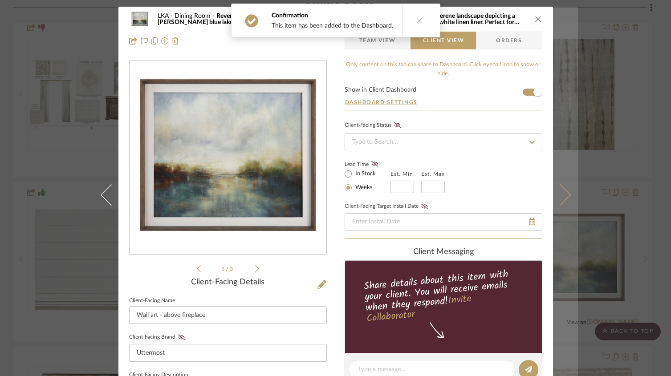
click at [562, 198] on icon at bounding box center [559, 194] width 21 height 21
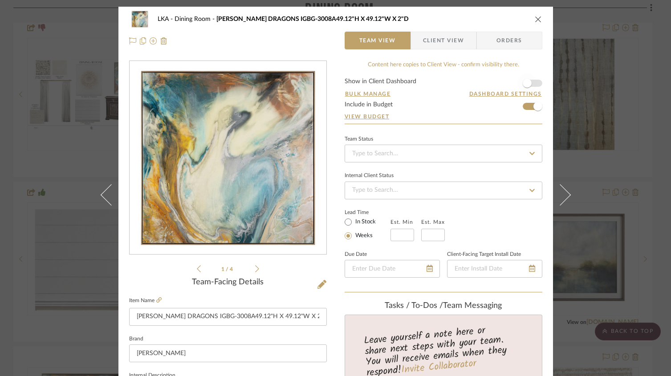
click at [533, 82] on span "button" at bounding box center [527, 83] width 20 height 20
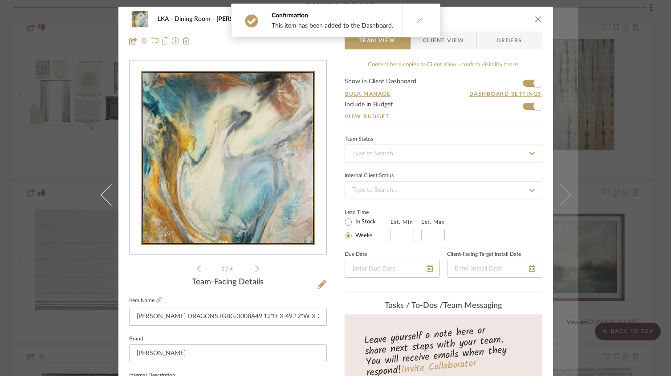
click at [562, 197] on icon at bounding box center [559, 194] width 21 height 21
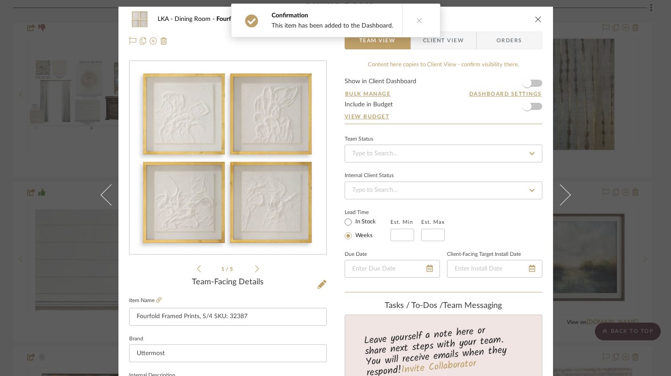
click at [457, 44] on span "Client View" at bounding box center [443, 41] width 41 height 18
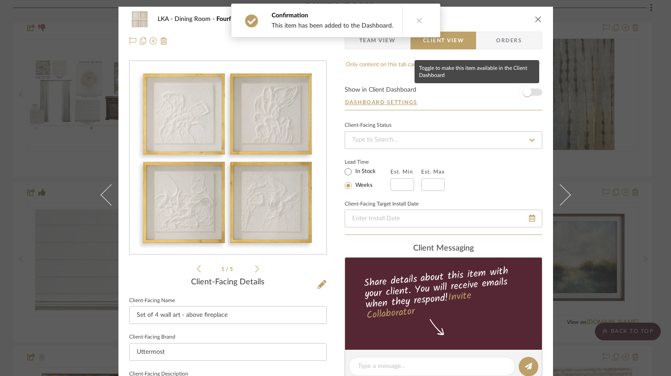
click at [530, 92] on span "button" at bounding box center [527, 92] width 20 height 20
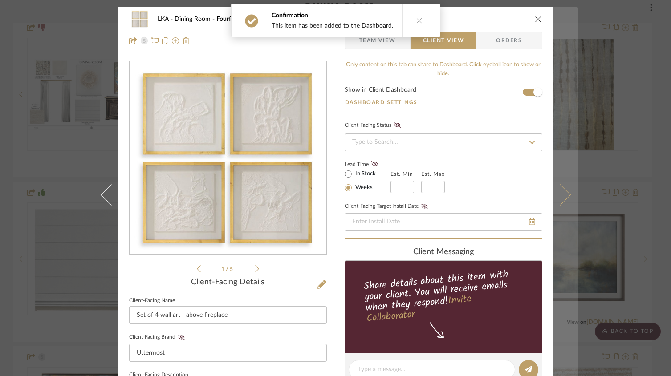
click at [567, 198] on button at bounding box center [565, 195] width 25 height 376
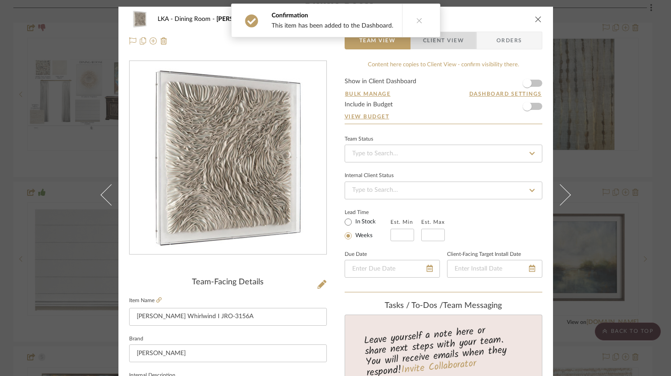
click at [457, 40] on span "Client View" at bounding box center [443, 41] width 41 height 18
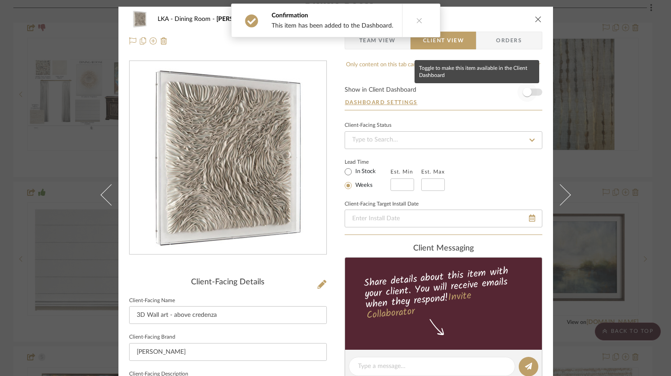
click at [529, 94] on span "button" at bounding box center [527, 92] width 20 height 20
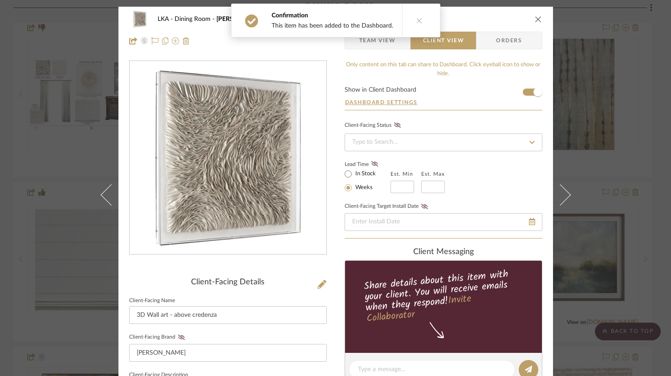
click at [567, 198] on button at bounding box center [565, 195] width 25 height 376
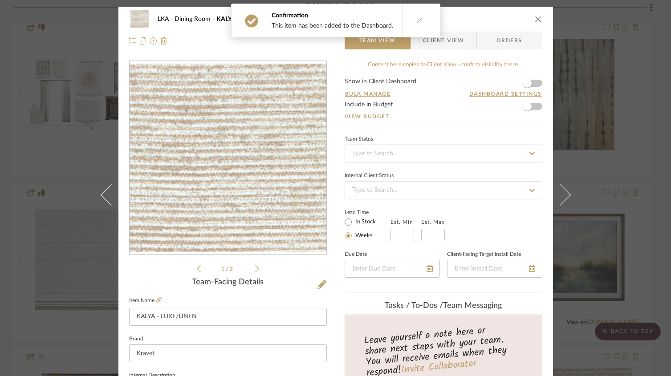
click at [534, 23] on div "LKA Dining Room KALYA - LUXE/LINEN" at bounding box center [335, 19] width 413 height 18
drag, startPoint x: 539, startPoint y: 21, endPoint x: 511, endPoint y: 2, distance: 33.7
click at [538, 20] on div "LKA Dining Room KALYA - LUXE/LINEN Team View Client View Orders" at bounding box center [335, 30] width 435 height 47
click at [530, 21] on div "LKA Dining Room KALYA - LUXE/LINEN" at bounding box center [335, 19] width 413 height 18
click at [535, 20] on icon "close" at bounding box center [538, 19] width 7 height 7
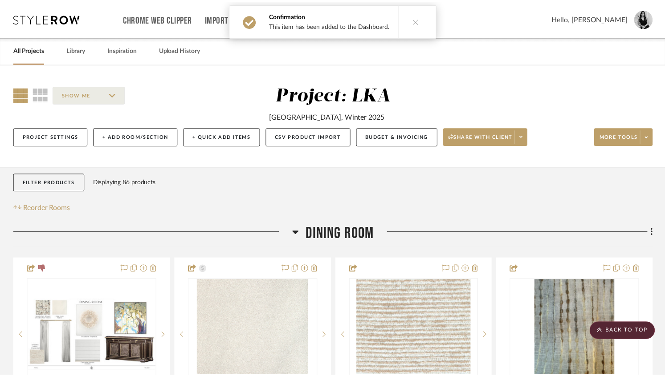
scroll to position [241, 0]
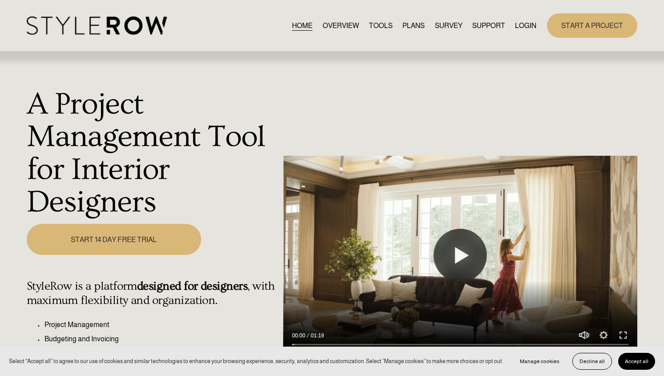
click at [523, 29] on link "LOGIN" at bounding box center [525, 26] width 21 height 12
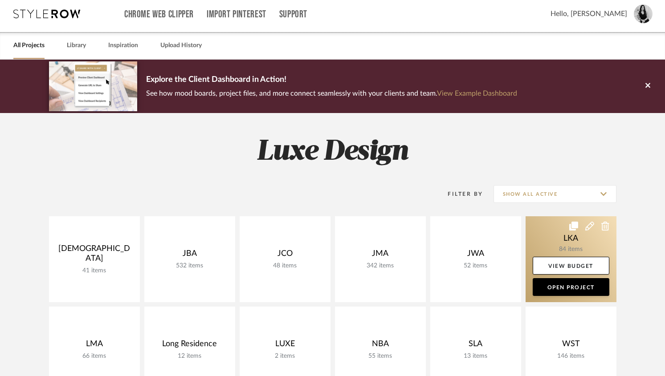
scroll to position [21, 0]
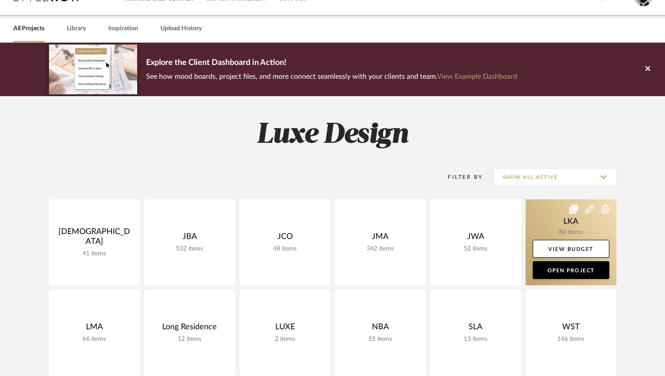
click at [556, 229] on link at bounding box center [570, 242] width 91 height 86
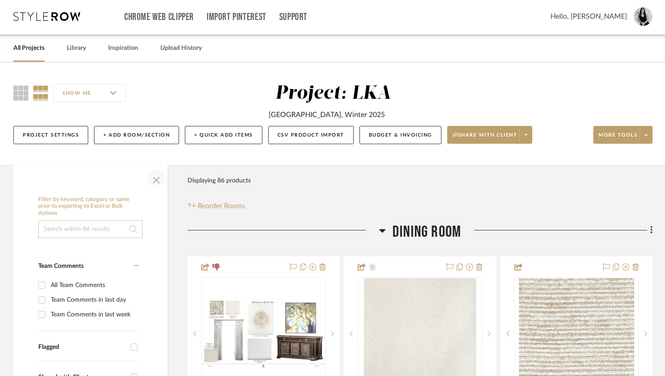
click at [159, 181] on span "button" at bounding box center [156, 178] width 21 height 21
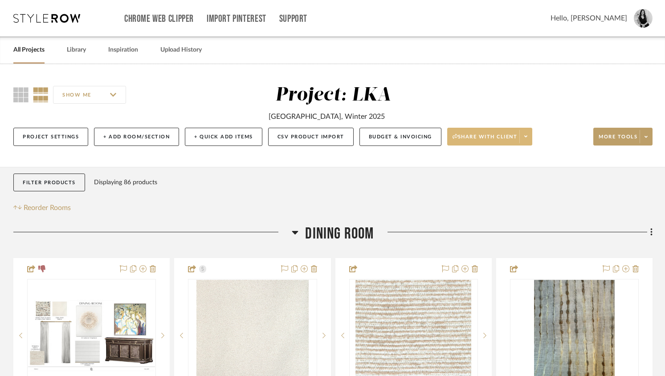
click at [527, 136] on icon at bounding box center [525, 136] width 3 height 5
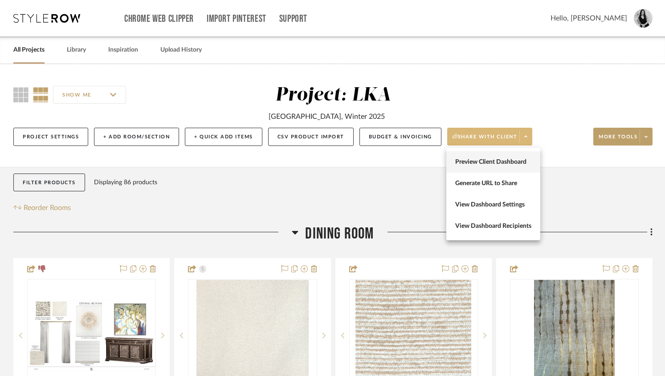
click at [475, 159] on span "Preview Client Dashboard" at bounding box center [493, 163] width 76 height 8
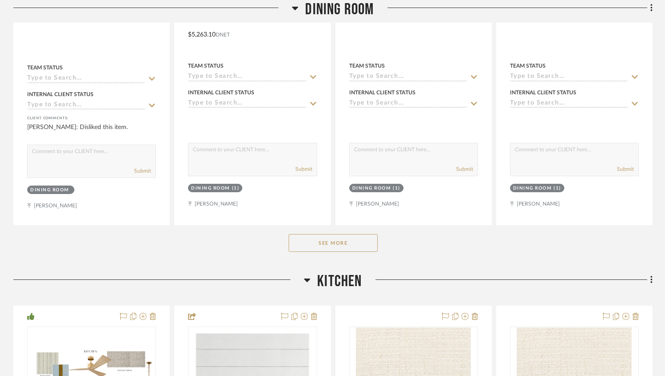
scroll to position [571, 0]
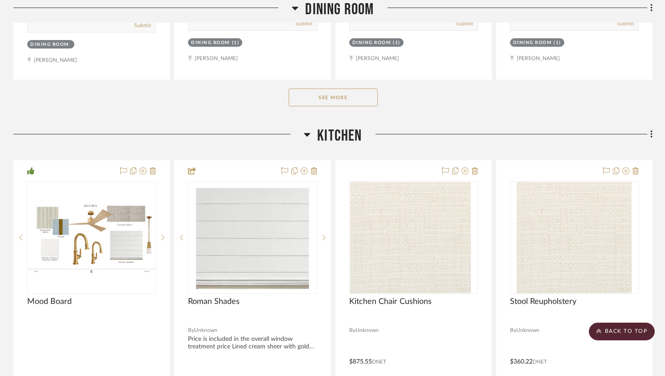
click at [356, 101] on button "See More" at bounding box center [333, 98] width 89 height 18
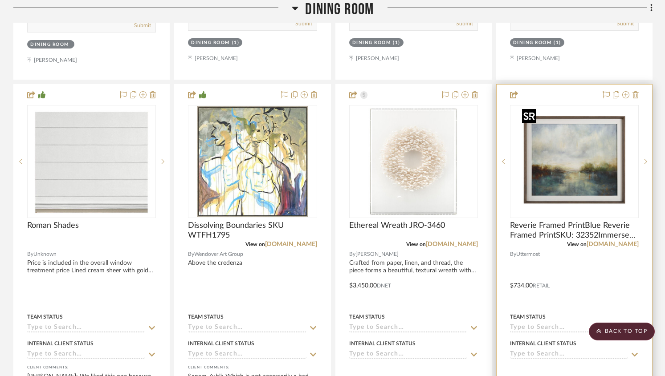
click at [0, 0] on img at bounding box center [0, 0] width 0 height 0
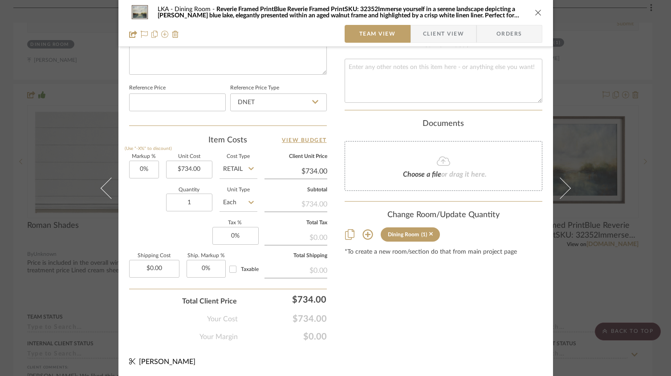
scroll to position [342, 0]
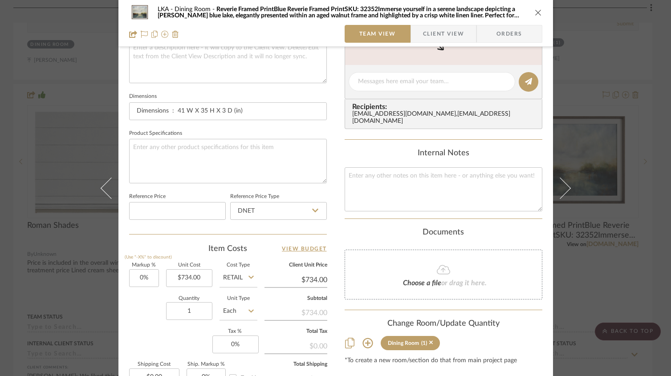
click at [437, 34] on span "Client View" at bounding box center [443, 34] width 41 height 18
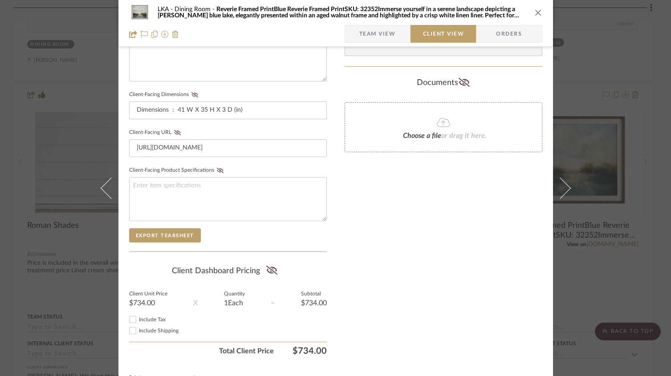
scroll to position [371, 0]
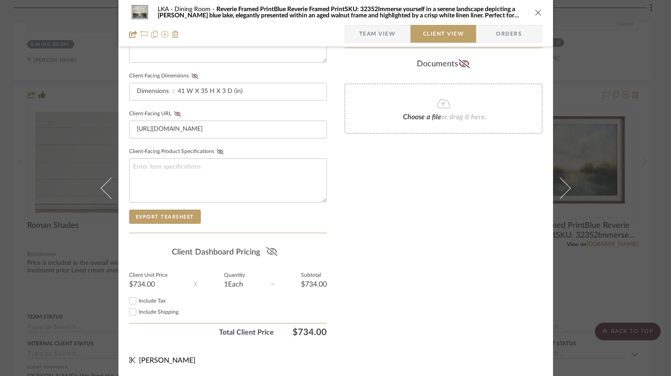
click at [272, 254] on icon at bounding box center [271, 251] width 11 height 9
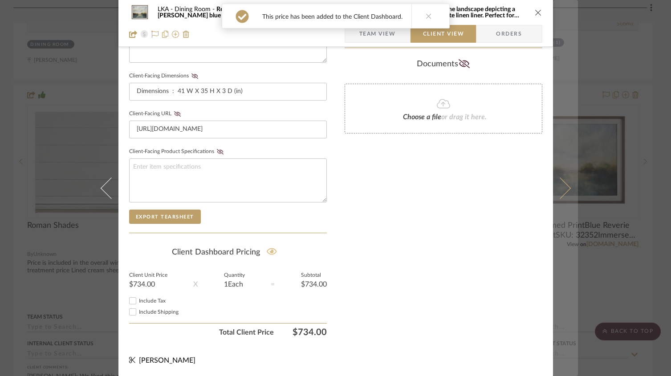
click at [564, 191] on icon at bounding box center [559, 187] width 21 height 21
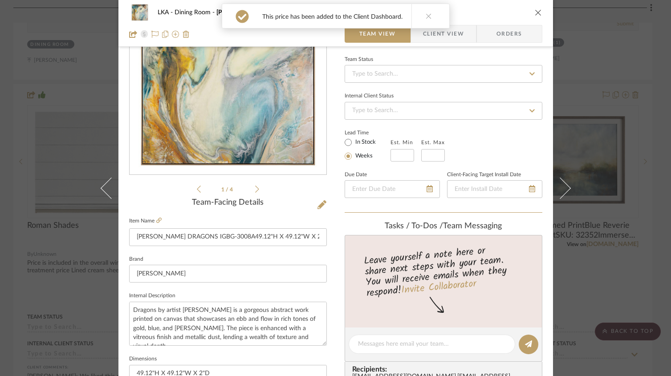
scroll to position [0, 0]
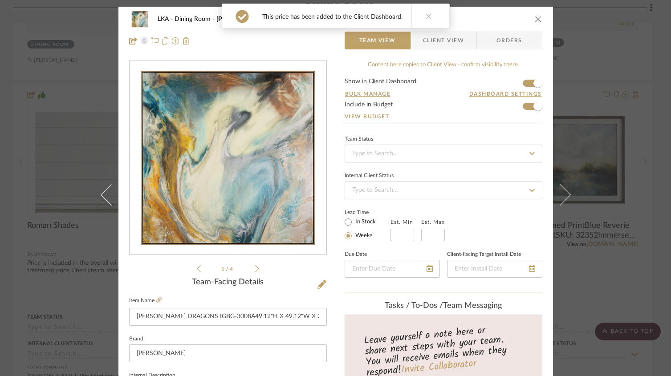
click at [456, 29] on div "LKA Dining Room [PERSON_NAME] DRAGONS IGBG-3008A49.12"H X 49.12"W X 2"D Team Vi…" at bounding box center [335, 30] width 435 height 47
click at [452, 42] on span "Client View" at bounding box center [443, 41] width 41 height 18
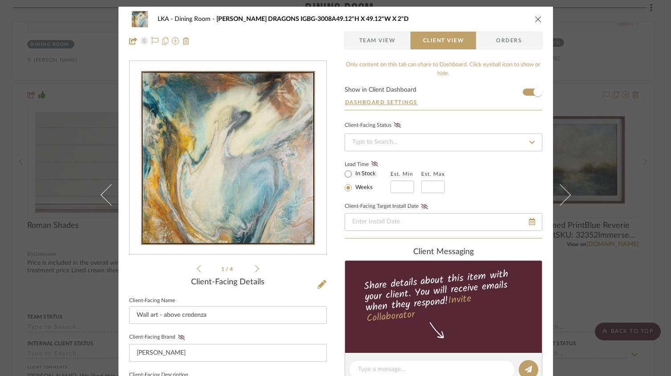
click at [535, 18] on icon "close" at bounding box center [538, 19] width 7 height 7
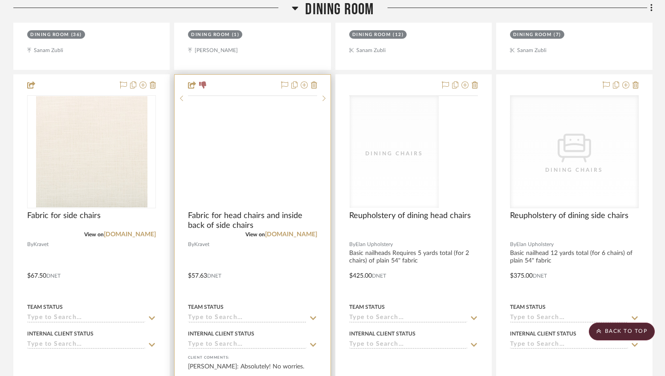
scroll to position [1720, 0]
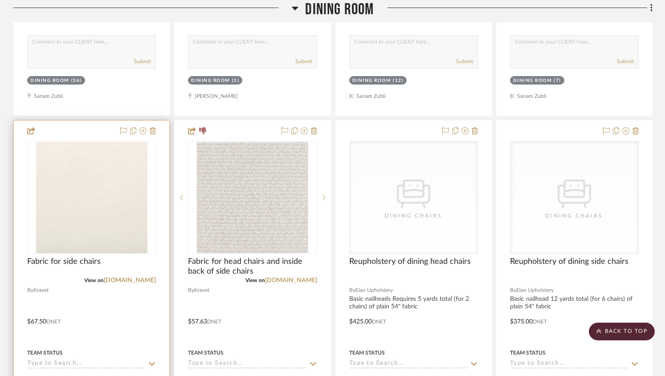
click at [0, 0] on div at bounding box center [0, 0] width 0 height 0
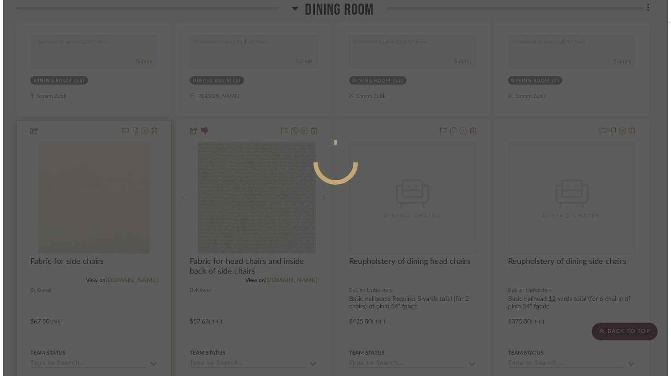
scroll to position [0, 0]
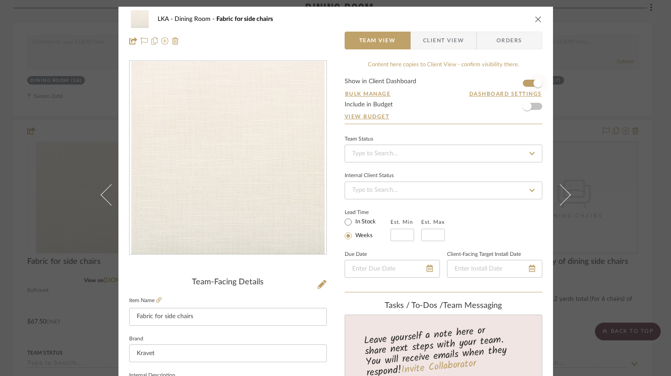
click at [533, 85] on span "button" at bounding box center [537, 83] width 9 height 9
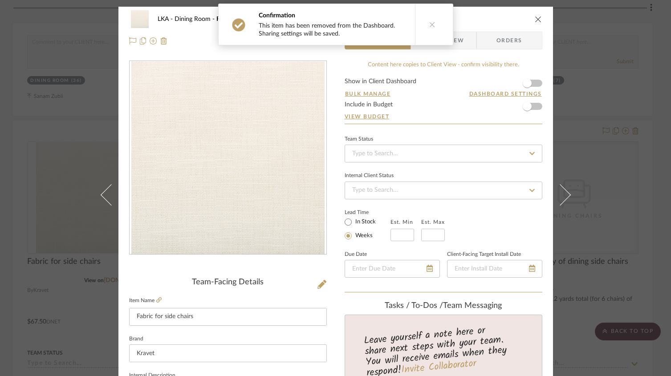
click at [563, 192] on icon at bounding box center [559, 194] width 21 height 21
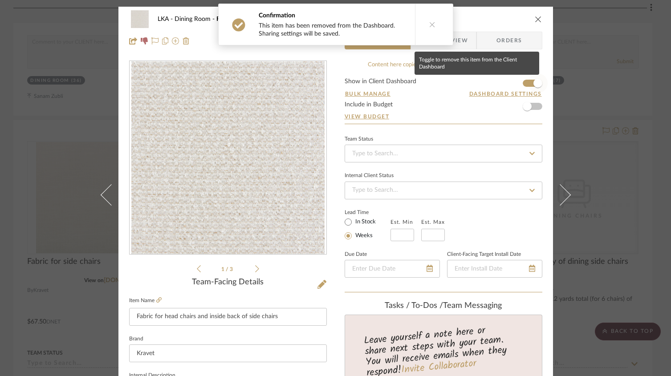
click at [528, 85] on span "button" at bounding box center [538, 83] width 20 height 20
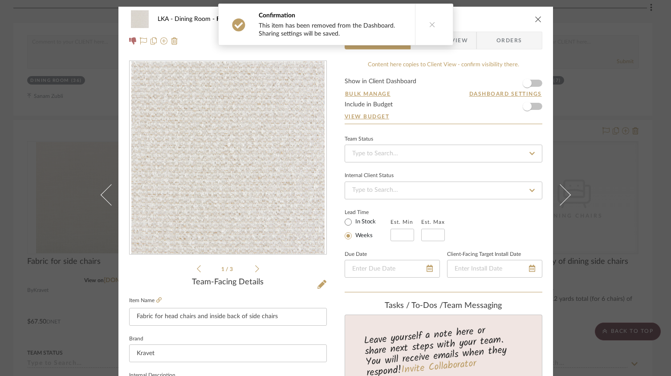
click at [536, 20] on icon "close" at bounding box center [538, 19] width 7 height 7
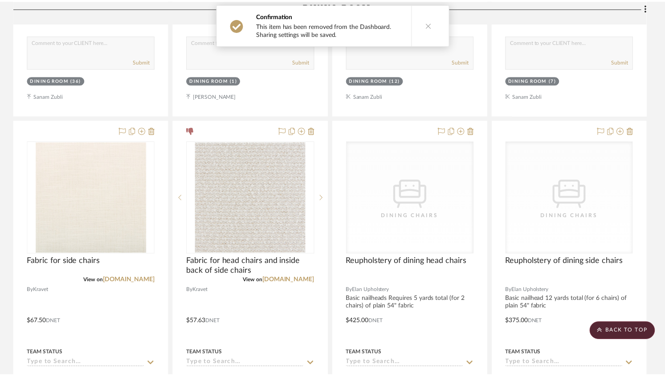
scroll to position [1720, 0]
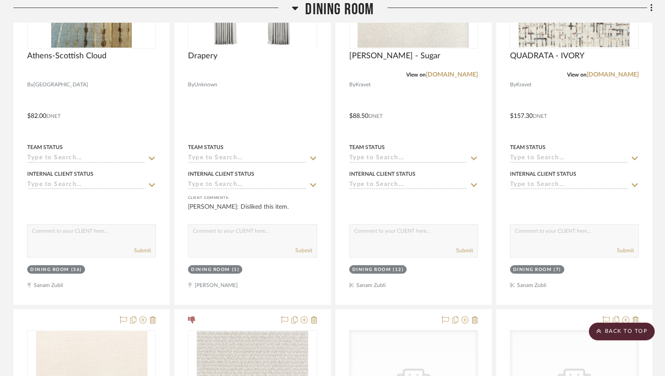
click at [297, 8] on icon at bounding box center [295, 8] width 7 height 11
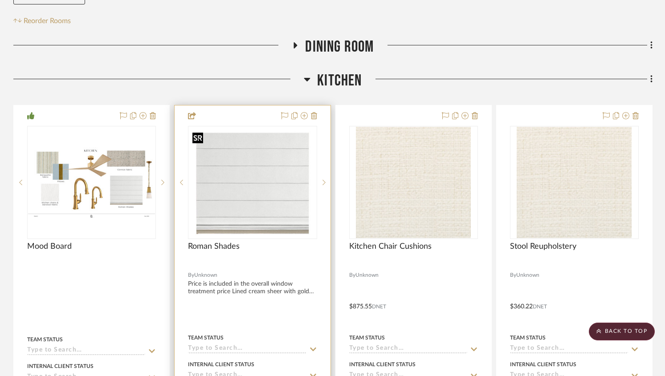
scroll to position [203, 0]
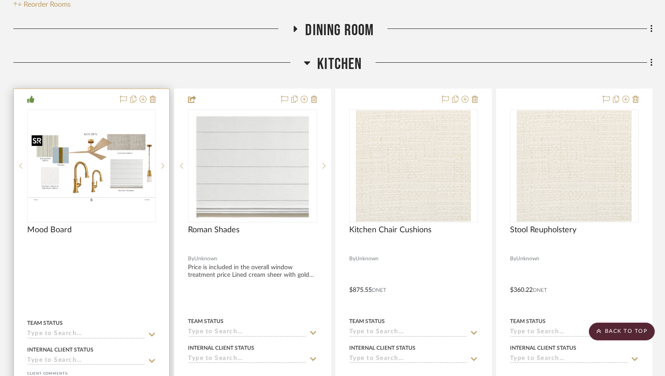
click at [106, 166] on img "0" at bounding box center [91, 166] width 127 height 71
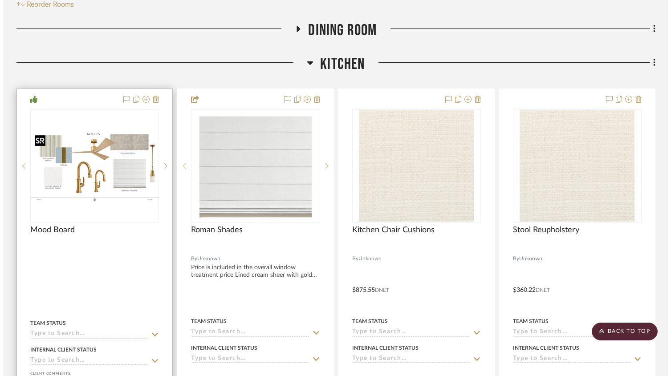
scroll to position [0, 0]
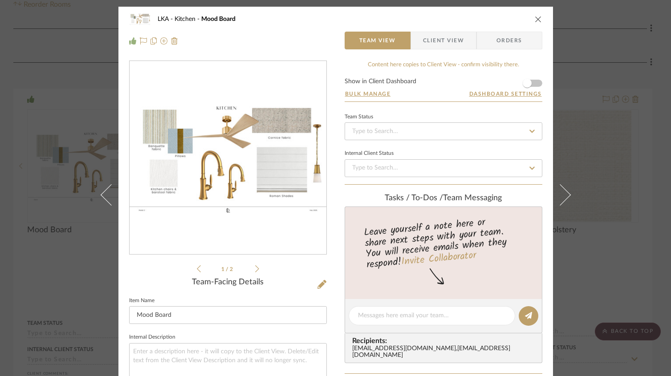
click at [537, 82] on form "Show in Client Dashboard Bulk Manage Dashboard Settings" at bounding box center [444, 89] width 198 height 23
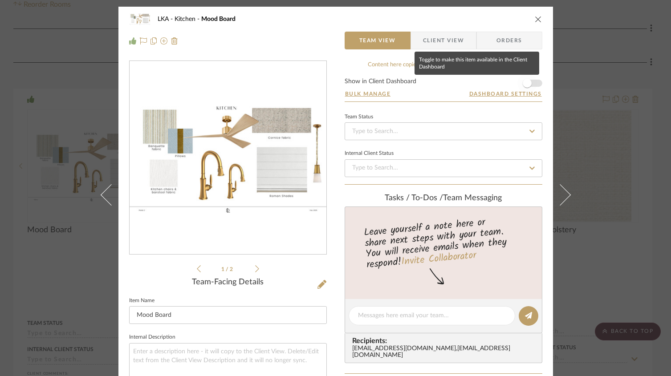
click at [528, 86] on span "button" at bounding box center [527, 83] width 20 height 20
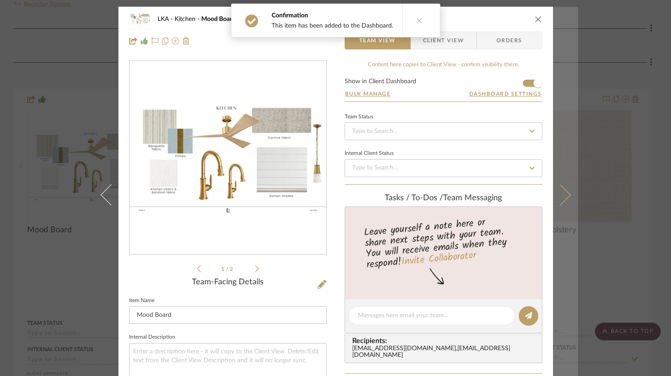
click at [564, 194] on icon at bounding box center [559, 194] width 21 height 21
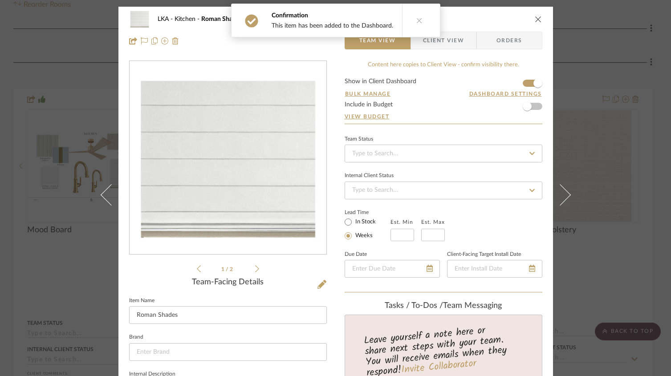
click at [255, 271] on icon at bounding box center [257, 269] width 4 height 8
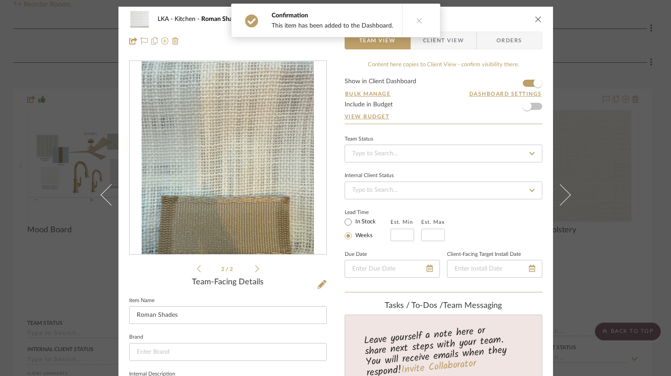
click at [255, 271] on icon at bounding box center [257, 269] width 4 height 8
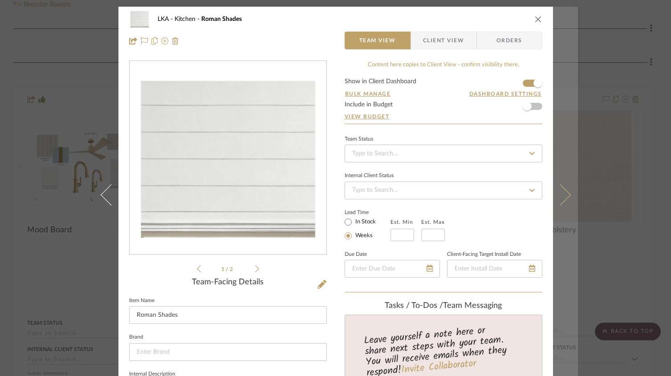
click at [562, 195] on icon at bounding box center [559, 194] width 21 height 21
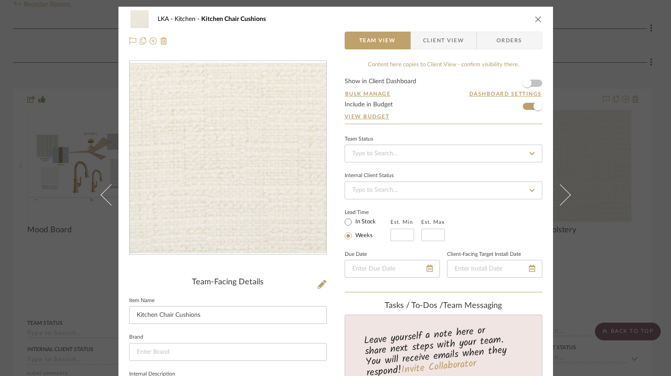
click at [441, 36] on span "Client View" at bounding box center [443, 41] width 41 height 18
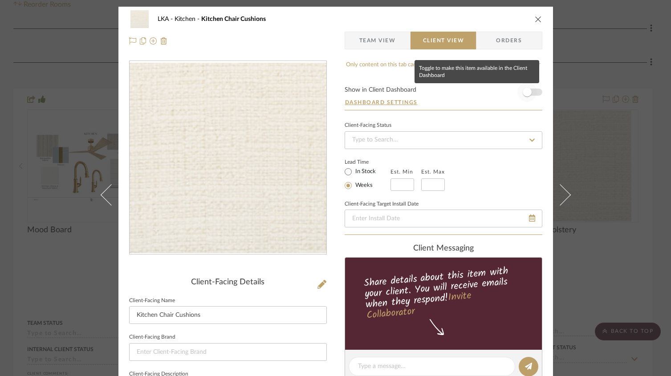
click at [530, 92] on span "button" at bounding box center [527, 92] width 20 height 20
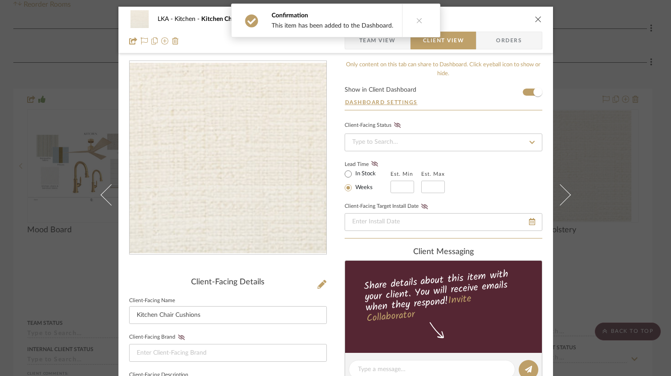
scroll to position [371, 0]
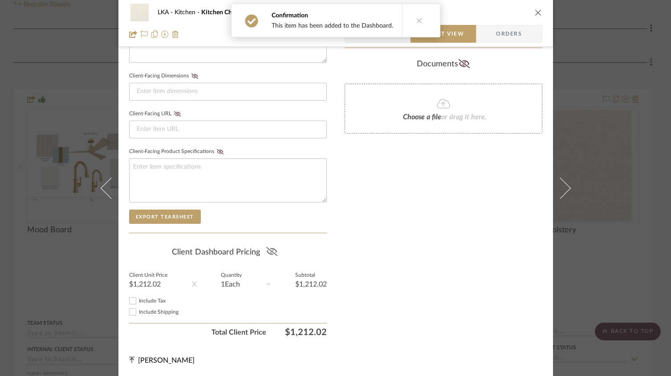
click at [271, 256] on fa-icon at bounding box center [271, 252] width 11 height 13
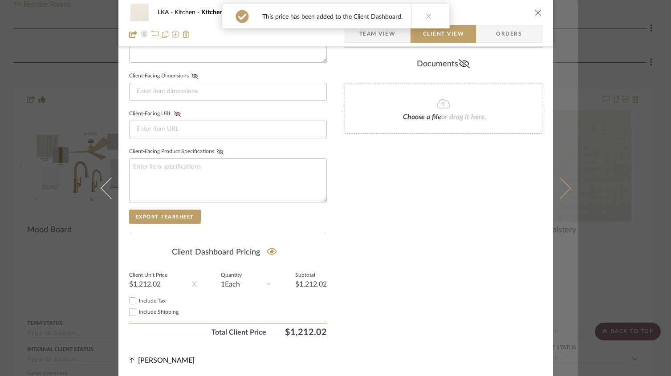
click at [568, 195] on button at bounding box center [565, 188] width 25 height 376
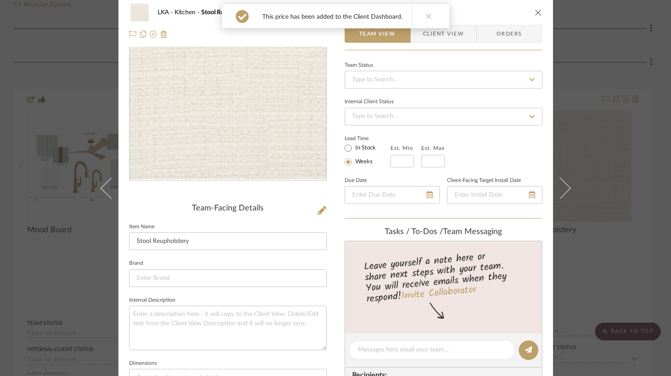
scroll to position [0, 0]
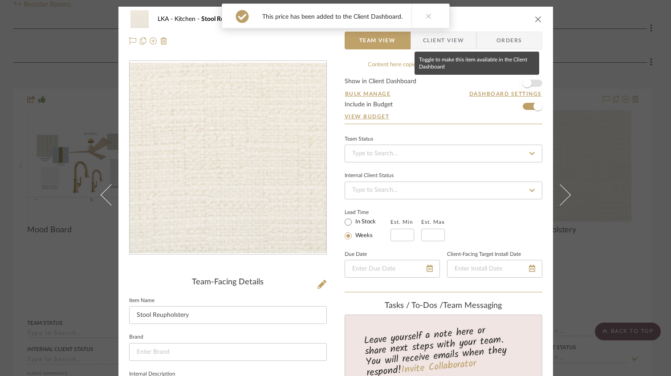
click at [531, 82] on span "button" at bounding box center [527, 83] width 20 height 20
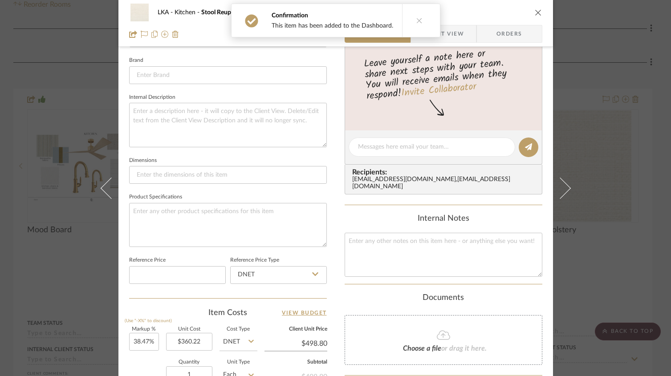
scroll to position [450, 0]
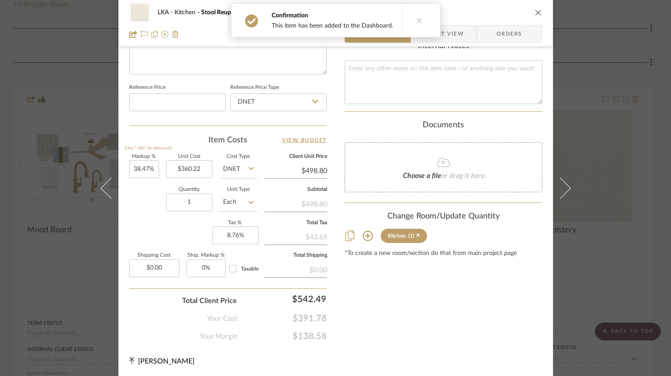
click at [455, 37] on span "Client View" at bounding box center [443, 34] width 41 height 18
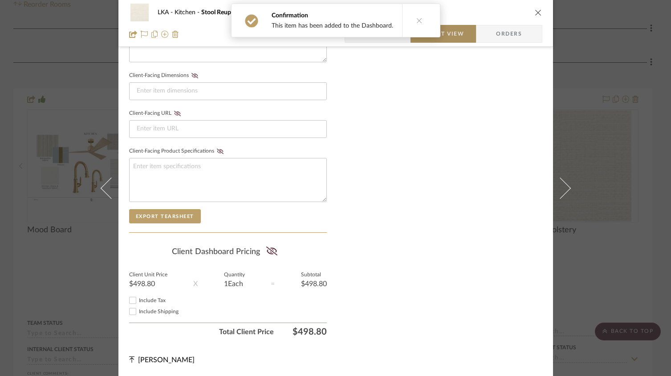
scroll to position [371, 0]
click at [272, 251] on icon at bounding box center [271, 251] width 11 height 9
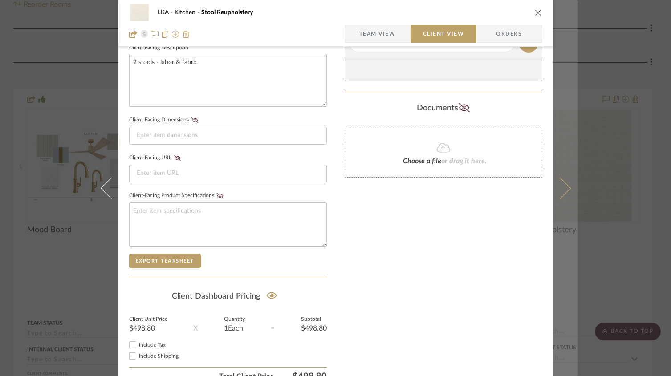
scroll to position [282, 0]
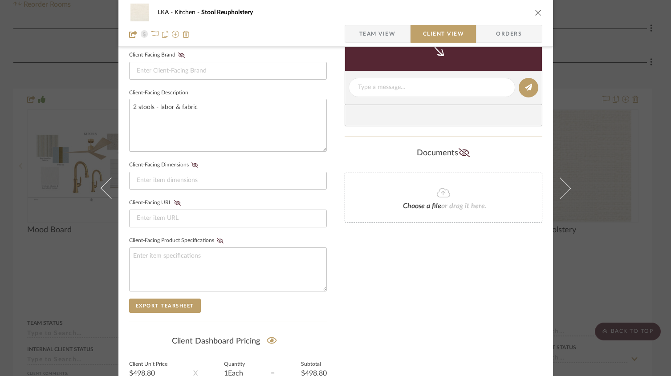
click at [535, 11] on icon "close" at bounding box center [538, 12] width 7 height 7
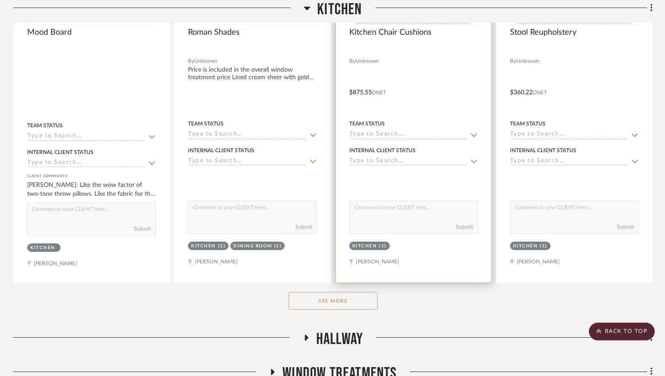
scroll to position [495, 0]
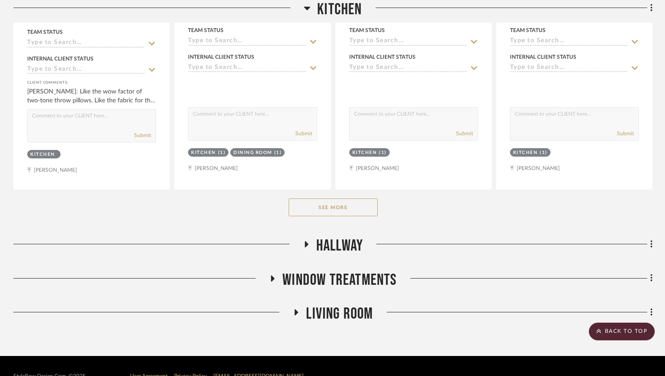
click at [338, 205] on button "See More" at bounding box center [333, 208] width 89 height 18
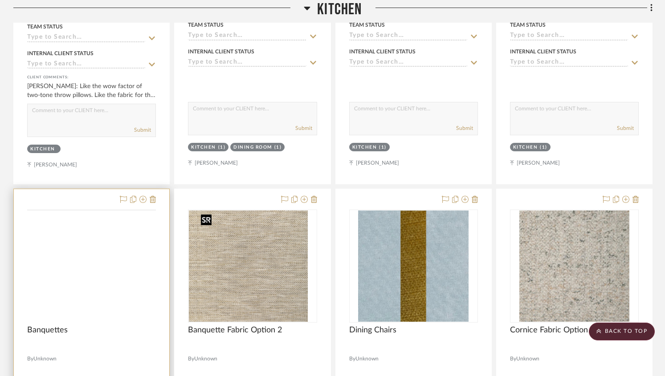
scroll to position [511, 0]
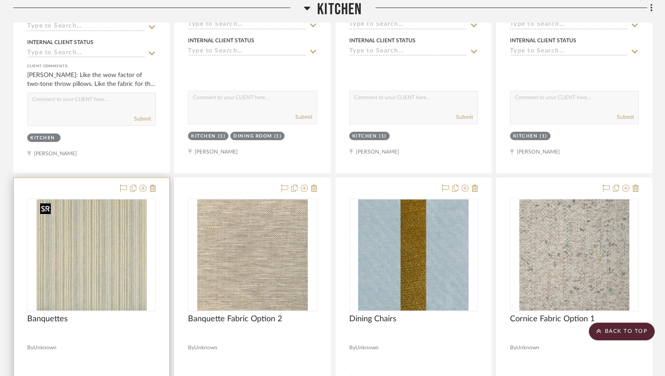
click at [0, 0] on img at bounding box center [0, 0] width 0 height 0
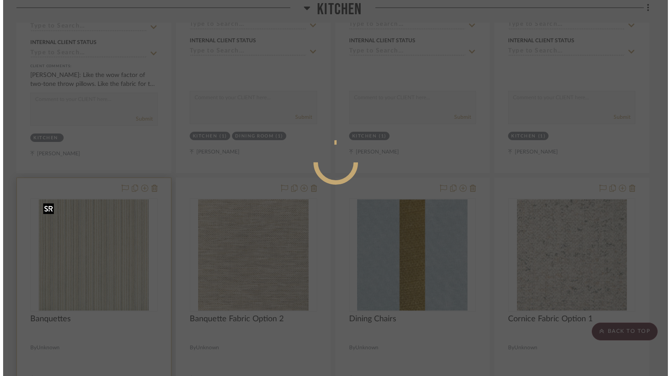
scroll to position [0, 0]
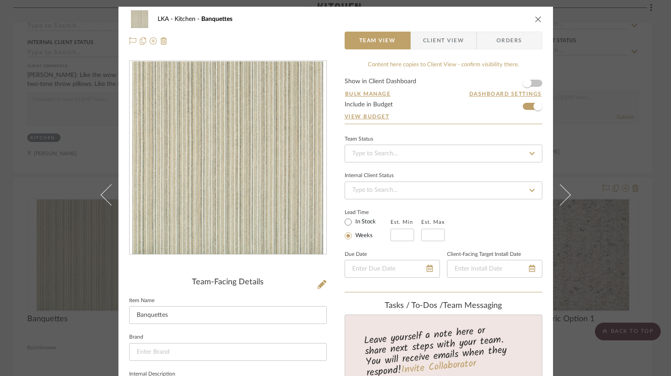
drag, startPoint x: 459, startPoint y: 41, endPoint x: 457, endPoint y: 54, distance: 13.0
click at [459, 41] on span "Client View" at bounding box center [443, 41] width 41 height 18
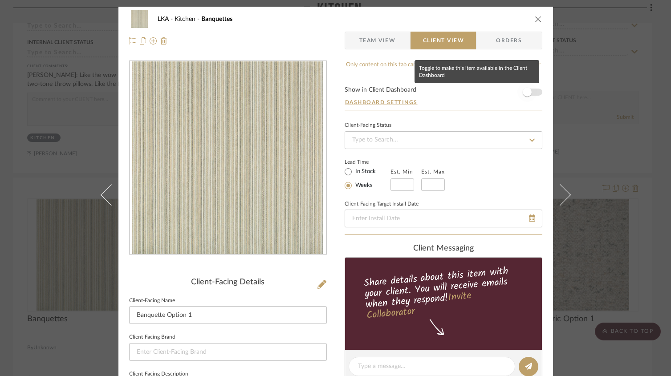
click at [530, 90] on span "button" at bounding box center [527, 92] width 20 height 20
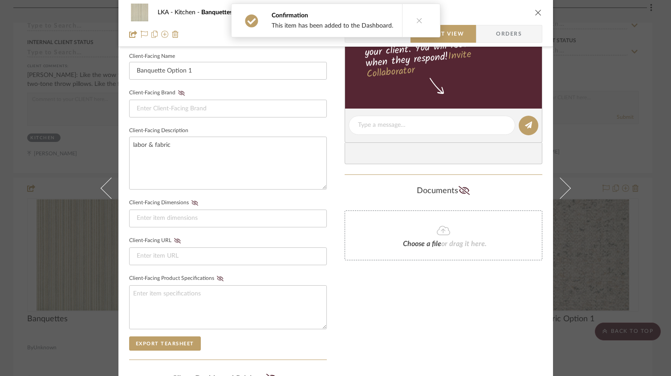
scroll to position [371, 0]
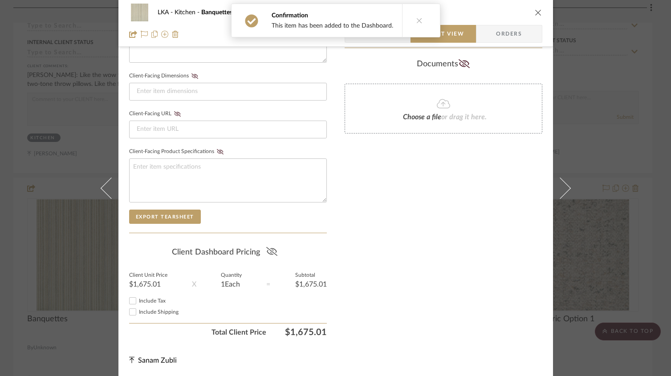
click at [271, 249] on icon at bounding box center [271, 251] width 11 height 9
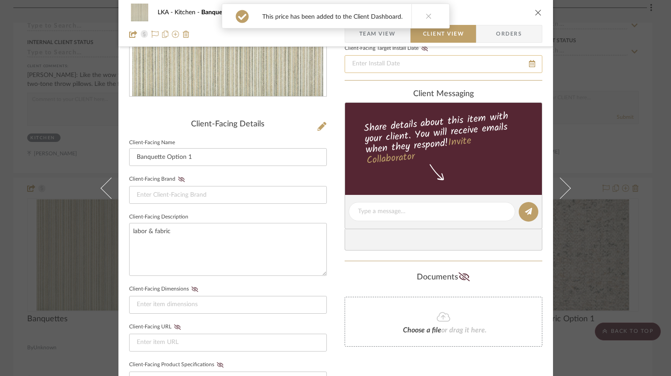
scroll to position [0, 0]
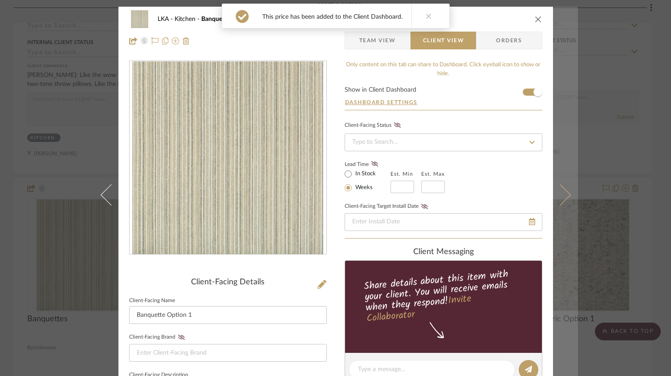
click at [565, 197] on button at bounding box center [565, 195] width 25 height 376
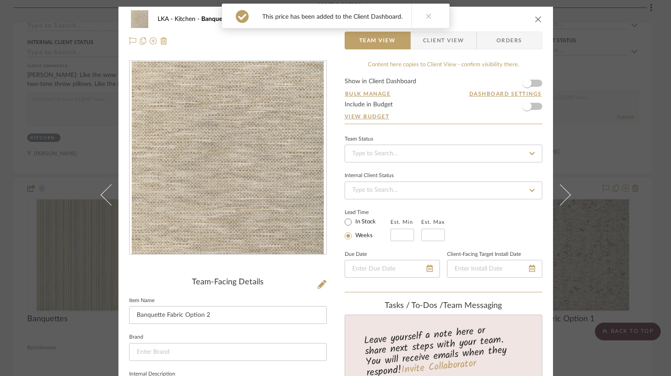
click at [440, 44] on span "Client View" at bounding box center [443, 41] width 41 height 18
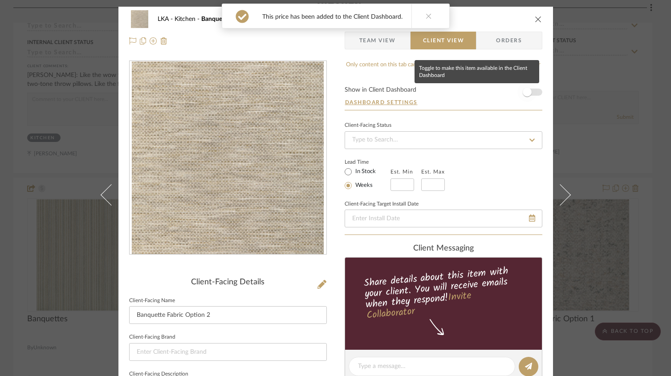
click at [527, 92] on span "button" at bounding box center [527, 92] width 9 height 9
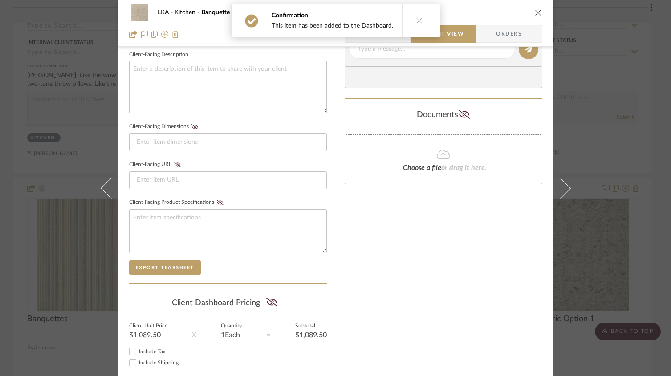
scroll to position [371, 0]
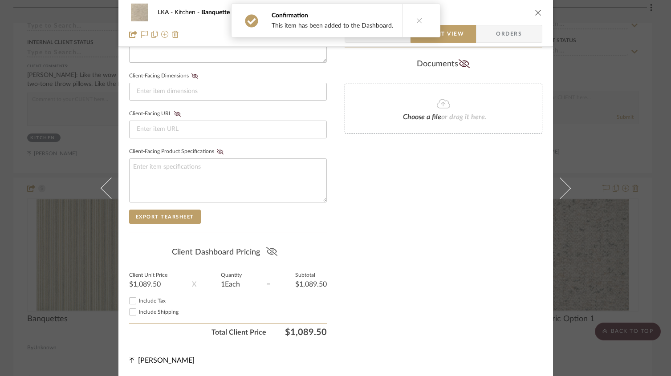
click at [270, 249] on icon at bounding box center [271, 251] width 11 height 9
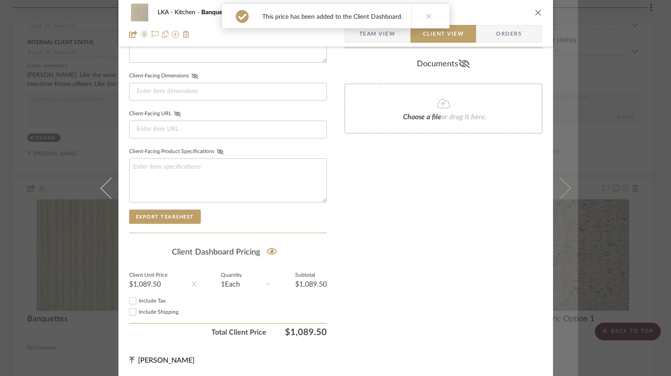
click at [564, 190] on icon at bounding box center [559, 187] width 21 height 21
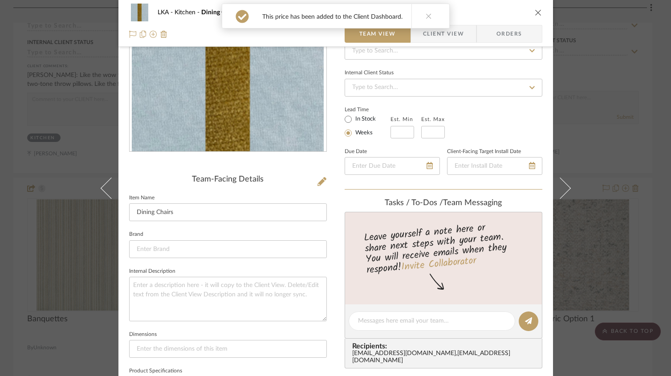
scroll to position [0, 0]
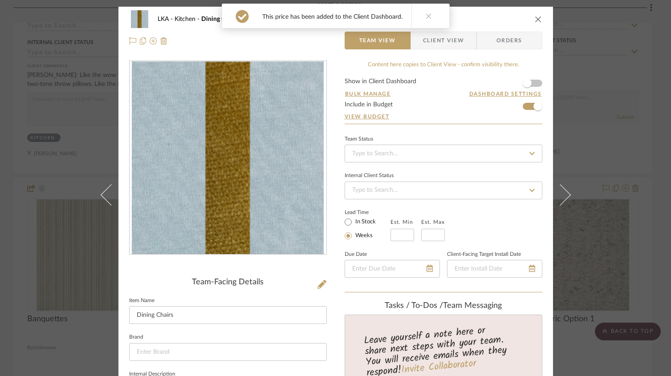
click at [444, 40] on span "Client View" at bounding box center [443, 41] width 41 height 18
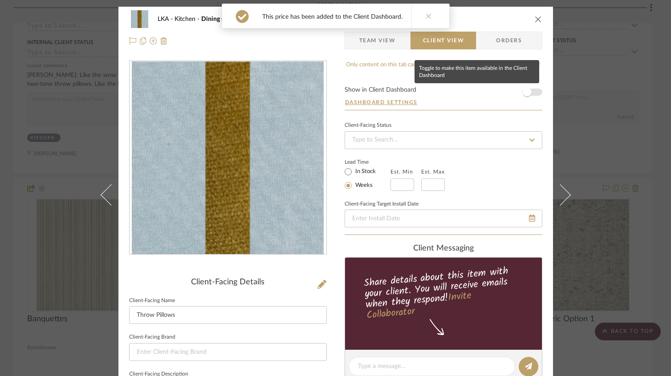
drag, startPoint x: 529, startPoint y: 94, endPoint x: 510, endPoint y: 107, distance: 23.1
click at [529, 94] on span "button" at bounding box center [527, 92] width 20 height 20
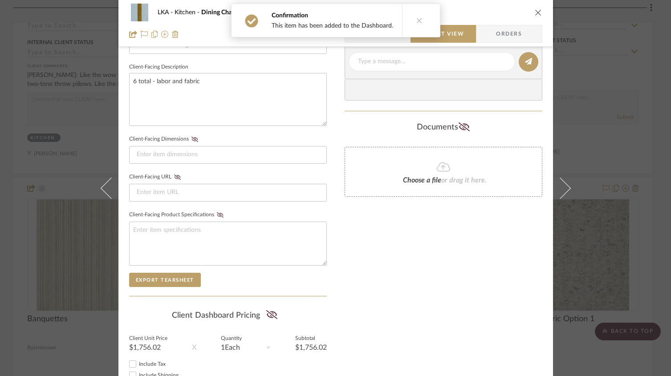
scroll to position [371, 0]
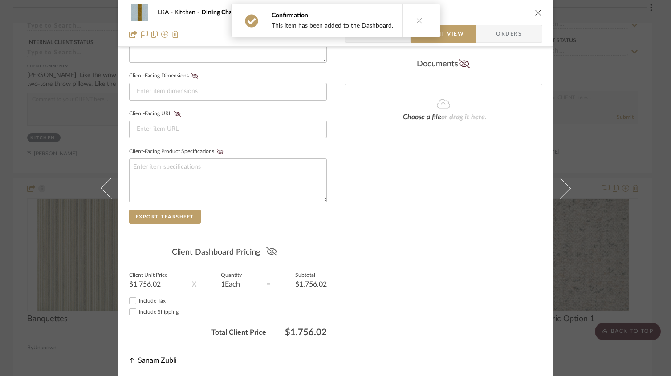
click at [266, 252] on icon at bounding box center [271, 251] width 11 height 9
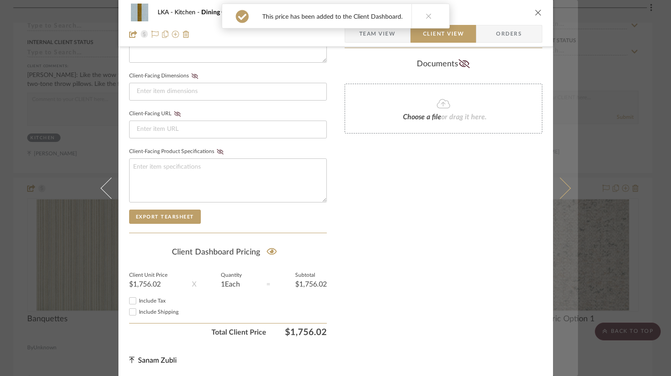
click at [566, 181] on button at bounding box center [565, 188] width 25 height 376
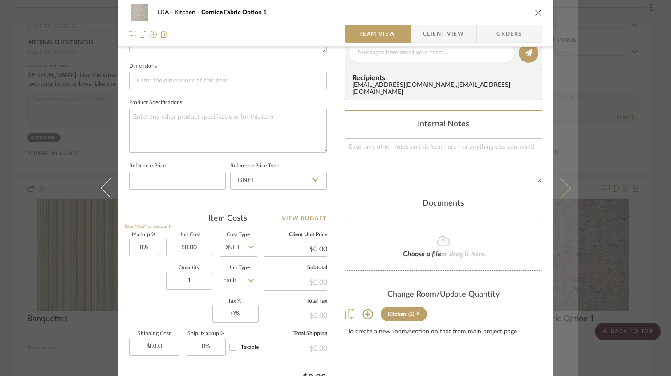
click at [564, 192] on button at bounding box center [565, 188] width 25 height 376
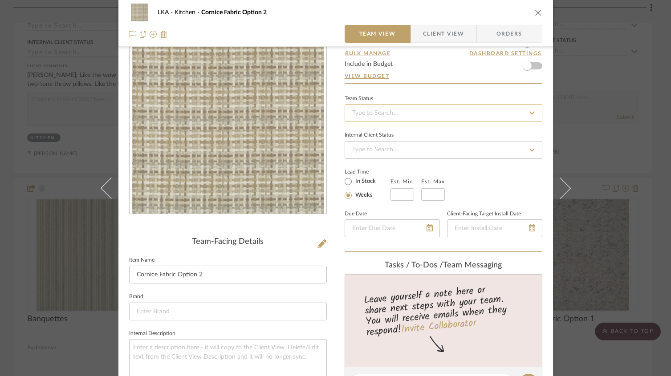
scroll to position [0, 0]
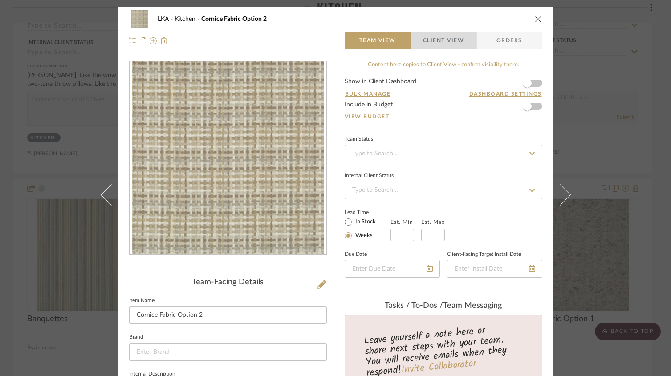
click at [442, 44] on span "Client View" at bounding box center [443, 41] width 41 height 18
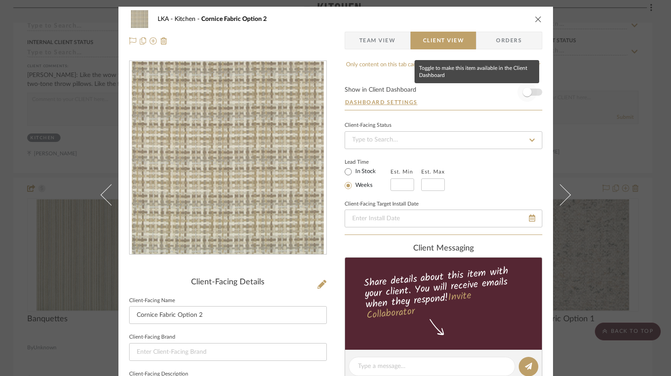
click at [526, 93] on span "button" at bounding box center [527, 92] width 9 height 9
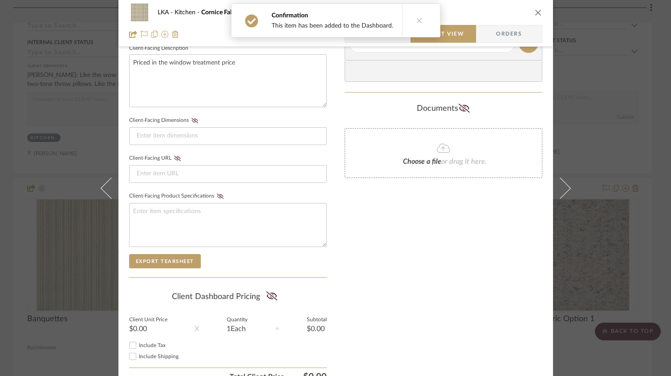
scroll to position [371, 0]
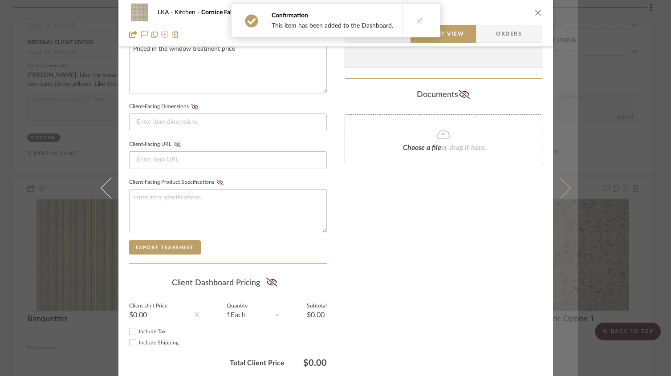
click at [563, 195] on button at bounding box center [565, 188] width 25 height 376
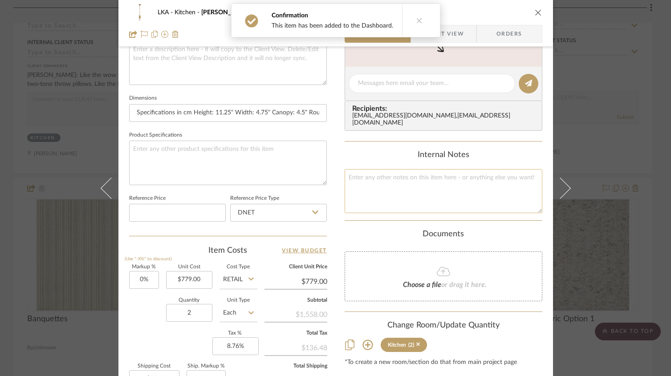
scroll to position [154, 0]
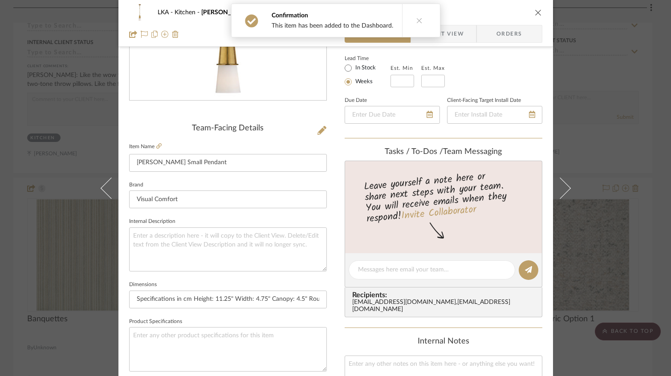
click at [449, 34] on span "Client View" at bounding box center [443, 34] width 41 height 18
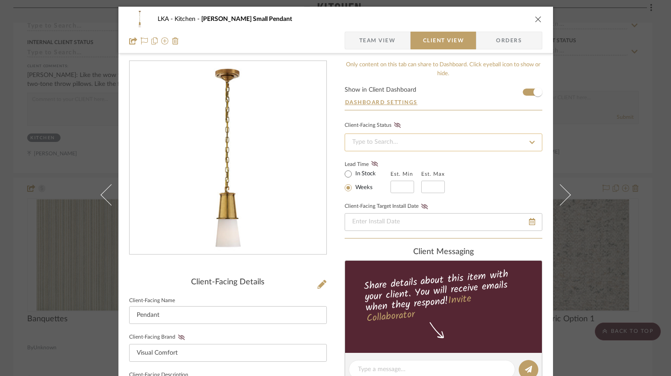
scroll to position [2, 0]
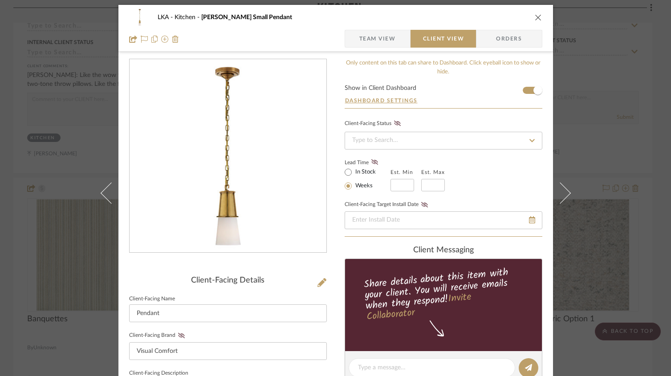
click at [535, 20] on icon "close" at bounding box center [538, 17] width 7 height 7
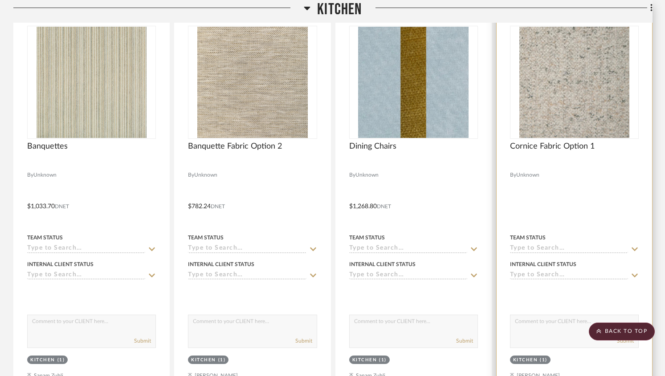
scroll to position [611, 0]
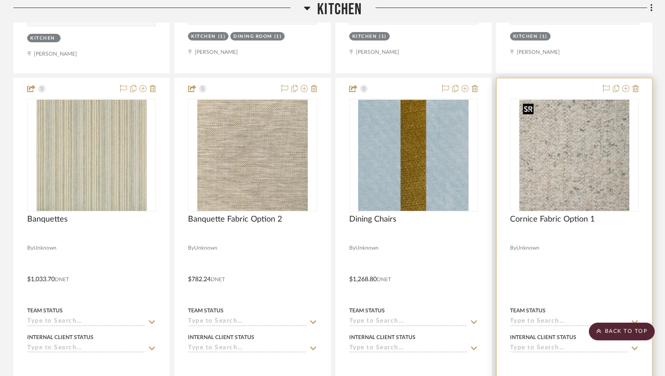
click at [573, 155] on img "0" at bounding box center [574, 155] width 110 height 111
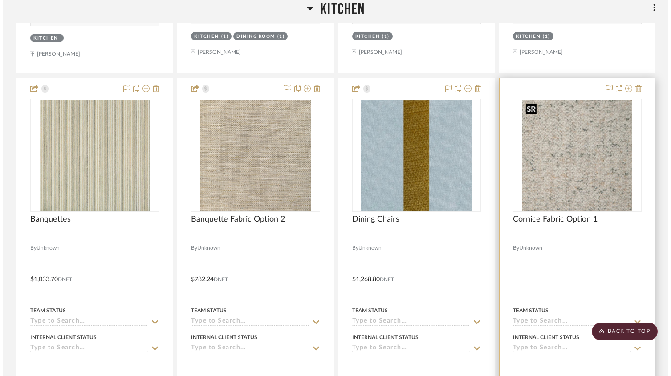
scroll to position [0, 0]
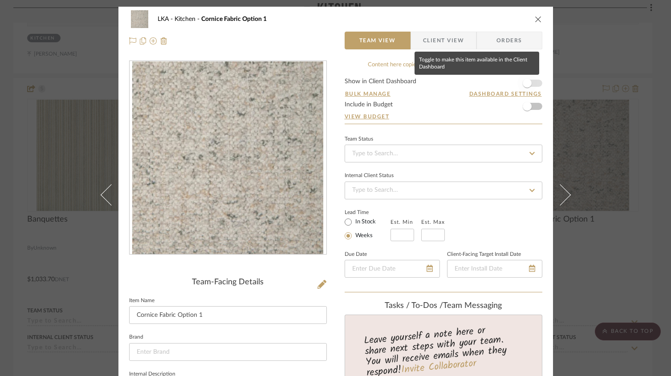
click at [527, 85] on span "button" at bounding box center [527, 83] width 9 height 9
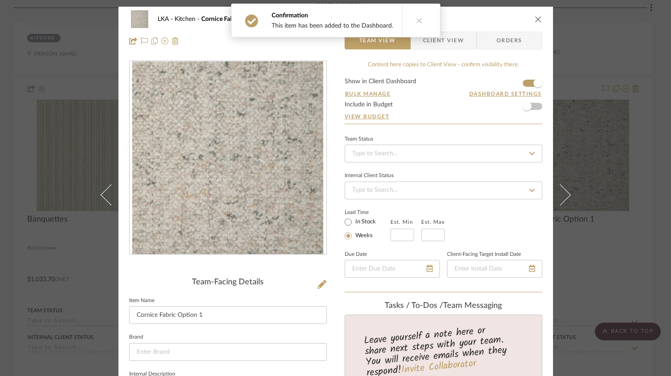
click at [535, 20] on icon "close" at bounding box center [538, 19] width 7 height 7
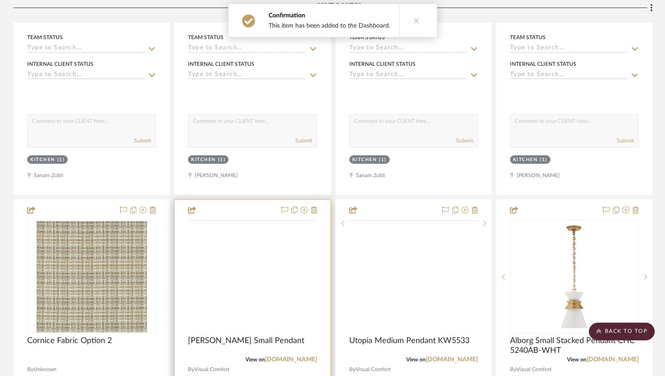
scroll to position [908, 0]
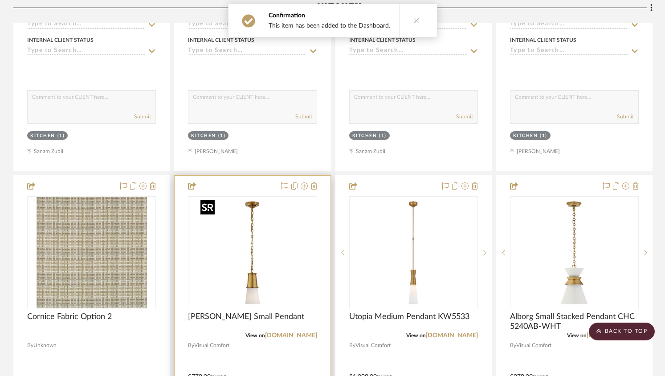
click at [0, 0] on img at bounding box center [0, 0] width 0 height 0
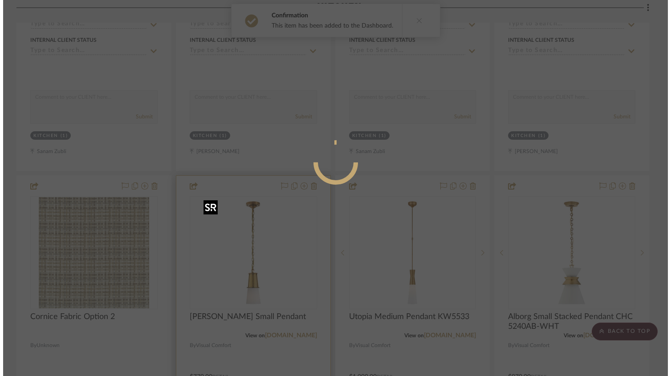
scroll to position [0, 0]
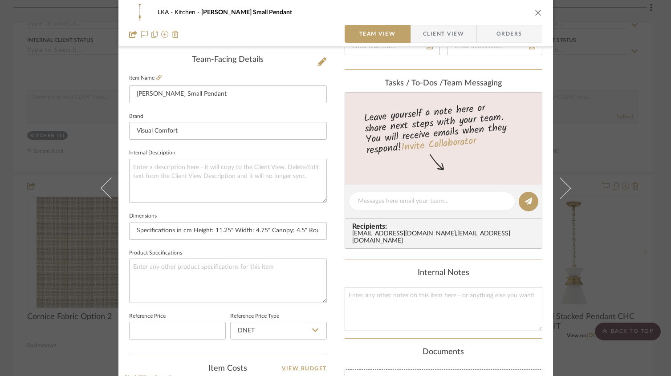
click at [424, 35] on span "Client View" at bounding box center [443, 34] width 41 height 18
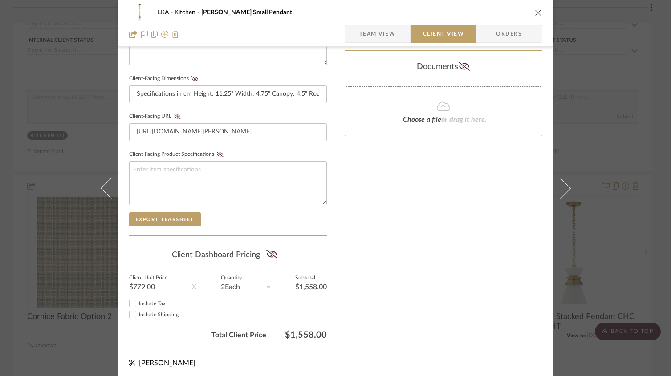
scroll to position [371, 0]
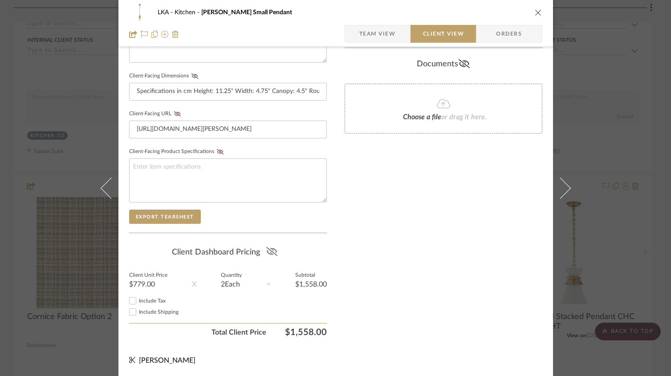
click at [269, 252] on icon at bounding box center [271, 251] width 11 height 9
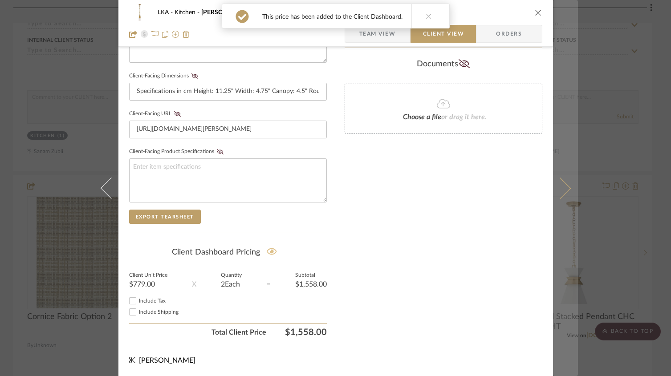
click at [560, 192] on icon at bounding box center [559, 187] width 21 height 21
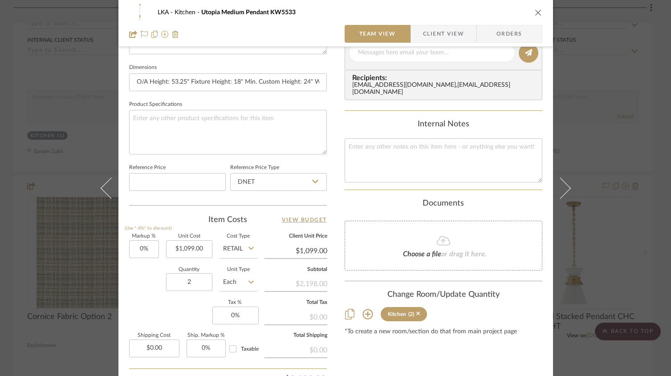
scroll to position [0, 0]
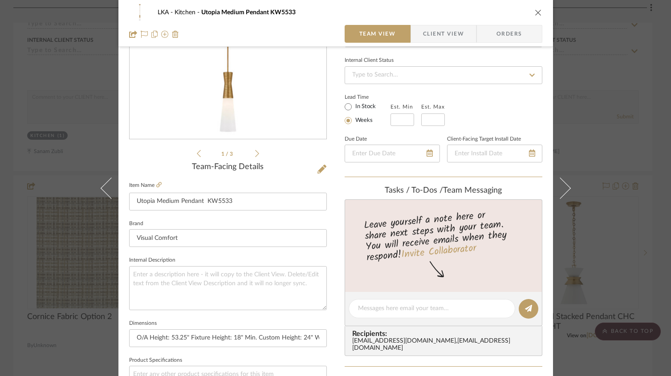
click at [561, 191] on icon at bounding box center [559, 187] width 21 height 21
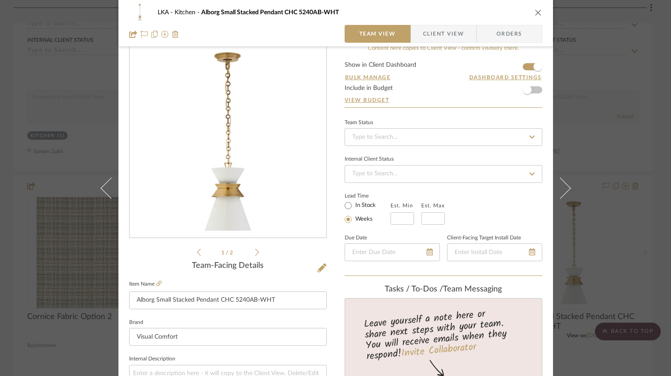
click at [442, 37] on span "Client View" at bounding box center [443, 34] width 41 height 18
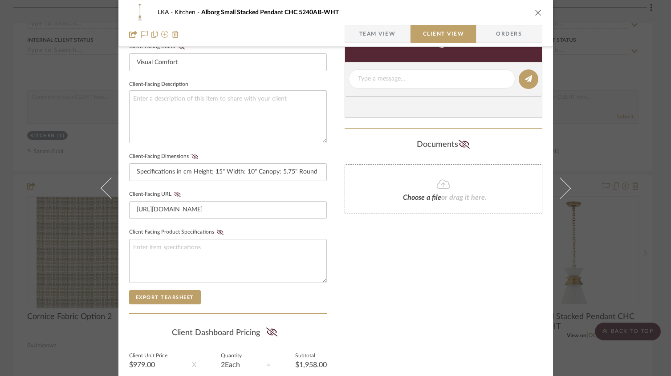
scroll to position [371, 0]
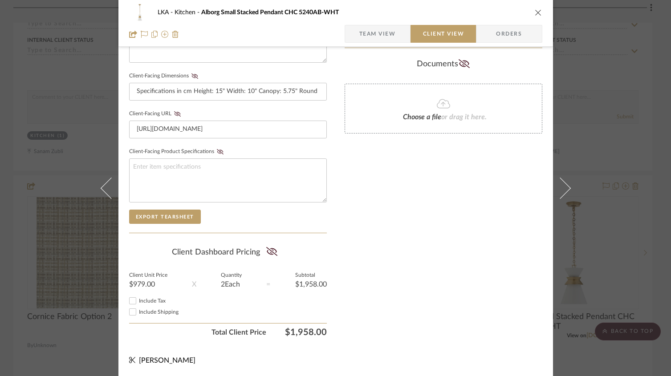
click at [274, 248] on icon at bounding box center [271, 251] width 11 height 9
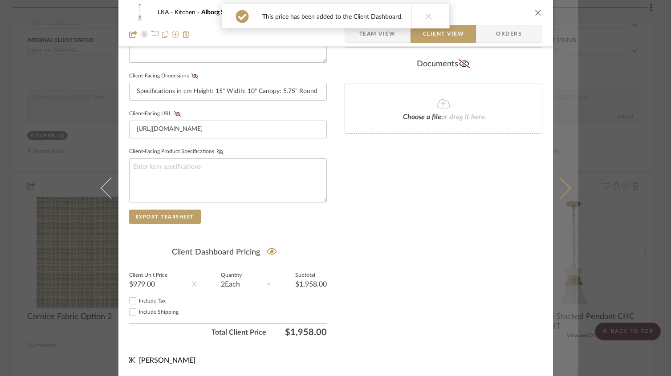
click at [558, 189] on icon at bounding box center [559, 187] width 21 height 21
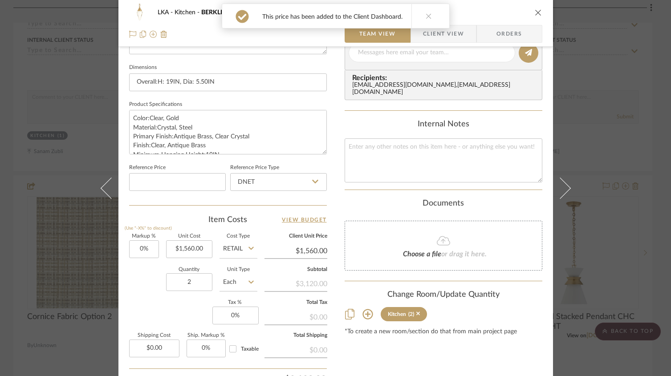
click at [459, 37] on span "Client View" at bounding box center [443, 34] width 41 height 18
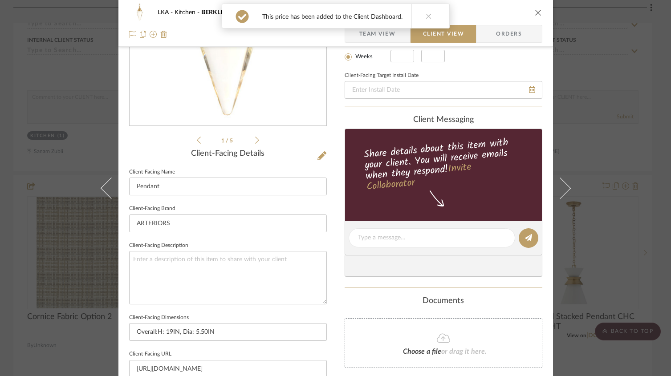
scroll to position [0, 0]
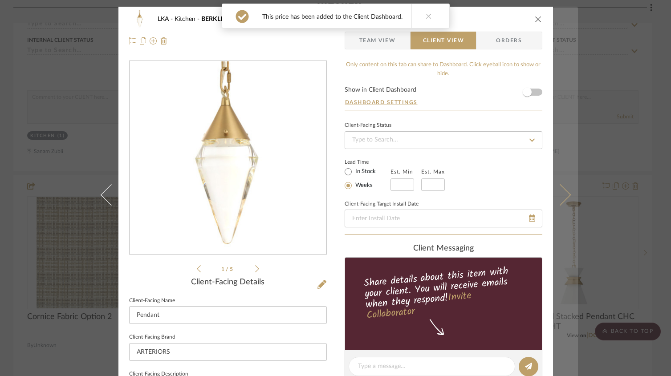
click at [563, 193] on icon at bounding box center [559, 194] width 21 height 21
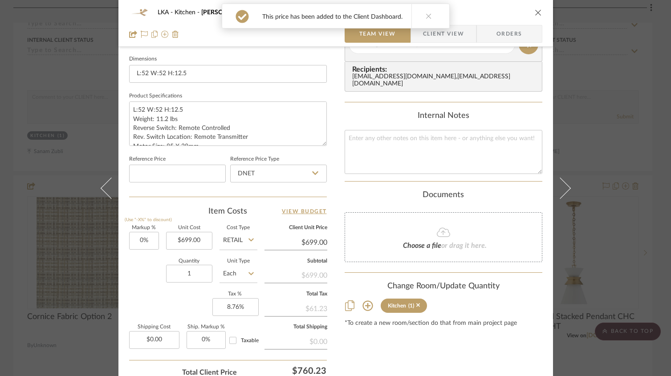
scroll to position [451, 0]
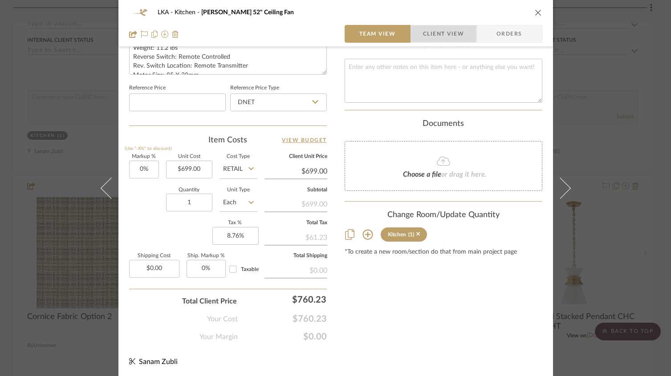
click at [439, 31] on span "Client View" at bounding box center [443, 34] width 41 height 18
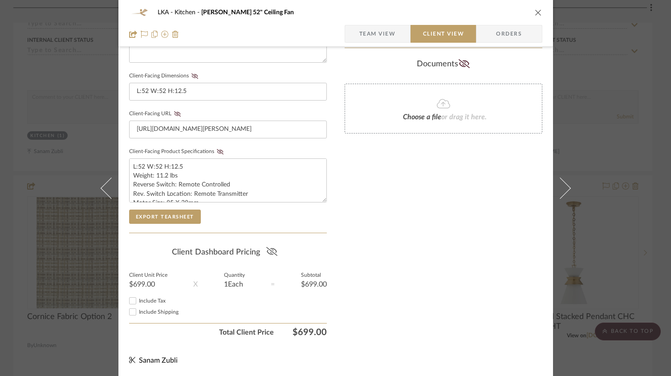
click at [273, 250] on icon at bounding box center [271, 251] width 11 height 9
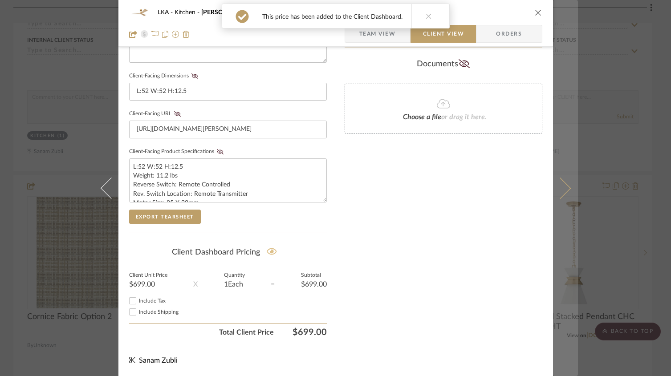
click at [558, 188] on icon at bounding box center [559, 187] width 21 height 21
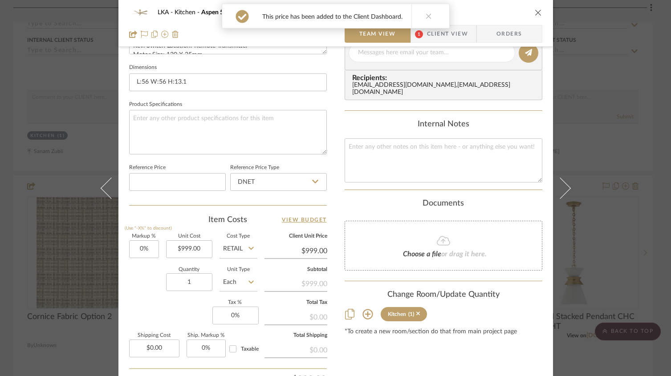
click at [459, 29] on span "Client View" at bounding box center [447, 34] width 41 height 18
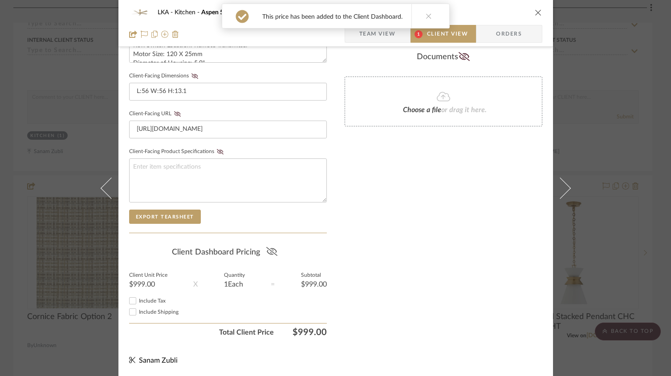
click at [269, 250] on icon at bounding box center [271, 251] width 11 height 9
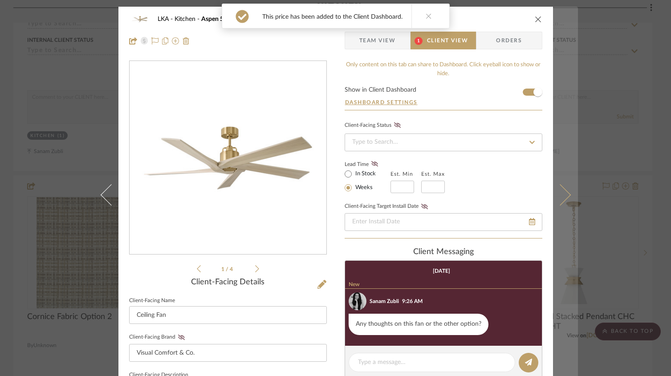
click at [554, 195] on icon at bounding box center [559, 194] width 21 height 21
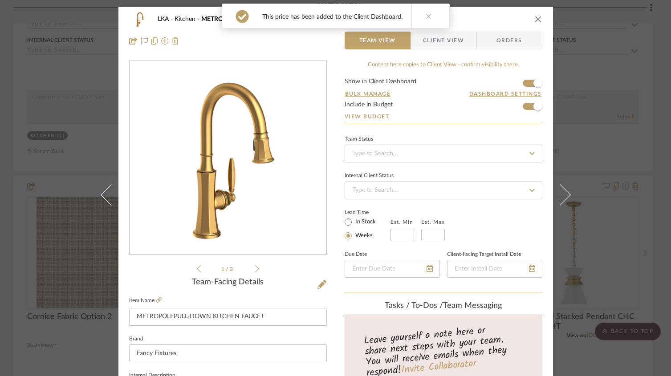
click at [452, 38] on span "Client View" at bounding box center [443, 41] width 41 height 18
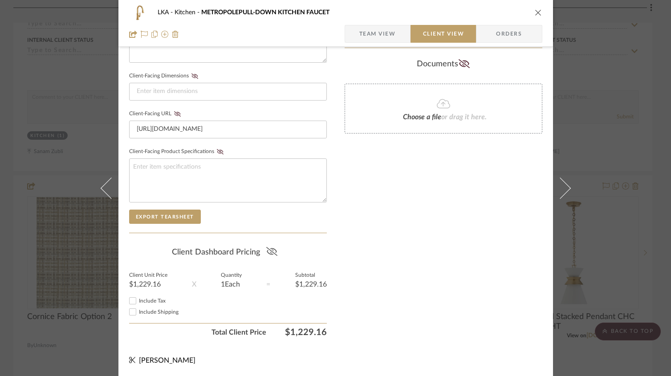
click at [268, 252] on icon at bounding box center [271, 251] width 11 height 9
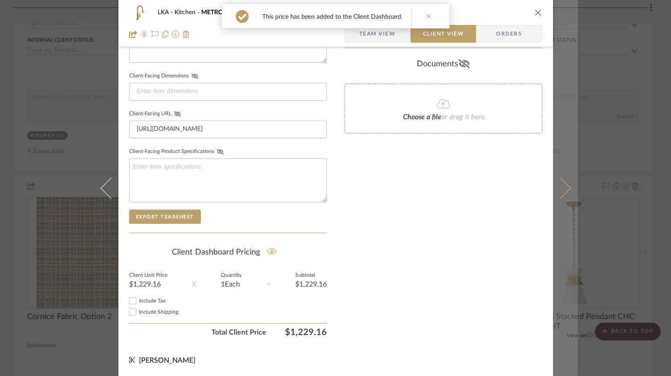
click at [569, 190] on button at bounding box center [565, 188] width 25 height 376
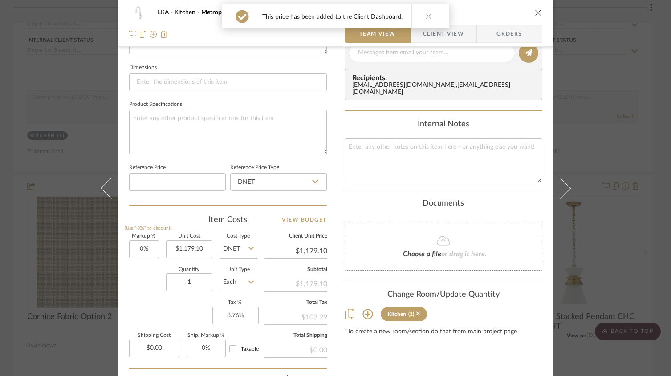
click at [460, 38] on span "Client View" at bounding box center [443, 34] width 41 height 18
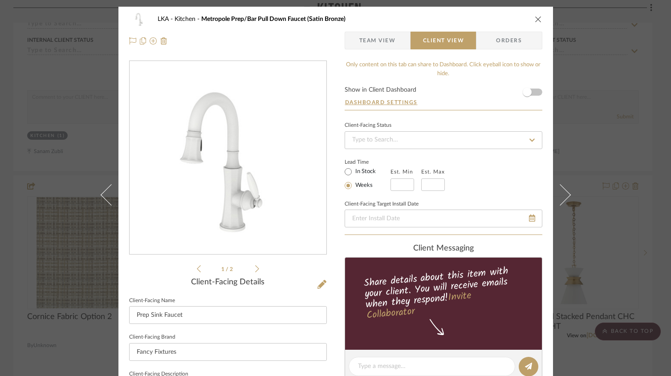
click at [375, 34] on span "Team View" at bounding box center [377, 41] width 37 height 18
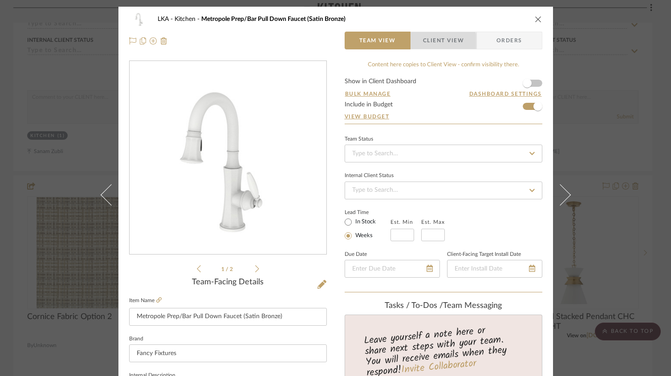
click at [429, 43] on span "Client View" at bounding box center [443, 41] width 41 height 18
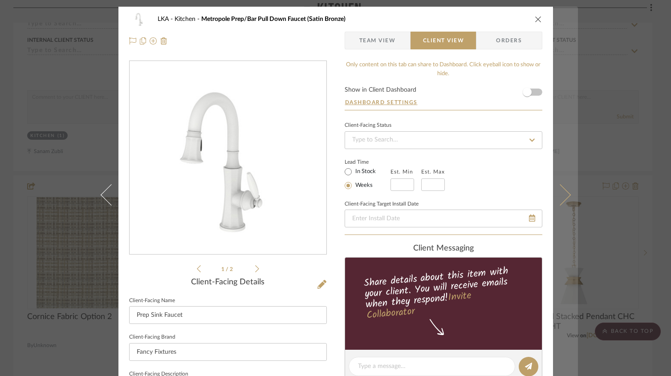
click at [558, 200] on icon at bounding box center [559, 194] width 21 height 21
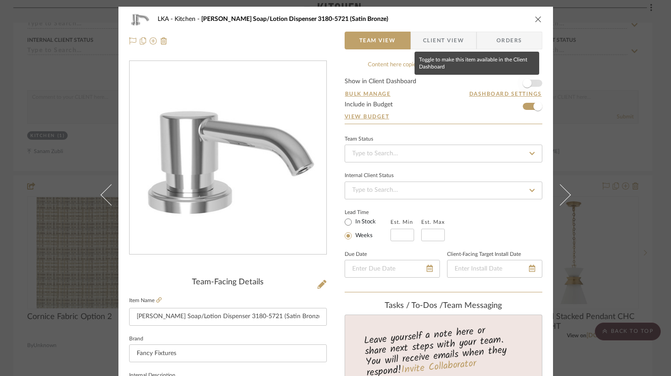
click at [530, 83] on span "button" at bounding box center [527, 83] width 20 height 20
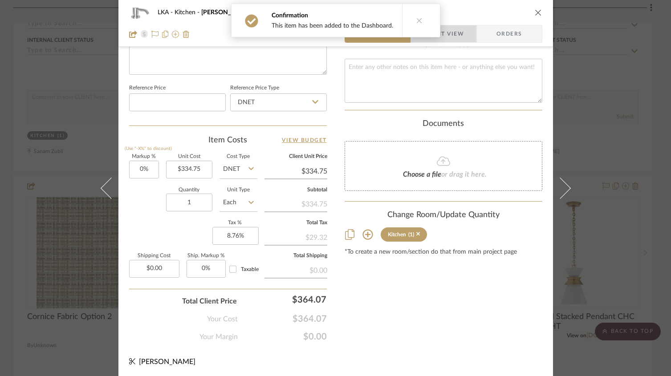
click at [456, 38] on span "Client View" at bounding box center [443, 34] width 41 height 18
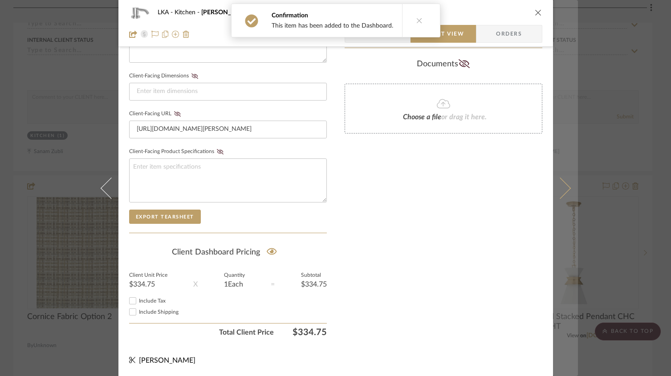
click at [565, 186] on icon at bounding box center [559, 187] width 21 height 21
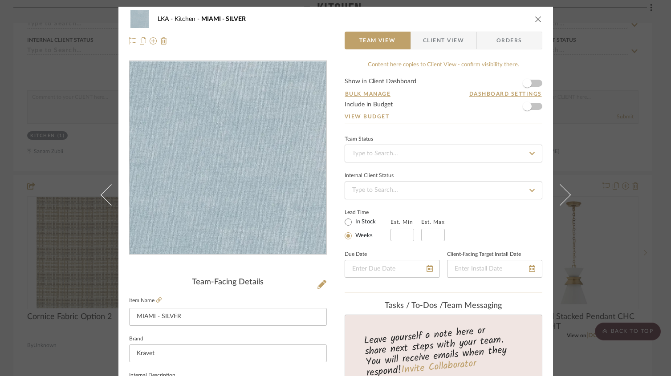
click at [535, 19] on icon "close" at bounding box center [538, 19] width 7 height 7
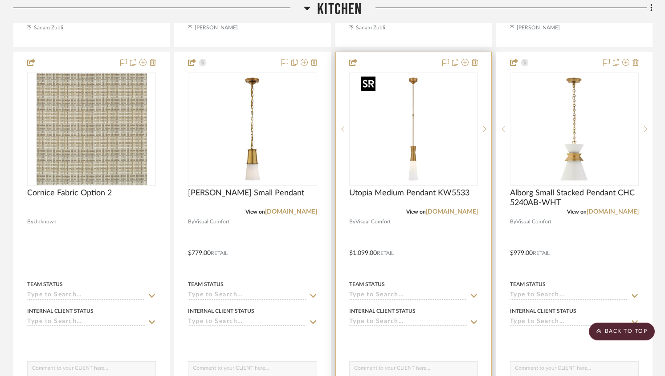
click at [411, 156] on img "0" at bounding box center [413, 128] width 111 height 111
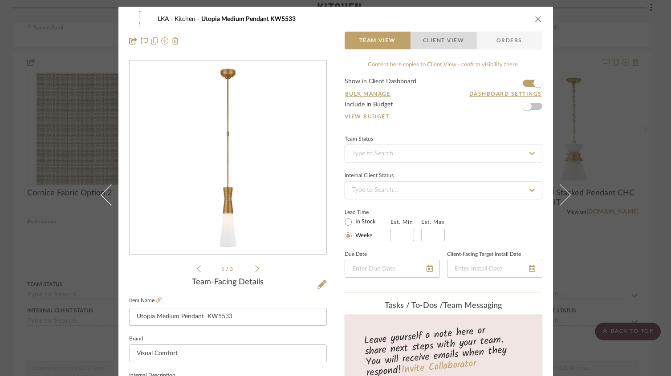
click at [439, 41] on span "Client View" at bounding box center [443, 41] width 41 height 18
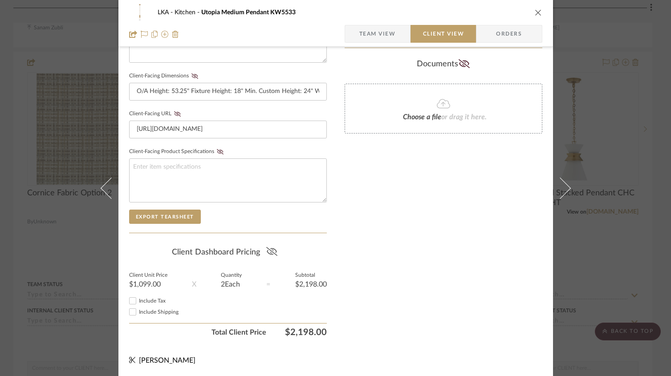
click at [269, 251] on icon at bounding box center [271, 251] width 11 height 9
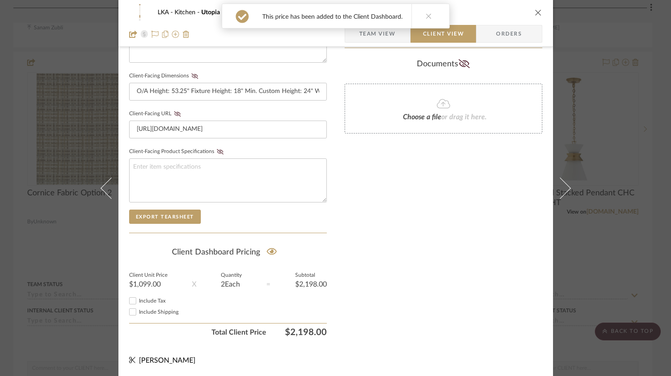
click at [536, 12] on icon "close" at bounding box center [538, 12] width 7 height 7
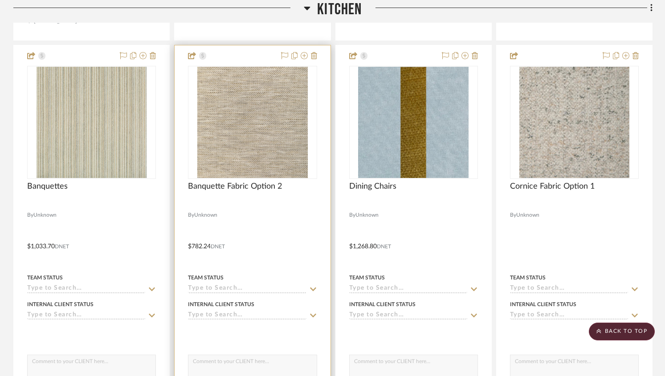
scroll to position [542, 0]
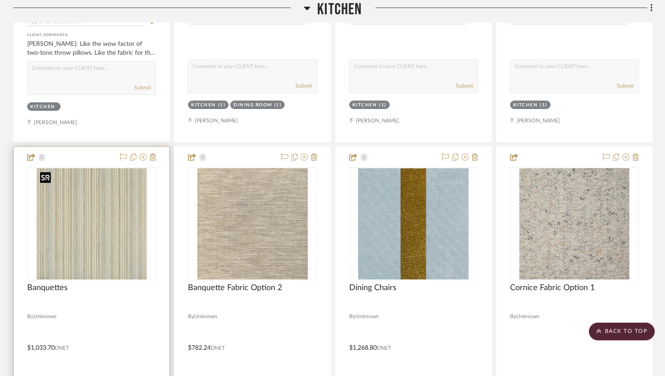
click at [98, 223] on img "0" at bounding box center [92, 223] width 110 height 111
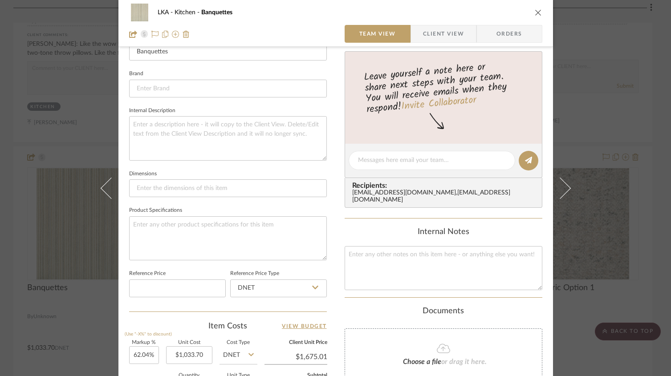
scroll to position [117, 0]
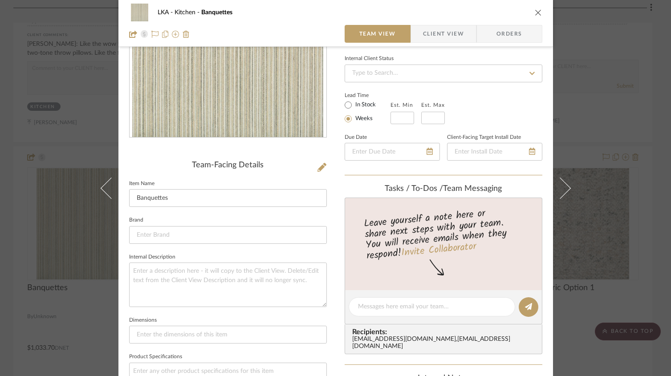
click at [423, 31] on span "Client View" at bounding box center [443, 34] width 41 height 18
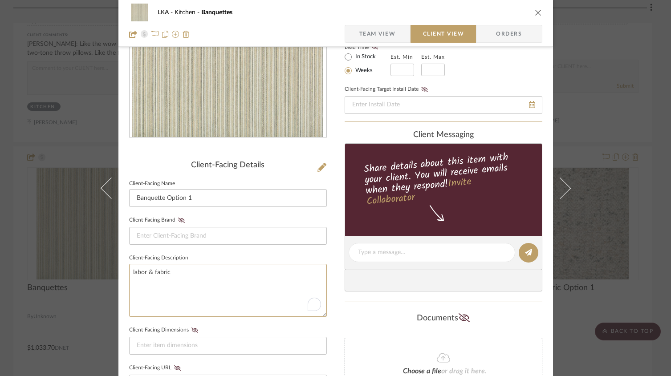
drag, startPoint x: 190, startPoint y: 277, endPoint x: 122, endPoint y: 270, distance: 67.6
click at [122, 270] on div "LKA Kitchen Banquettes Team View Client View Orders Client-Facing Details Clien…" at bounding box center [335, 260] width 435 height 741
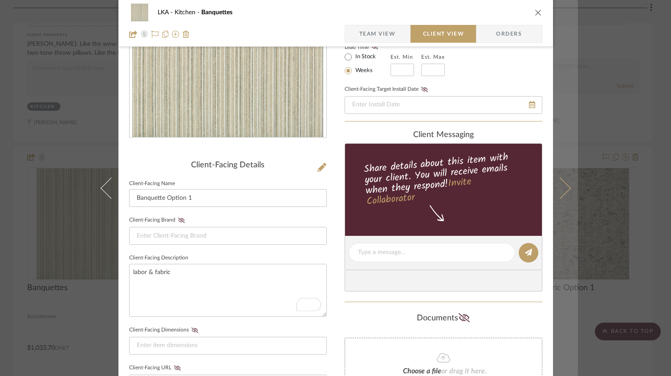
click at [563, 191] on icon at bounding box center [559, 187] width 21 height 21
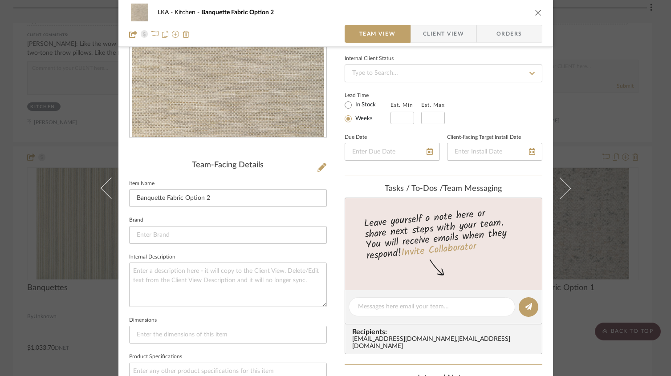
drag, startPoint x: 440, startPoint y: 34, endPoint x: 431, endPoint y: 42, distance: 11.3
click at [440, 34] on span "Client View" at bounding box center [443, 34] width 41 height 18
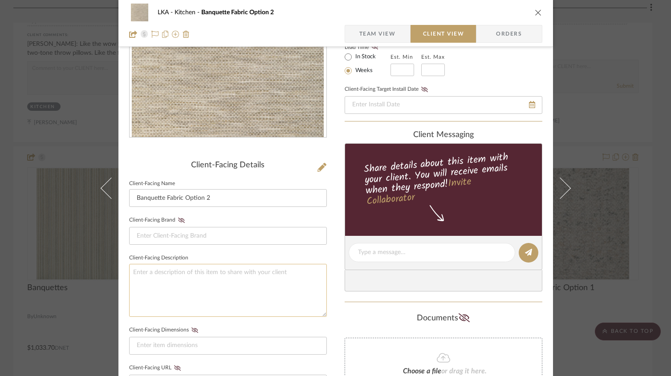
click at [165, 274] on textarea at bounding box center [228, 290] width 198 height 53
paste textarea "labor & fabric"
type textarea "labor & fabric"
click at [535, 12] on icon "close" at bounding box center [538, 12] width 7 height 7
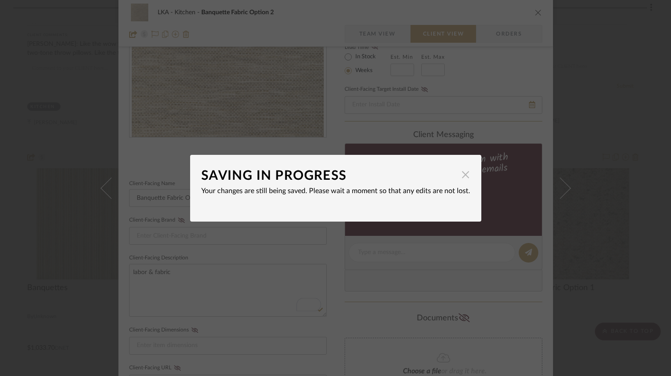
click at [464, 175] on span "button" at bounding box center [466, 175] width 18 height 18
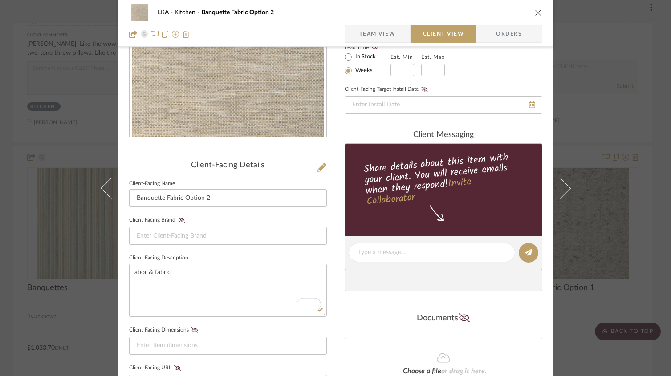
click at [535, 12] on icon "close" at bounding box center [538, 12] width 7 height 7
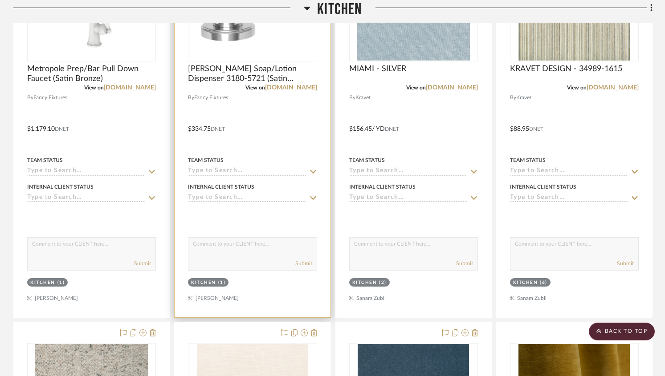
scroll to position [1813, 0]
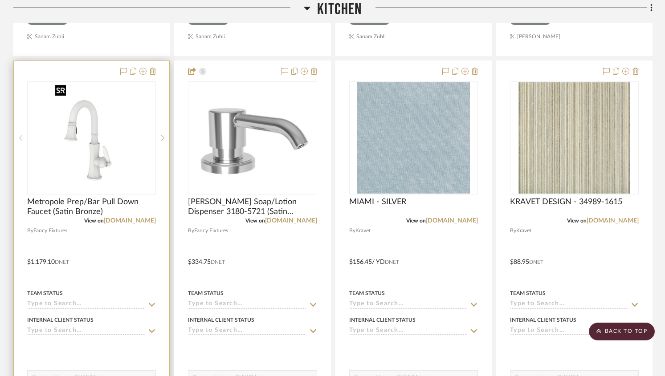
click at [0, 0] on img at bounding box center [0, 0] width 0 height 0
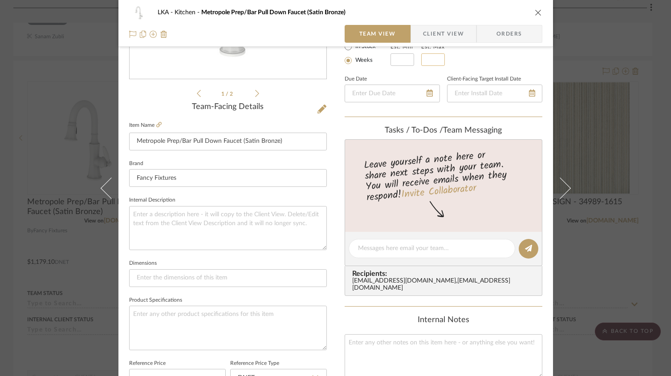
scroll to position [130, 0]
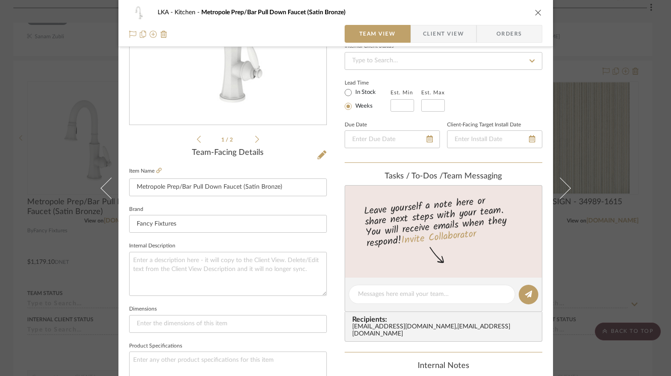
click at [436, 41] on span "Client View" at bounding box center [443, 34] width 41 height 18
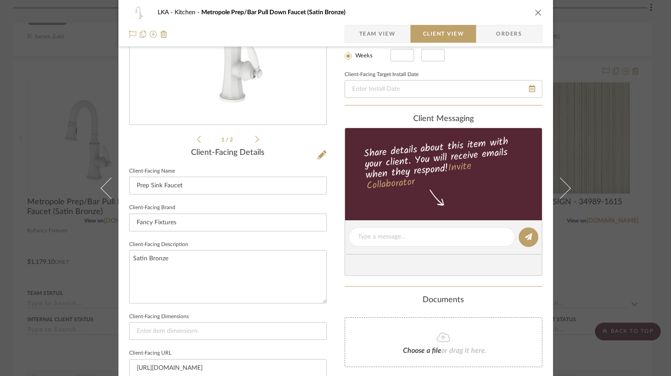
scroll to position [0, 0]
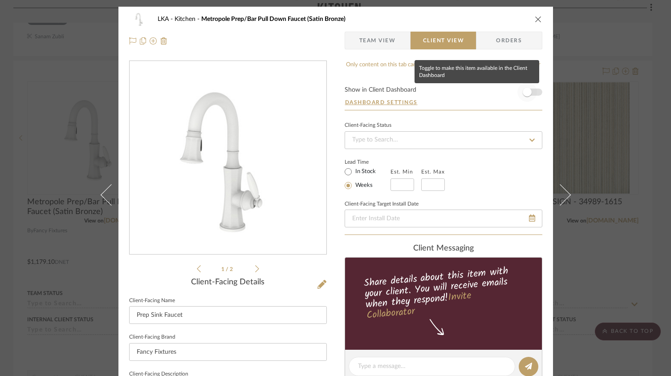
click at [523, 92] on span "button" at bounding box center [527, 92] width 9 height 9
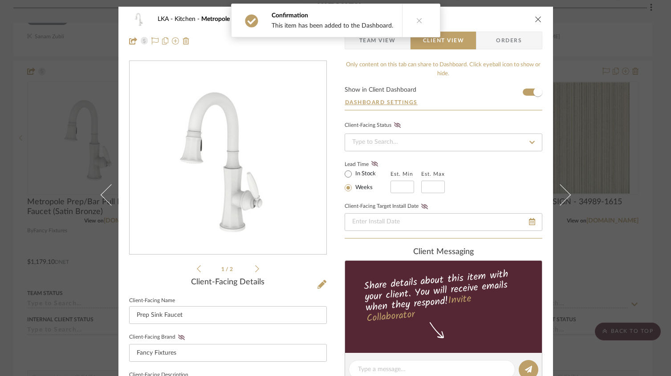
click at [536, 23] on button "close" at bounding box center [538, 19] width 8 height 8
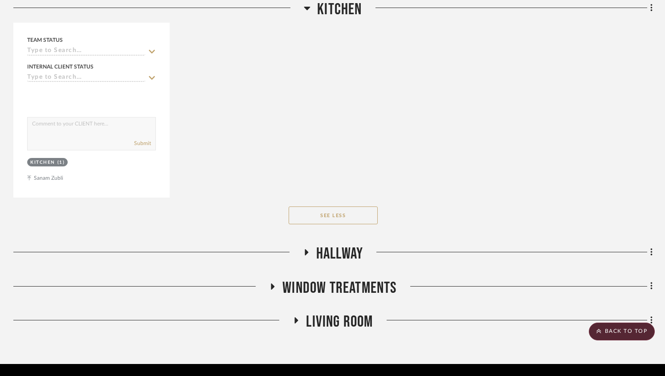
scroll to position [3671, 0]
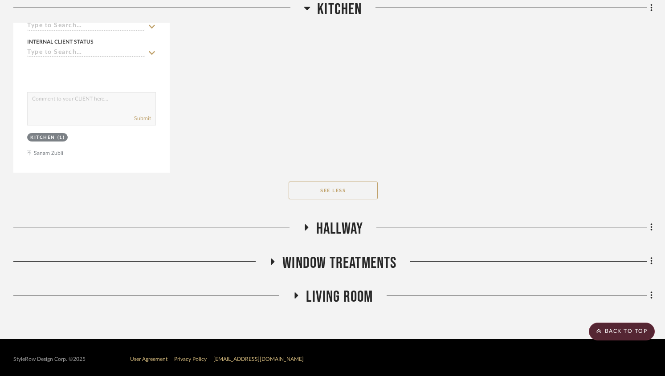
click at [307, 224] on icon at bounding box center [307, 227] width 4 height 6
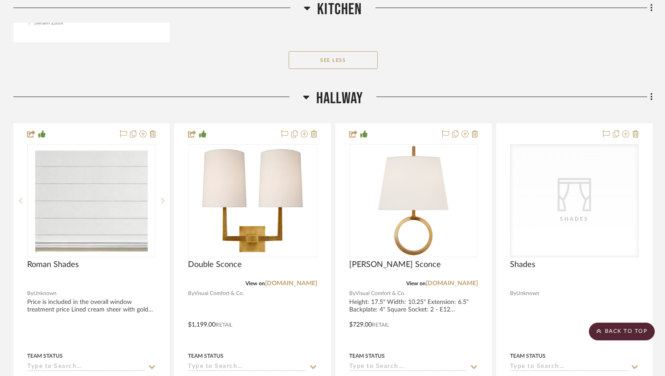
scroll to position [3847, 0]
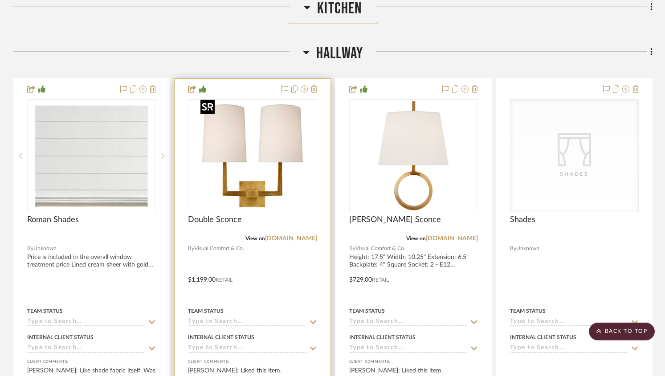
click at [0, 0] on img at bounding box center [0, 0] width 0 height 0
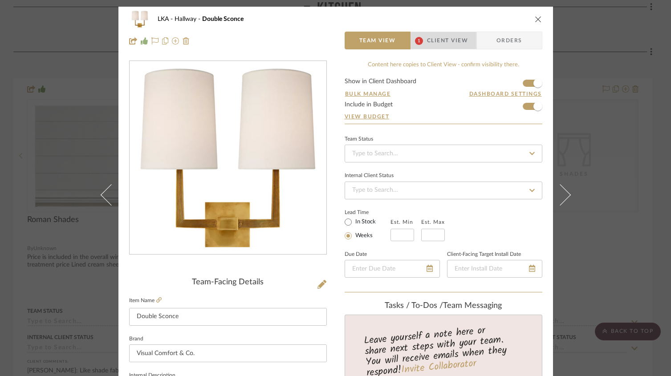
click at [427, 41] on span "Client View" at bounding box center [447, 41] width 41 height 18
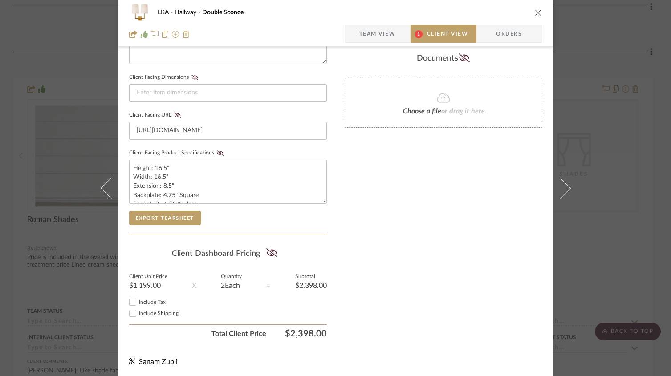
scroll to position [370, 0]
click at [273, 253] on icon at bounding box center [271, 253] width 11 height 9
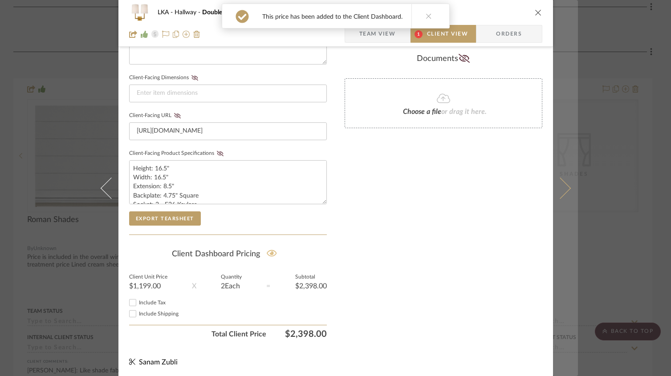
click at [562, 195] on button at bounding box center [565, 188] width 25 height 376
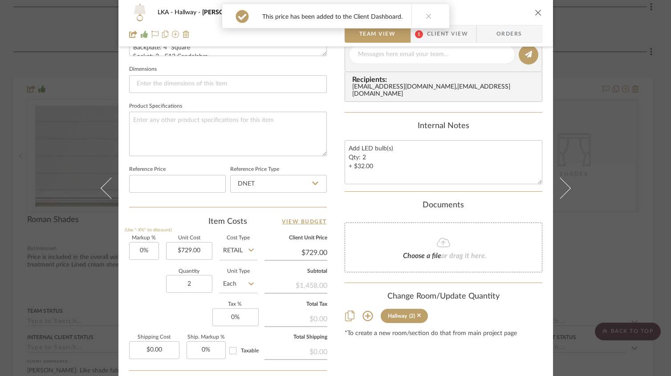
scroll to position [451, 0]
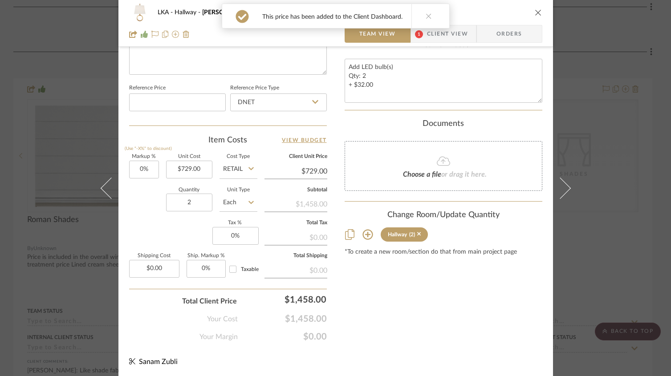
click at [431, 33] on span "Client View" at bounding box center [447, 34] width 41 height 18
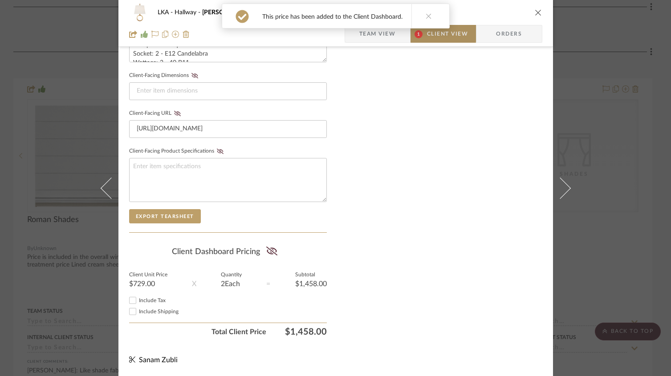
scroll to position [371, 0]
click at [269, 251] on icon at bounding box center [271, 251] width 11 height 9
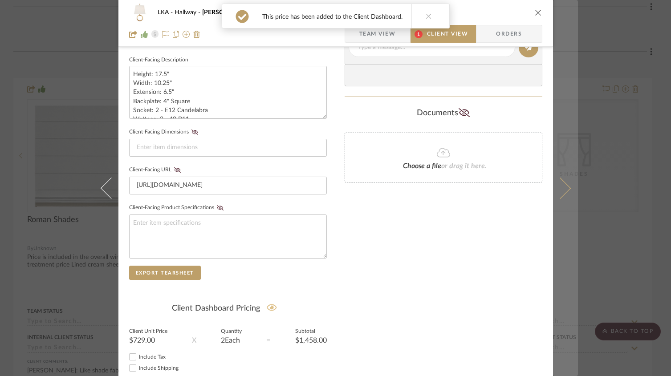
scroll to position [189, 0]
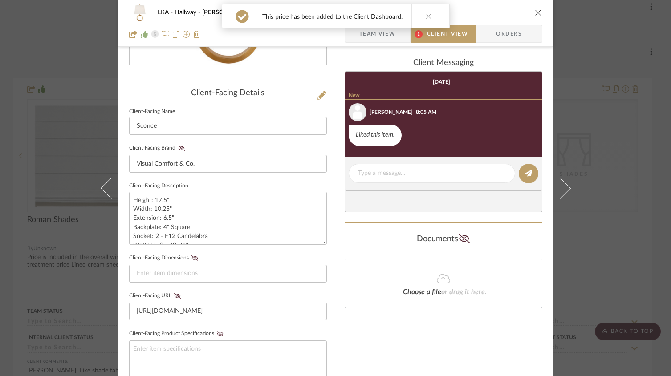
click at [535, 13] on icon "close" at bounding box center [538, 12] width 7 height 7
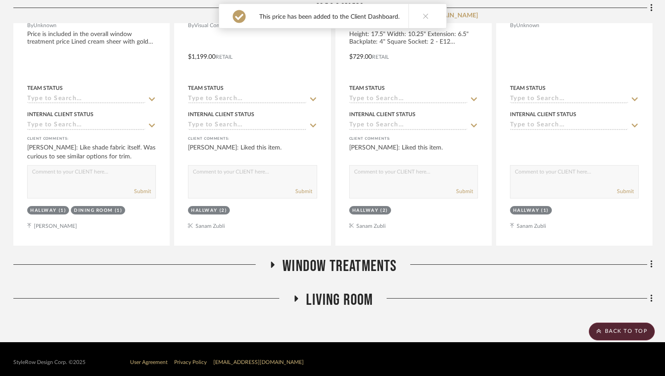
scroll to position [4073, 0]
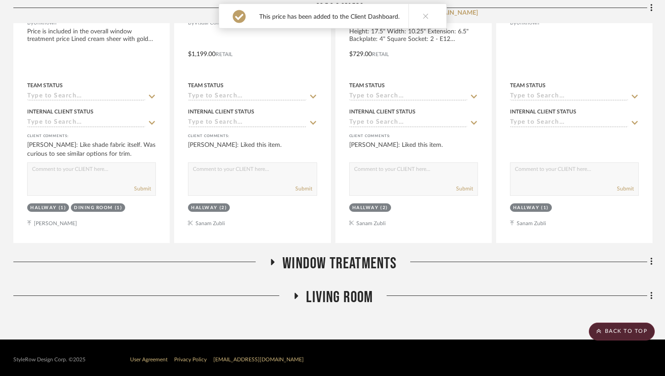
click at [272, 260] on icon at bounding box center [273, 262] width 4 height 6
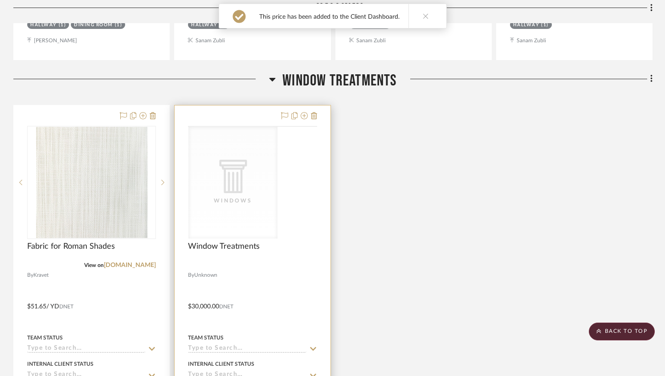
scroll to position [4258, 0]
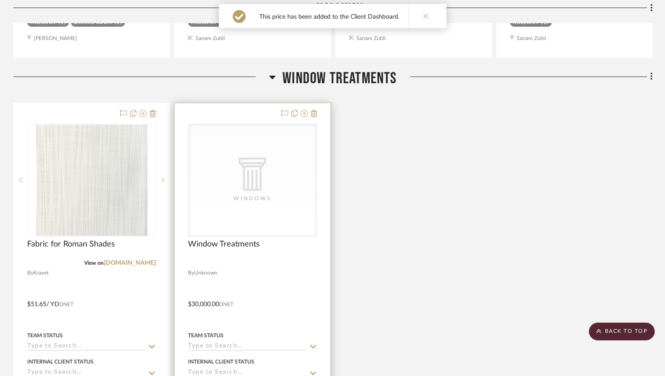
click at [0, 0] on div "Windows" at bounding box center [0, 0] width 0 height 0
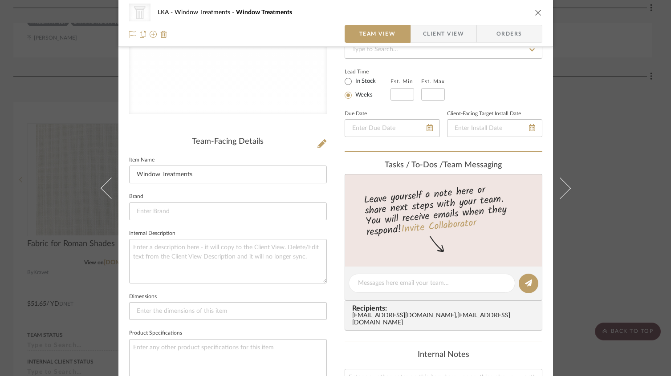
scroll to position [175, 0]
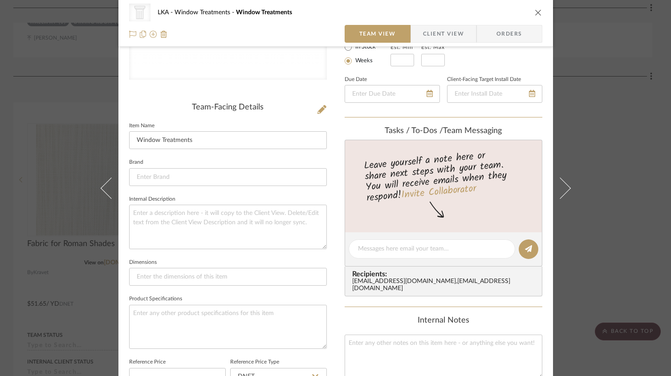
click at [448, 35] on span "Client View" at bounding box center [443, 34] width 41 height 18
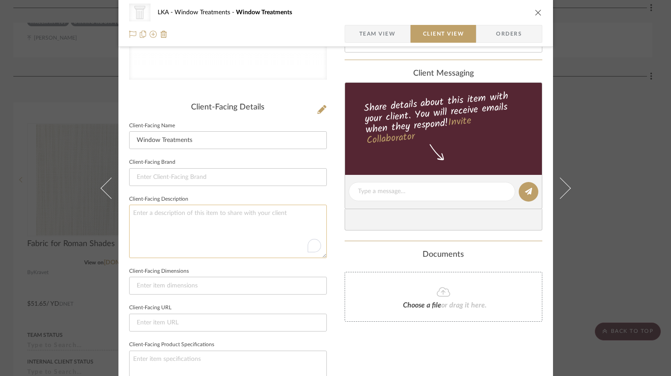
click at [172, 216] on textarea "To enrich screen reader interactions, please activate Accessibility in Grammarl…" at bounding box center [228, 231] width 198 height 53
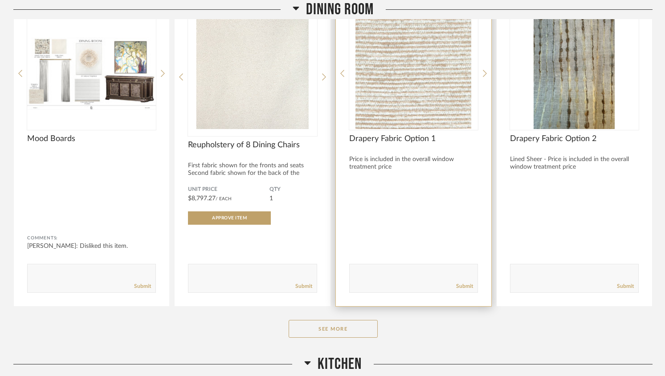
scroll to position [318, 0]
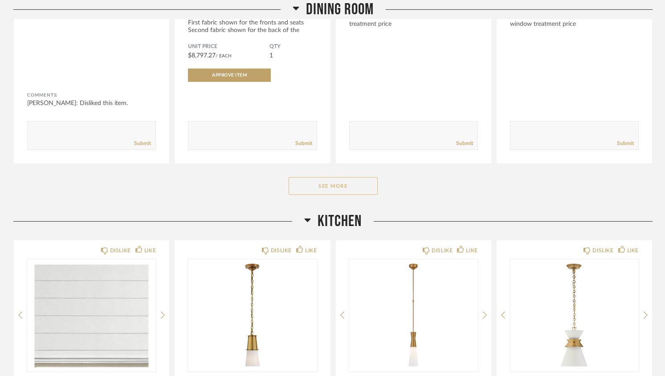
click at [343, 188] on button "See More" at bounding box center [333, 186] width 89 height 18
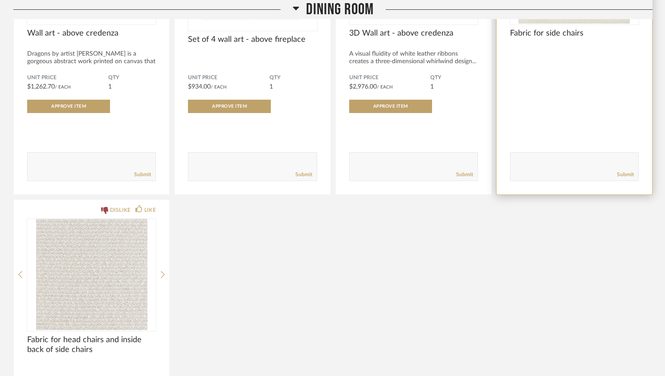
scroll to position [908, 0]
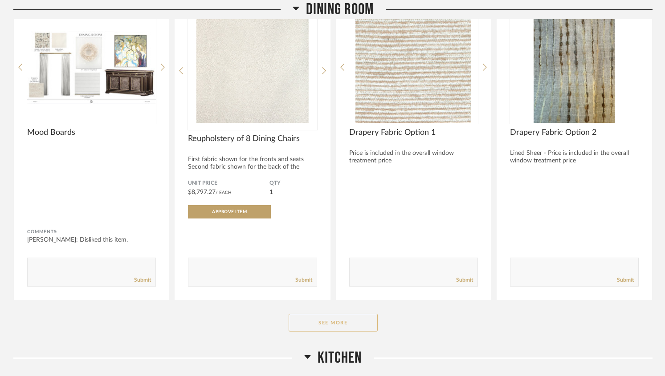
scroll to position [183, 0]
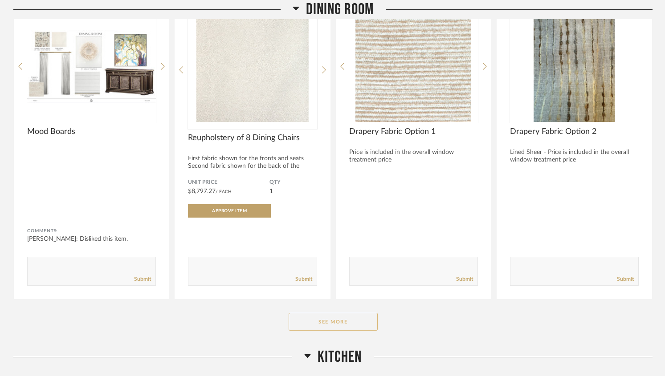
click at [333, 326] on button "See More" at bounding box center [333, 322] width 89 height 18
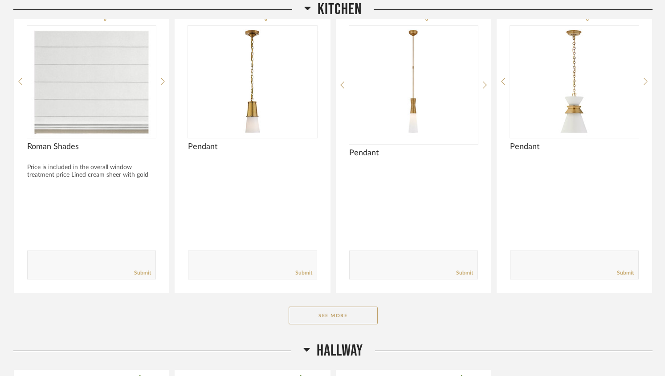
scroll to position [1084, 0]
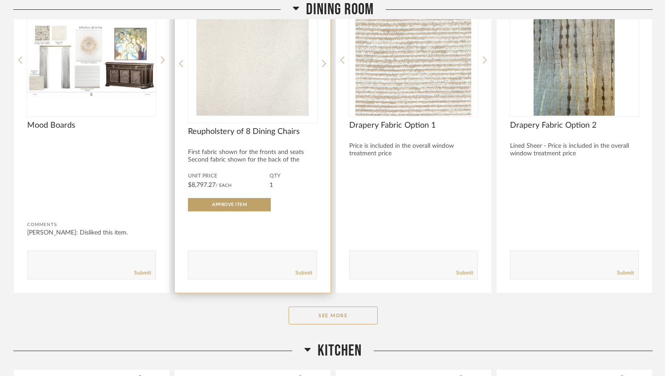
scroll to position [196, 0]
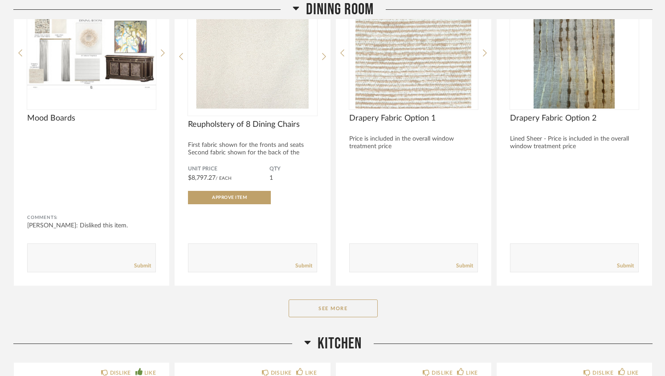
click at [334, 313] on button "See More" at bounding box center [333, 309] width 89 height 18
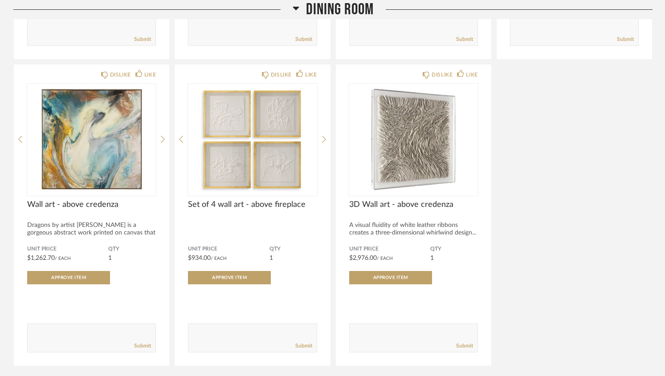
scroll to position [733, 0]
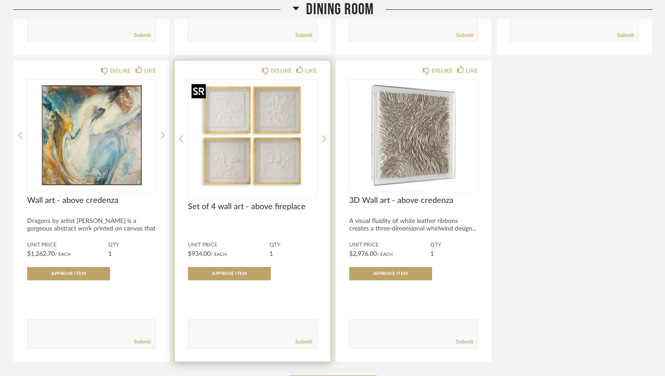
click at [0, 0] on img at bounding box center [0, 0] width 0 height 0
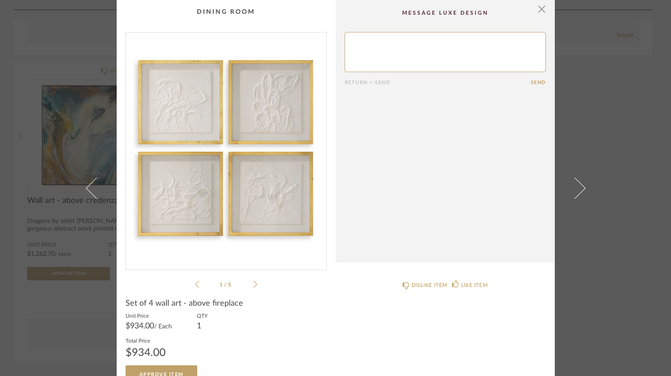
scroll to position [16, 0]
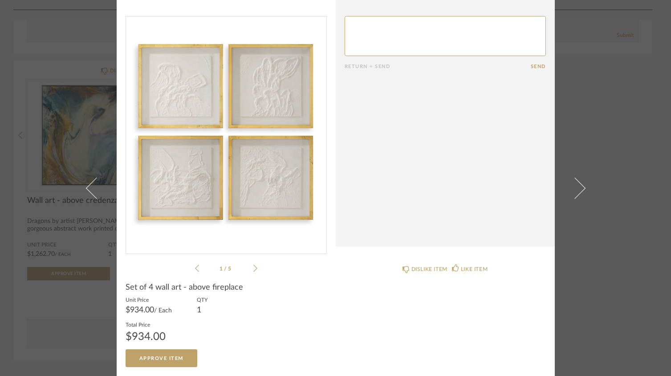
click at [254, 269] on icon at bounding box center [255, 269] width 4 height 8
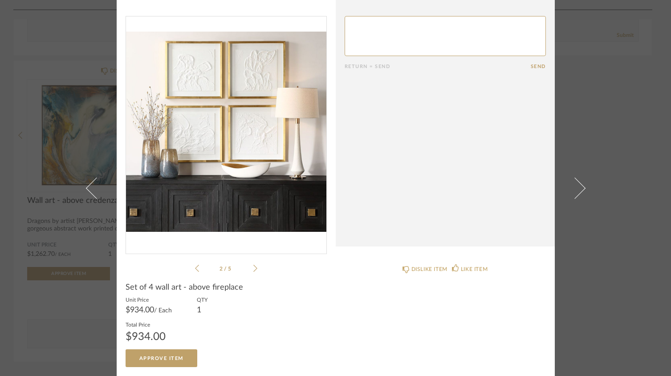
click at [253, 269] on icon at bounding box center [255, 269] width 4 height 8
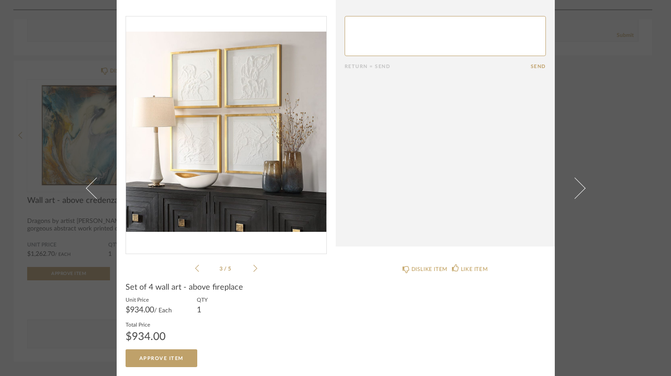
click at [253, 269] on icon at bounding box center [255, 269] width 4 height 8
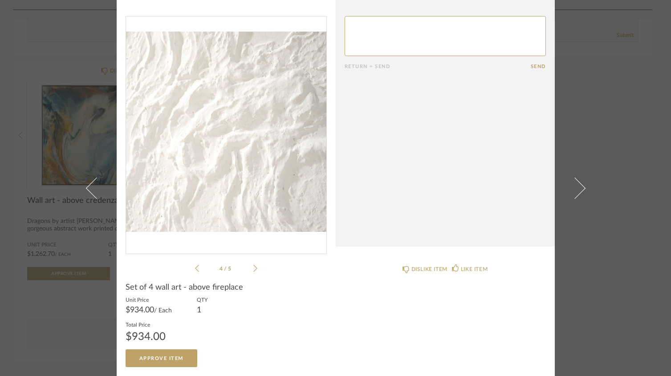
click at [253, 269] on icon at bounding box center [255, 269] width 4 height 8
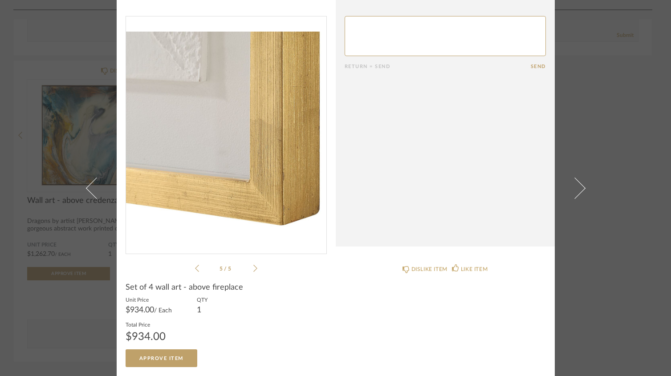
click at [625, 145] on div "× 5 / 5 Return = Send Send Set of 4 wall art - above fireplace Unit Price $934.…" at bounding box center [335, 188] width 671 height 376
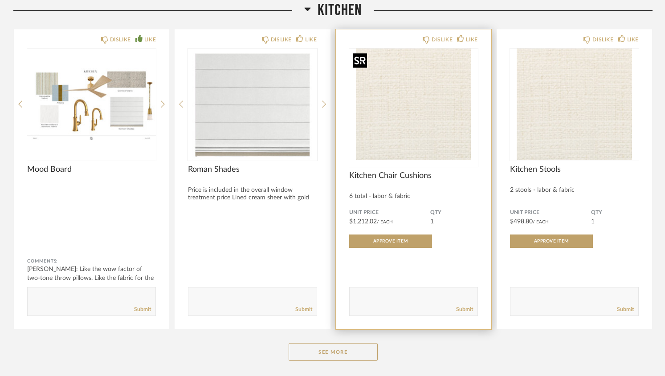
scroll to position [1151, 0]
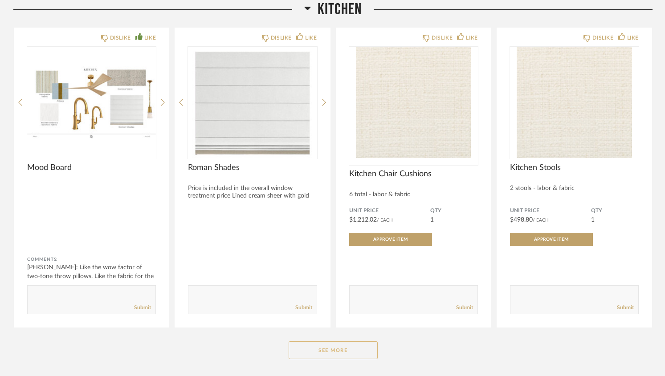
click at [339, 351] on button "See More" at bounding box center [333, 351] width 89 height 18
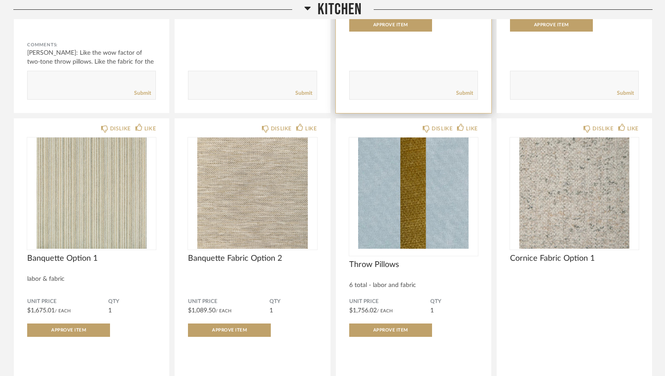
scroll to position [1375, 0]
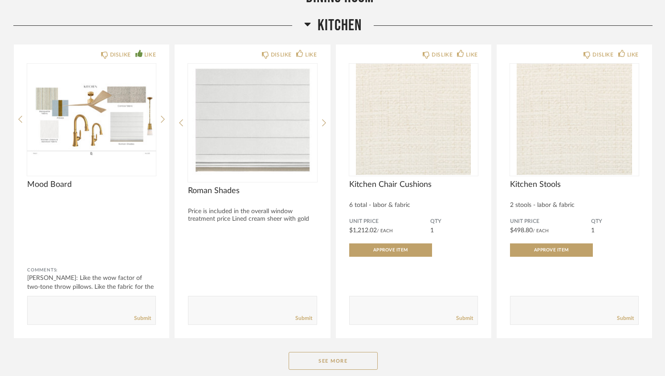
scroll to position [600, 0]
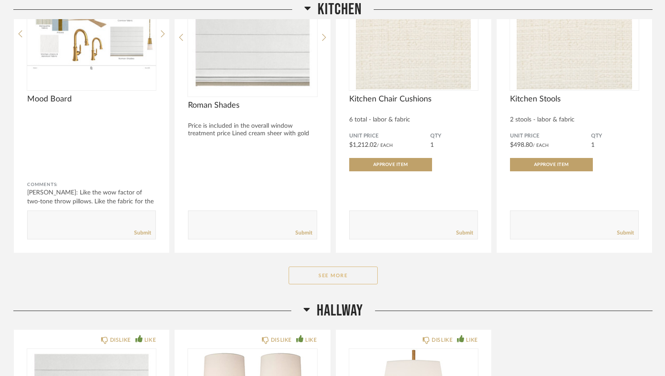
click at [307, 279] on button "See More" at bounding box center [333, 276] width 89 height 18
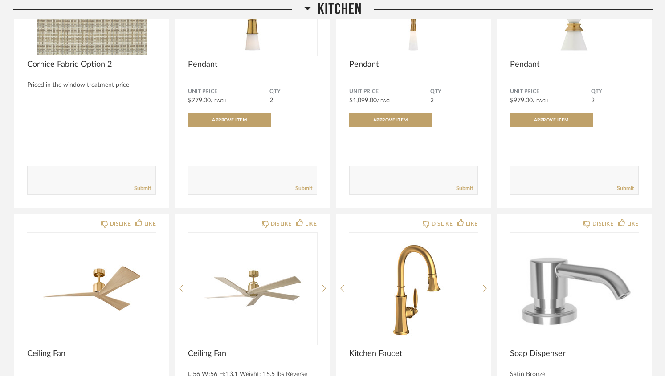
scroll to position [1126, 0]
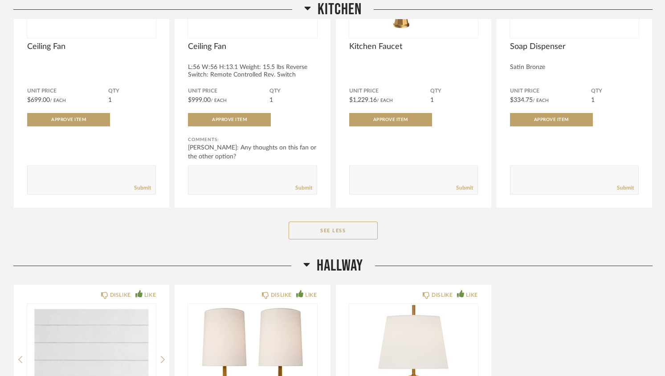
click at [322, 230] on button "See Less" at bounding box center [333, 231] width 89 height 18
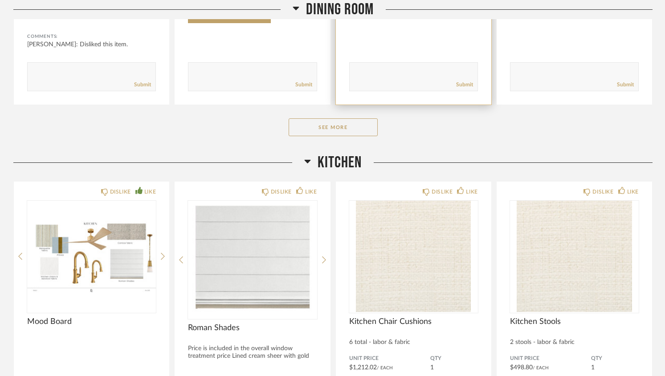
scroll to position [350, 0]
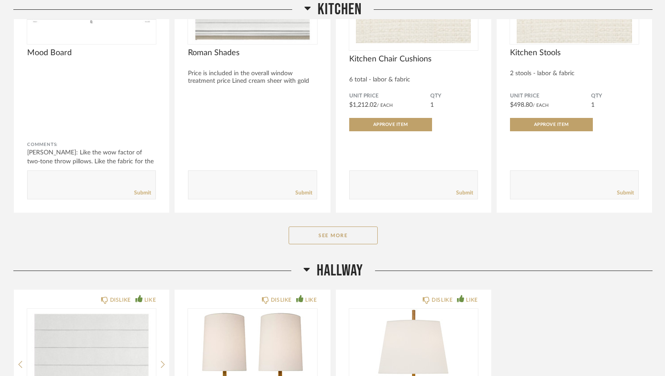
scroll to position [652, 0]
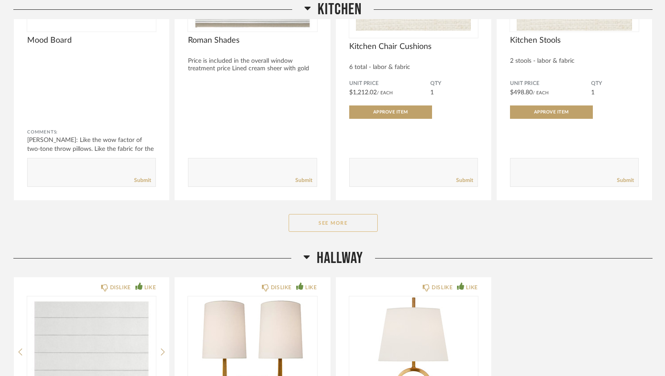
click at [347, 226] on button "See More" at bounding box center [333, 223] width 89 height 18
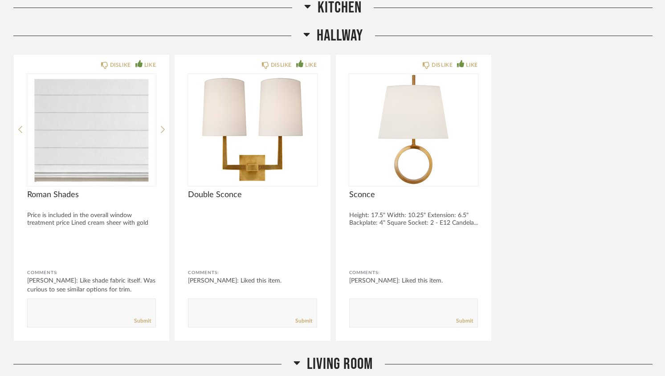
scroll to position [2078, 0]
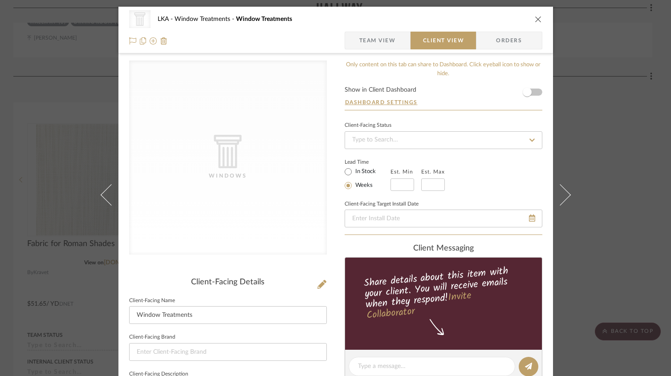
scroll to position [175, 0]
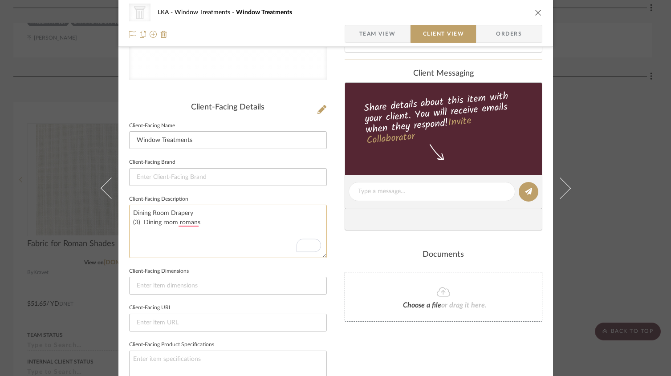
click at [140, 224] on textarea "Dining Room Drapery (3) Dining room romans" at bounding box center [228, 231] width 198 height 53
click at [185, 216] on textarea "Dining Room Drapery (3) Dining room romans" at bounding box center [228, 231] width 198 height 53
click at [185, 224] on textarea "Dining Room Drapery (3) Dining room romans" at bounding box center [228, 231] width 198 height 53
click at [200, 220] on textarea "Dining Room Drapery (3) Dining room romans" at bounding box center [228, 231] width 198 height 53
click at [192, 224] on textarea "Dining Room Drapery (3) Dining room romans - top motorized" at bounding box center [228, 231] width 198 height 53
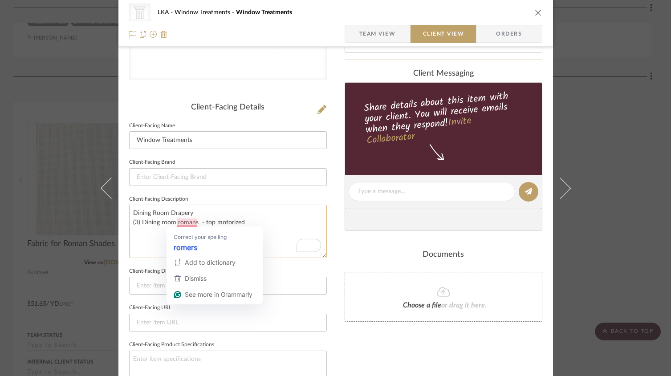
click at [196, 223] on textarea "Dining Room Drapery (3) Dining room romans - top motorized" at bounding box center [228, 231] width 198 height 53
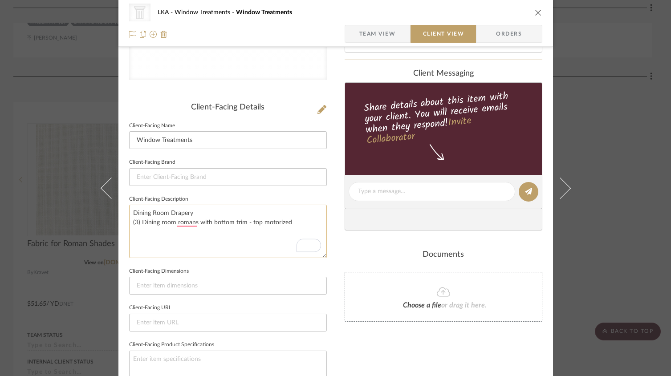
click at [287, 227] on textarea "Dining Room Drapery (3) Dining room romans with bottom trim - top motorized" at bounding box center [228, 231] width 198 height 53
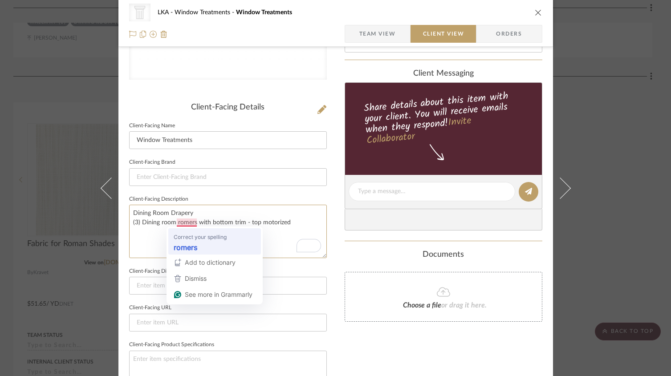
type textarea "Dining Room Drapery (3) Dining room romans with bottom trim - top motorized"
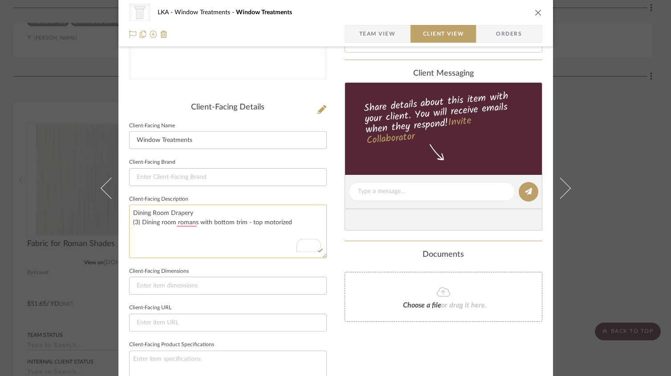
click at [195, 235] on textarea "Dining Room Drapery (3) Dining room romans with bottom trim - top motorized" at bounding box center [228, 231] width 198 height 53
click at [309, 224] on textarea "Dining Room Drapery (3) Dining room romans with bottom trim - top motorized" at bounding box center [228, 231] width 198 height 53
click at [130, 212] on textarea "Dining Room Drapery (3) Dining room romans with bottom trim - top motorized Kit…" at bounding box center [228, 231] width 198 height 53
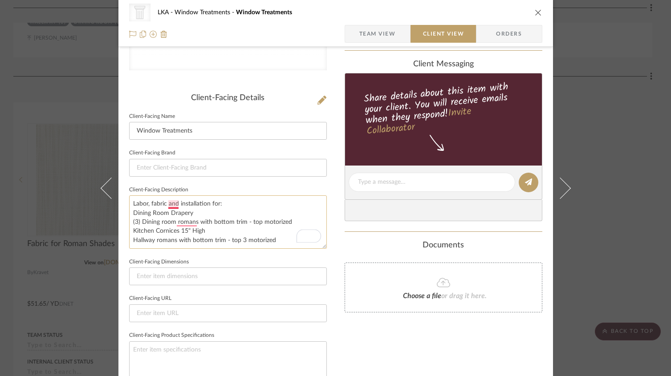
scroll to position [192, 0]
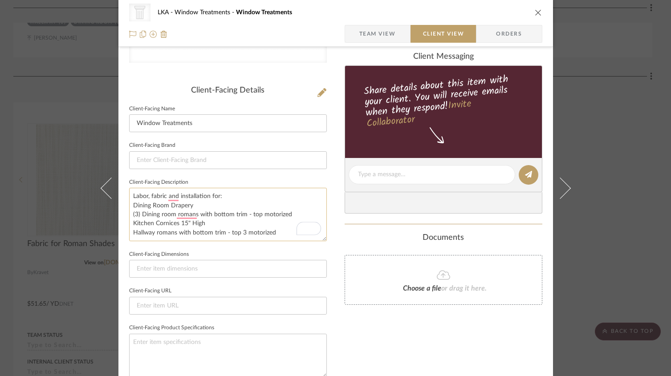
click at [129, 224] on textarea "Labor, fabric and installation for: Dining Room Drapery (3) Dining room romans …" at bounding box center [228, 214] width 198 height 53
click at [275, 230] on textarea "Labor, fabric and installation for: Dining Room Drapery (3) Dining room romans …" at bounding box center [228, 214] width 198 height 53
drag, startPoint x: 254, startPoint y: 212, endPoint x: 259, endPoint y: 211, distance: 5.0
click at [255, 212] on textarea "Labor, fabric and installation for: Dining Room Drapery (3) Dining room romans …" at bounding box center [228, 214] width 198 height 53
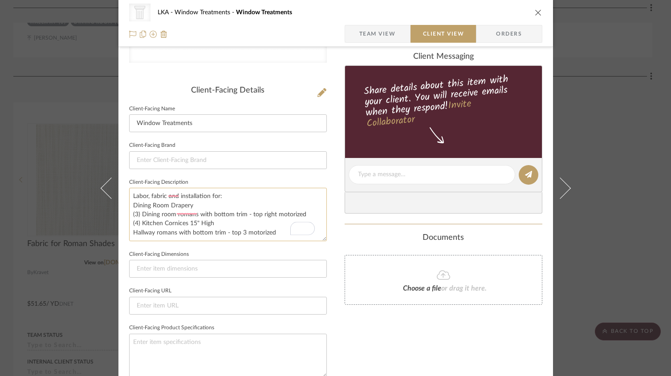
click at [187, 232] on textarea "Labor, fabric and installation for: Dining Room Drapery (3) Dining room romans …" at bounding box center [228, 214] width 198 height 53
click at [199, 239] on textarea "Labor, fabric and installation for: Dining Room Drapery (3) Dining room romans …" at bounding box center [228, 214] width 198 height 53
click at [198, 237] on textarea "Labor, fabric and installation for: Dining Room Drapery (3) Dining room romans …" at bounding box center [228, 214] width 198 height 53
click at [197, 236] on textarea "Labor, fabric and installation for: Dining Room Drapery (3) Dining room romans …" at bounding box center [228, 214] width 198 height 53
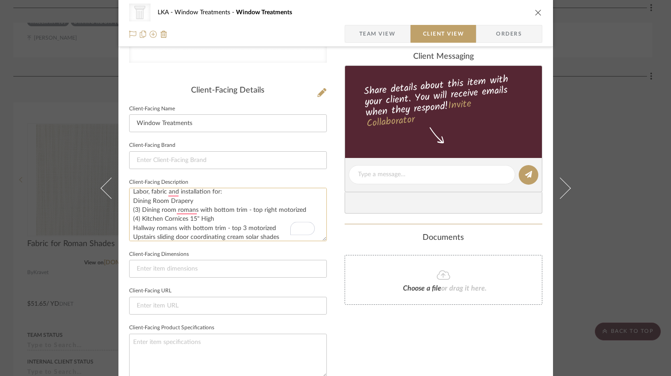
click at [261, 238] on textarea "Labor, fabric and installation for: Dining Room Drapery (3) Dining room romans …" at bounding box center [228, 214] width 198 height 53
click at [270, 236] on textarea "Labor, fabric and installation for: Dining Room Drapery (3) Dining room romans …" at bounding box center [228, 214] width 198 height 53
click at [276, 236] on textarea "Labor, fabric and installation for: Dining Room Drapery (3) Dining room romans …" at bounding box center [228, 214] width 198 height 53
type textarea "Labor, fabric and installation for: Dining Room Drapery (3) Dining room romans …"
click at [365, 325] on div "Only content on this tab can share to Dashboard. Click eyeball icon to show or …" at bounding box center [444, 187] width 198 height 637
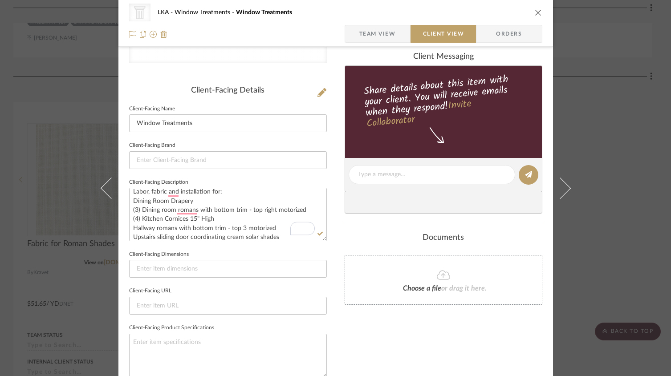
scroll to position [0, 0]
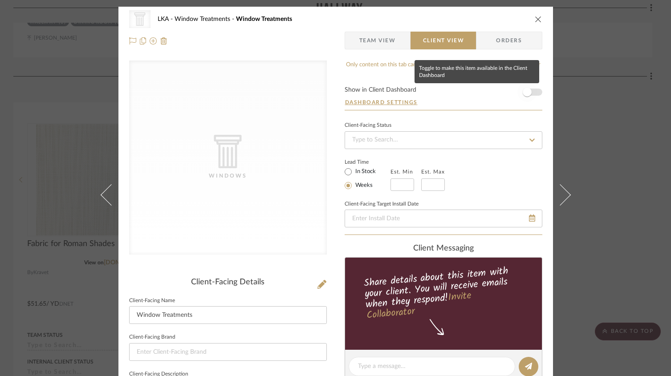
click at [529, 90] on span "button" at bounding box center [527, 92] width 20 height 20
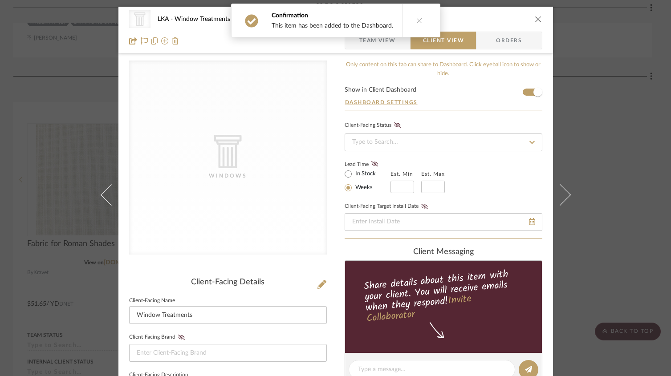
scroll to position [371, 0]
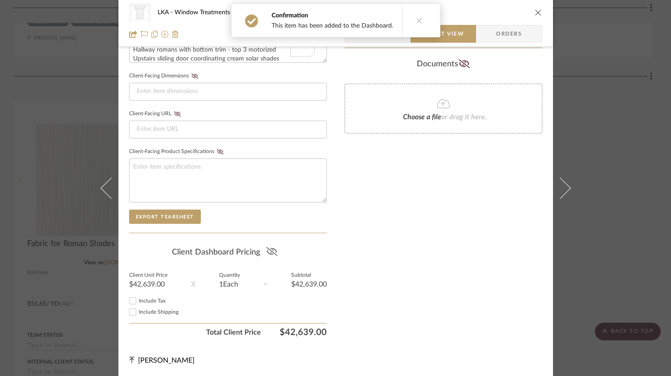
click at [272, 250] on icon at bounding box center [271, 251] width 11 height 9
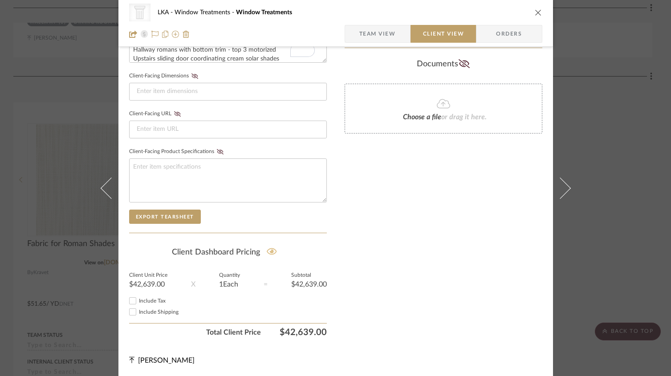
click at [535, 12] on icon "close" at bounding box center [538, 12] width 7 height 7
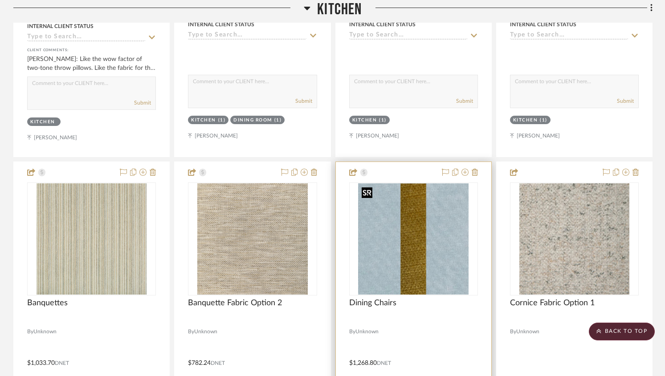
scroll to position [533, 0]
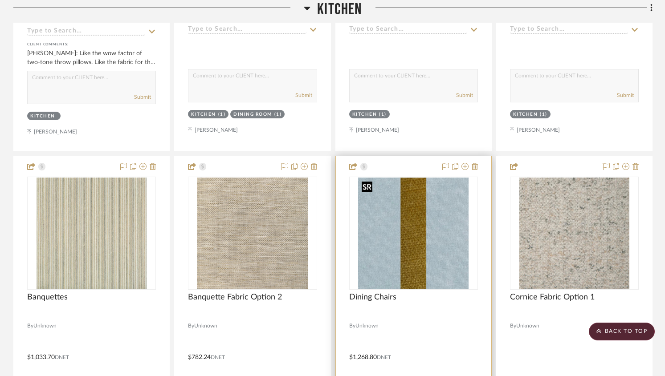
click at [407, 255] on img "0" at bounding box center [413, 233] width 110 height 111
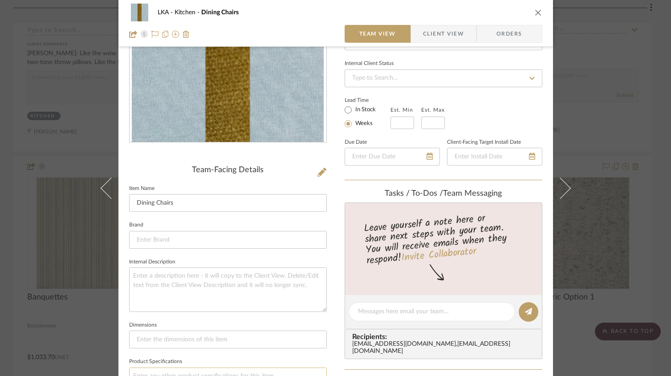
scroll to position [163, 0]
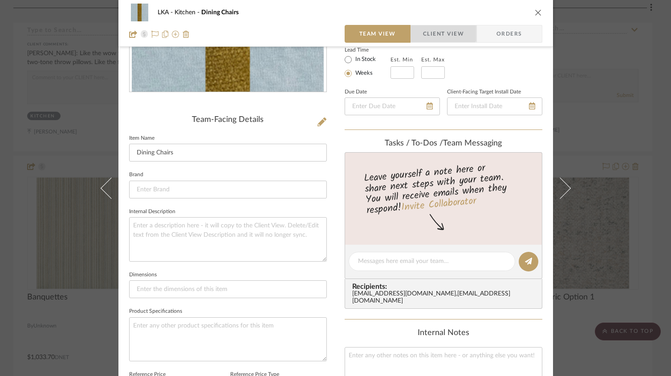
click at [435, 29] on span "Client View" at bounding box center [443, 34] width 41 height 18
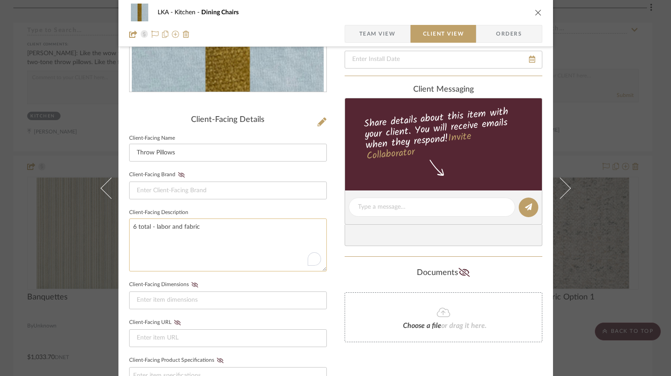
click at [208, 229] on textarea "6 total - labor and fabric" at bounding box center [228, 245] width 198 height 53
type textarea "6 total - labor and fabric (2) Blue with gold stripe (2) banquette fabric (2) c…"
click at [224, 277] on sr-form-field "Client-Facing Description 6 total - labor and fabric (2) Blue with gold stripe …" at bounding box center [228, 243] width 198 height 72
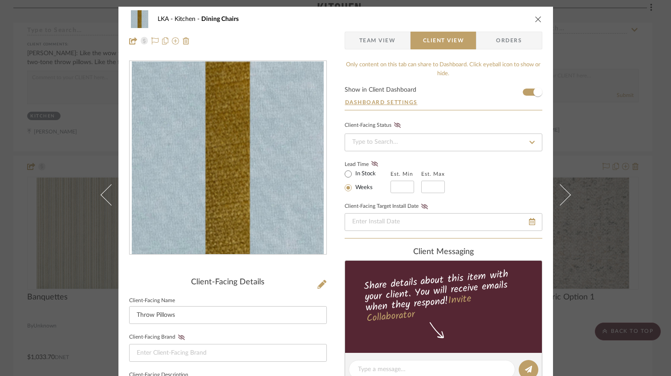
scroll to position [0, 0]
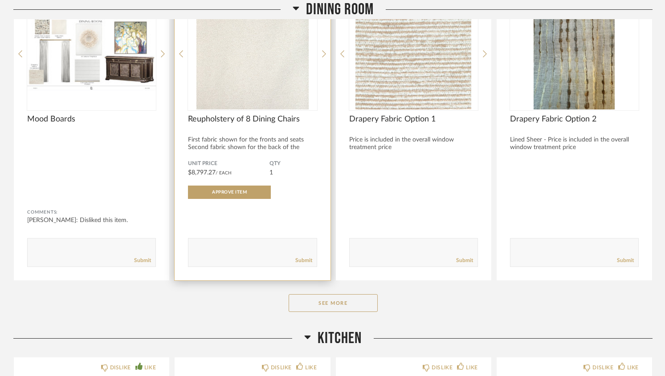
scroll to position [216, 0]
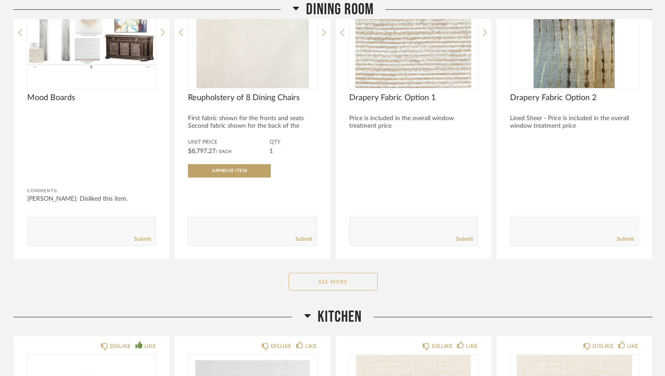
click at [347, 286] on button "See More" at bounding box center [333, 282] width 89 height 18
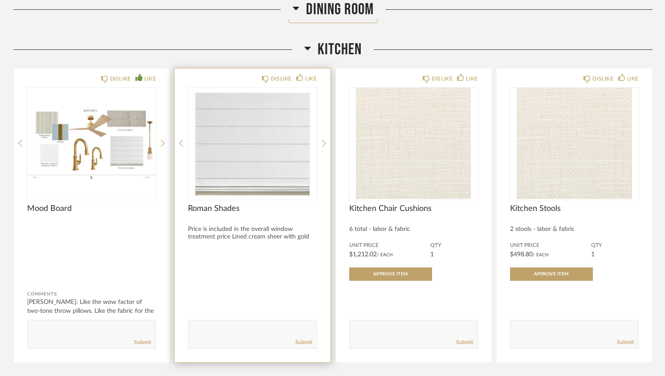
scroll to position [1106, 0]
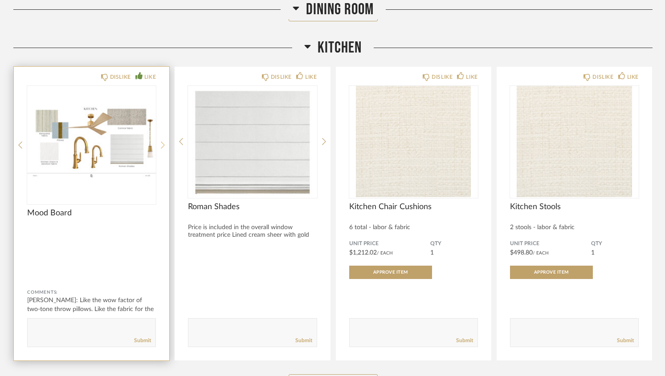
click at [163, 146] on icon at bounding box center [163, 145] width 4 height 8
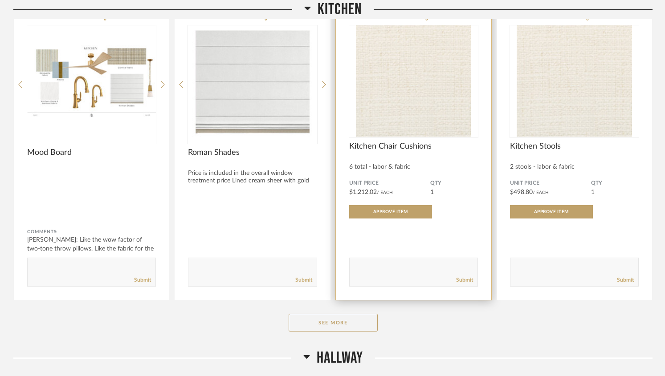
scroll to position [1167, 0]
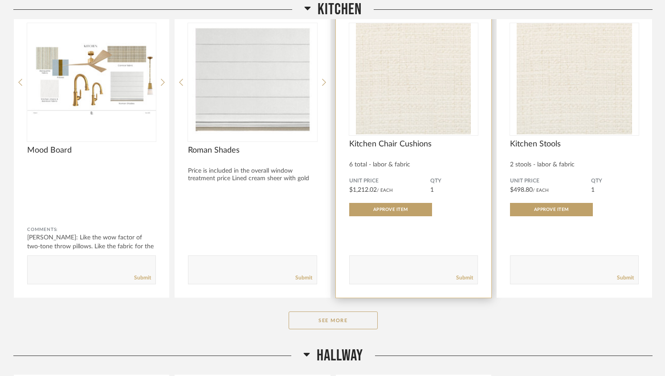
drag, startPoint x: 321, startPoint y: 317, endPoint x: 343, endPoint y: 274, distance: 48.8
click at [321, 317] on button "See More" at bounding box center [333, 321] width 89 height 18
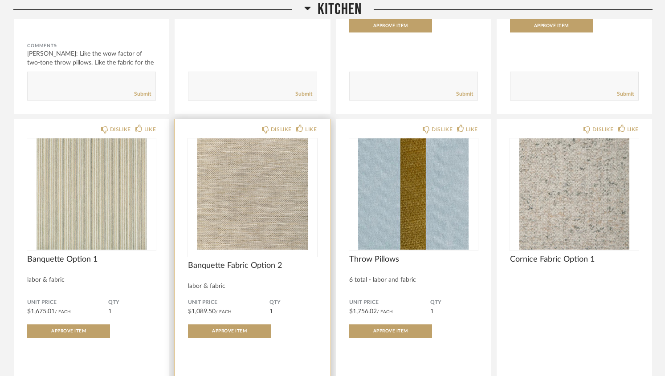
scroll to position [1367, 0]
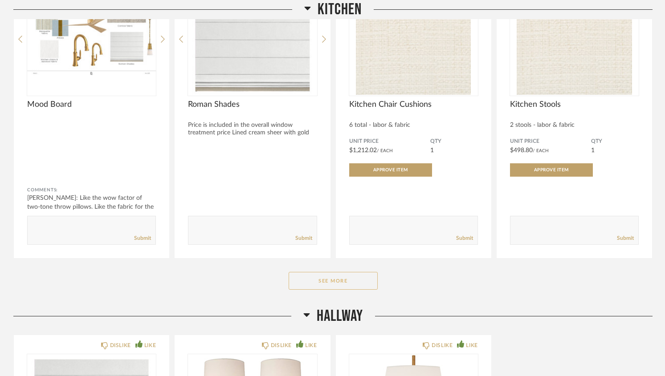
click at [346, 289] on button "See More" at bounding box center [333, 281] width 89 height 18
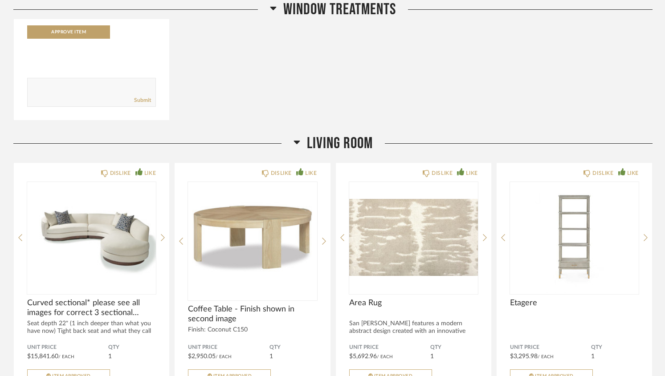
scroll to position [2458, 0]
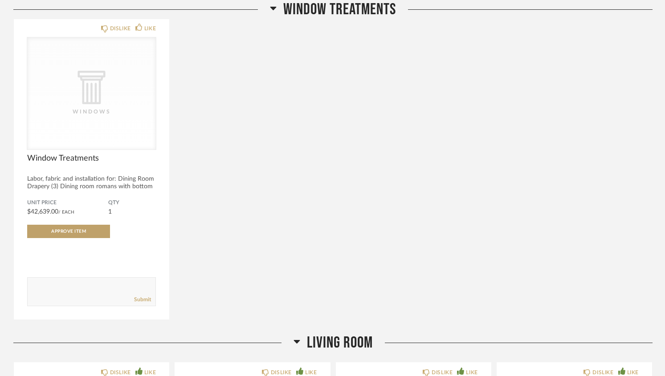
click at [297, 344] on icon at bounding box center [296, 342] width 6 height 4
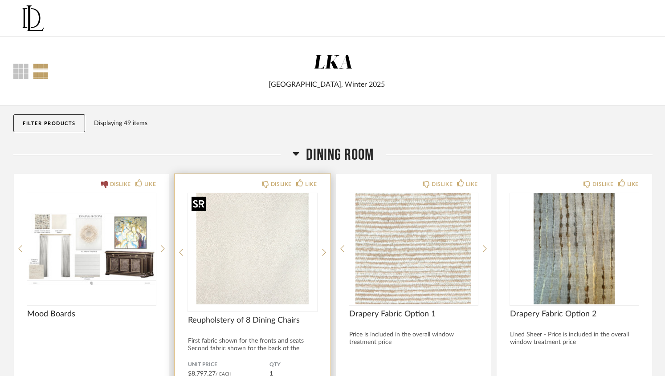
scroll to position [224, 0]
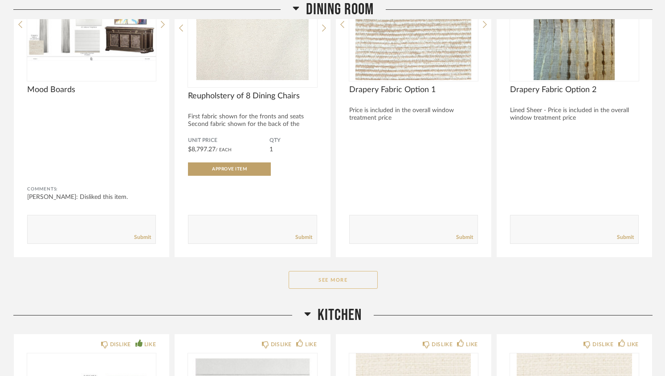
click at [317, 288] on button "See More" at bounding box center [333, 280] width 89 height 18
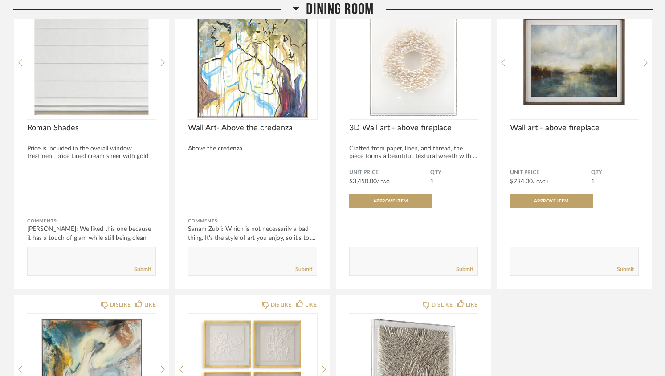
scroll to position [501, 0]
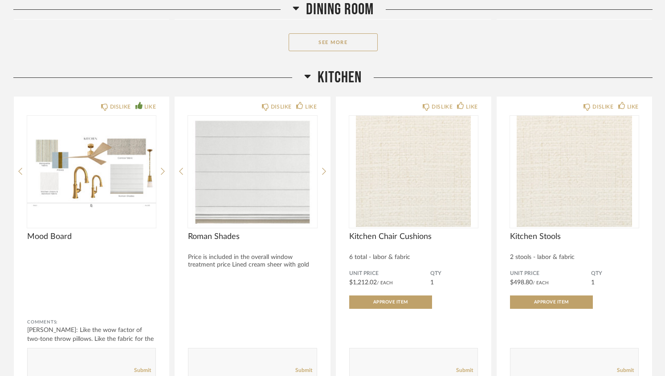
scroll to position [395, 0]
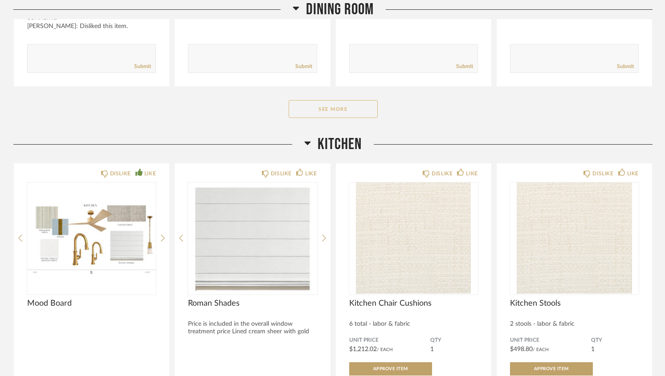
click at [317, 107] on button "See More" at bounding box center [333, 109] width 89 height 18
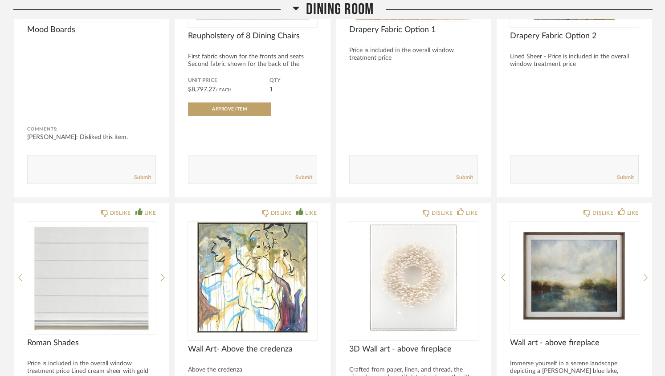
scroll to position [0, 0]
